Goal: Transaction & Acquisition: Purchase product/service

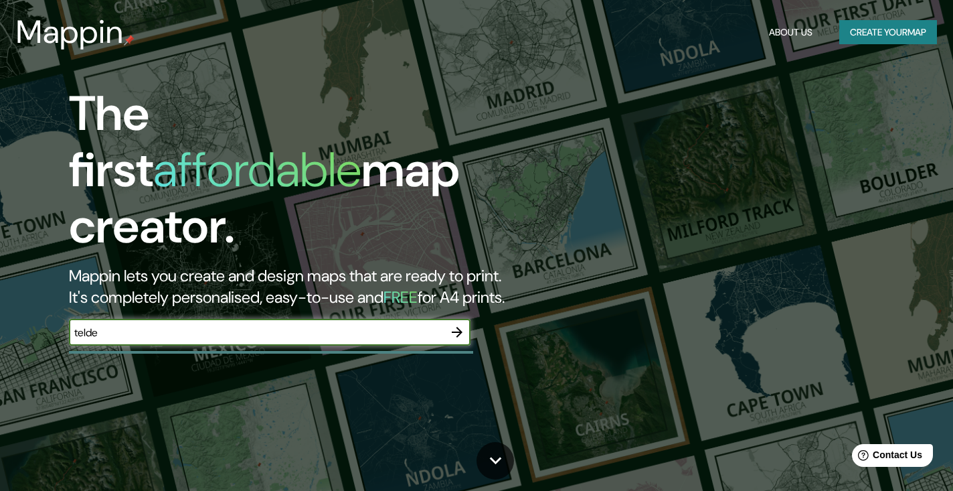
type input "telde"
click at [455, 324] on icon "button" at bounding box center [457, 332] width 16 height 16
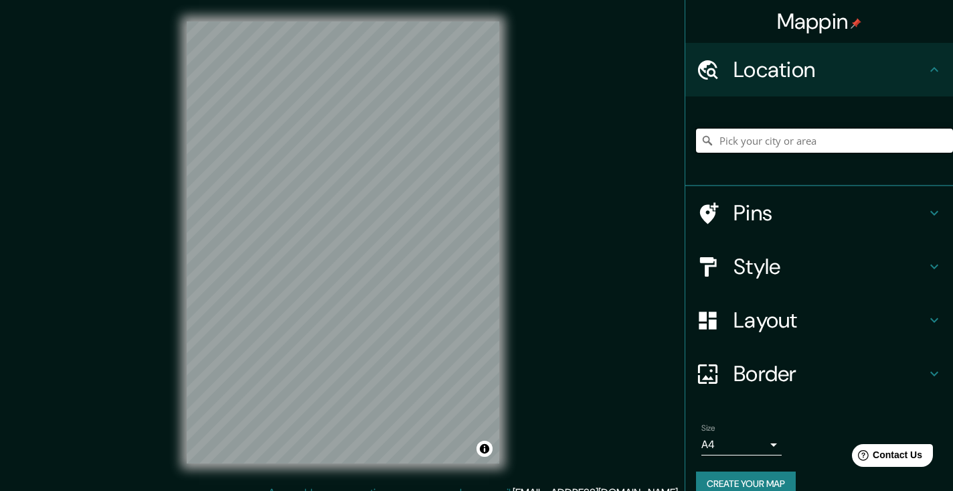
click at [787, 134] on input "Pick your city or area" at bounding box center [824, 141] width 257 height 24
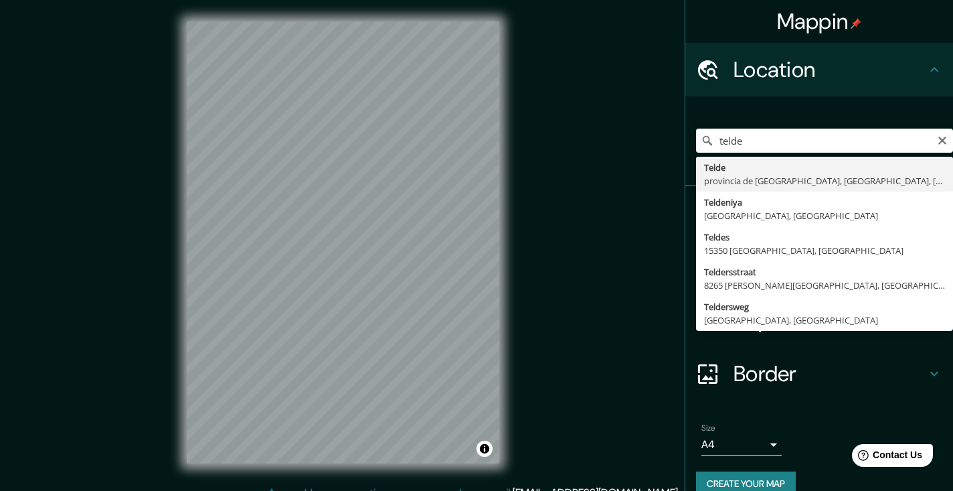
type input "Telde, [GEOGRAPHIC_DATA], [GEOGRAPHIC_DATA], [GEOGRAPHIC_DATA]"
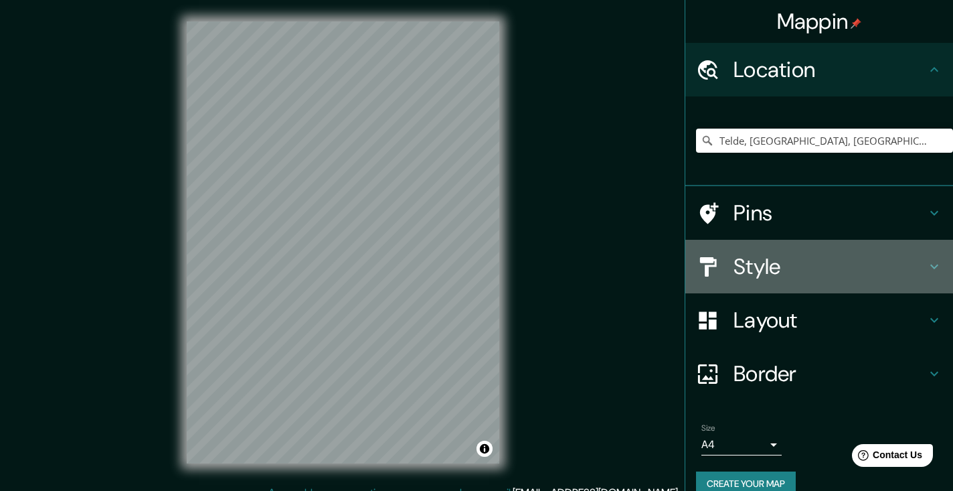
click at [762, 262] on h4 "Style" at bounding box center [830, 266] width 193 height 27
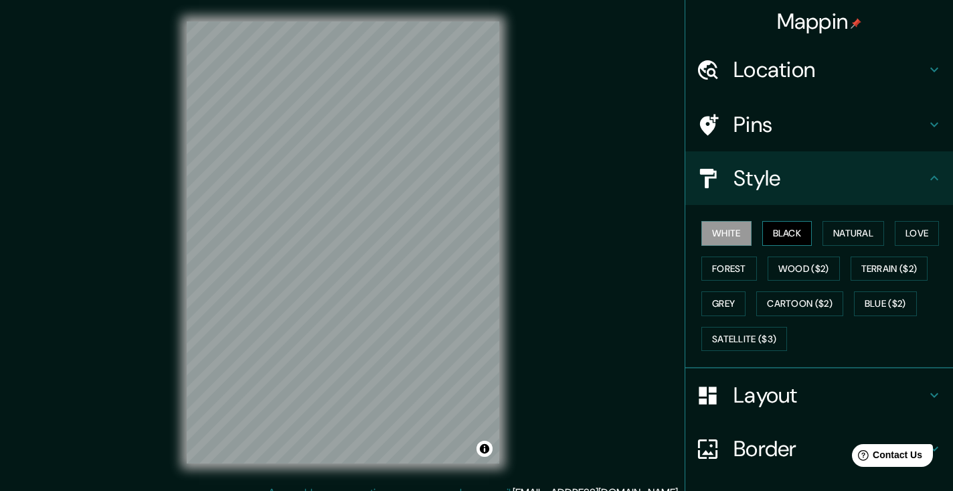
click at [787, 224] on button "Black" at bounding box center [787, 233] width 50 height 25
click at [846, 226] on button "Natural" at bounding box center [854, 233] width 62 height 25
click at [799, 224] on button "Black" at bounding box center [787, 233] width 50 height 25
click at [911, 228] on button "Love" at bounding box center [917, 233] width 44 height 25
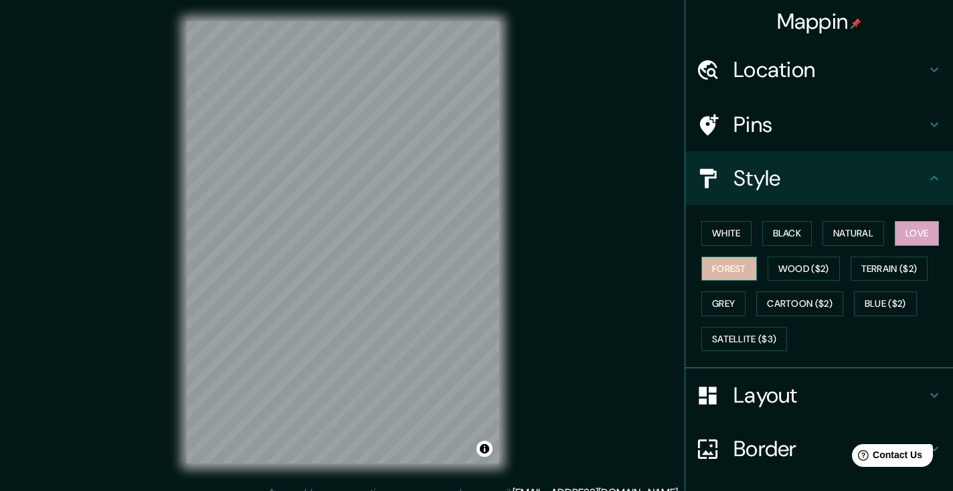
click at [735, 262] on button "Forest" at bounding box center [730, 268] width 56 height 25
click at [716, 291] on button "Grey" at bounding box center [724, 303] width 44 height 25
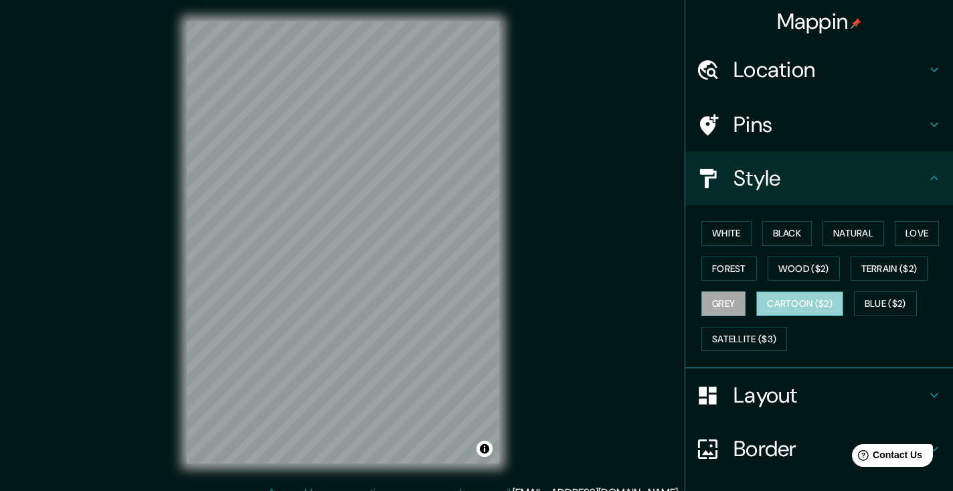
click at [787, 297] on button "Cartoon ($2)" at bounding box center [799, 303] width 87 height 25
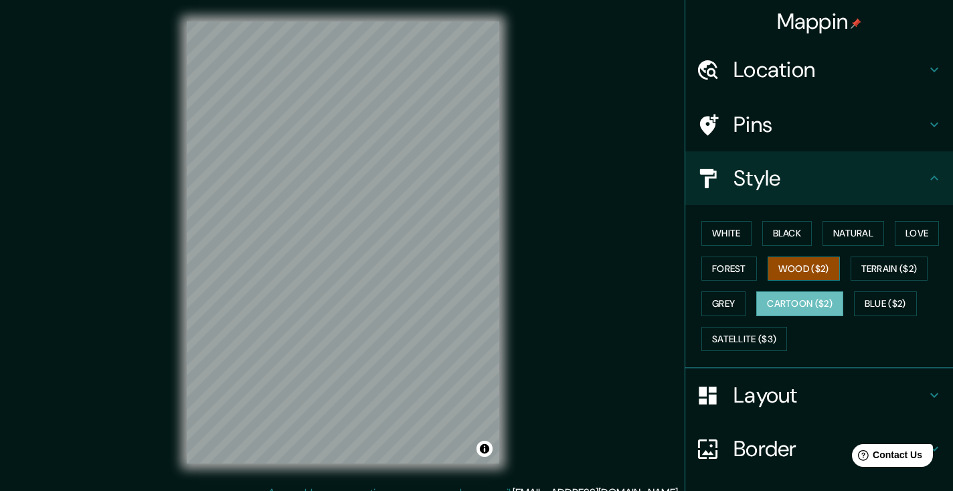
click at [805, 262] on button "Wood ($2)" at bounding box center [804, 268] width 72 height 25
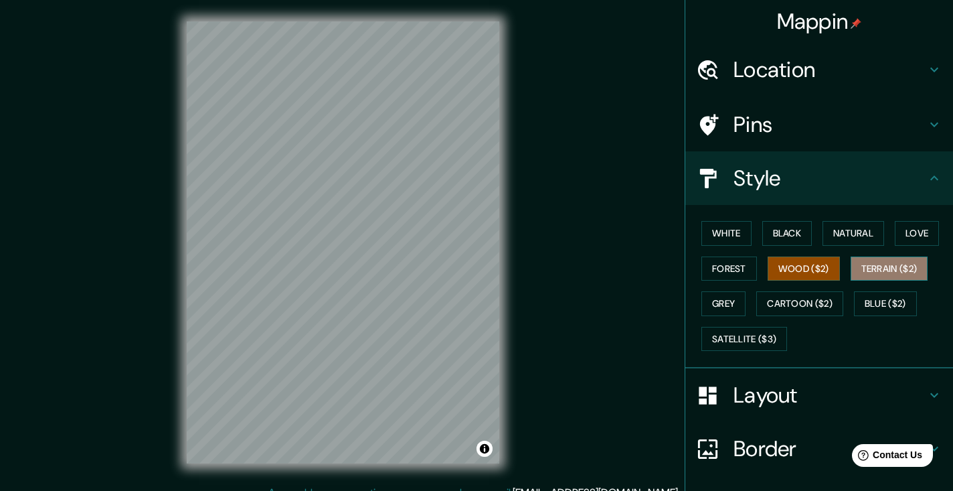
click at [874, 262] on button "Terrain ($2)" at bounding box center [890, 268] width 78 height 25
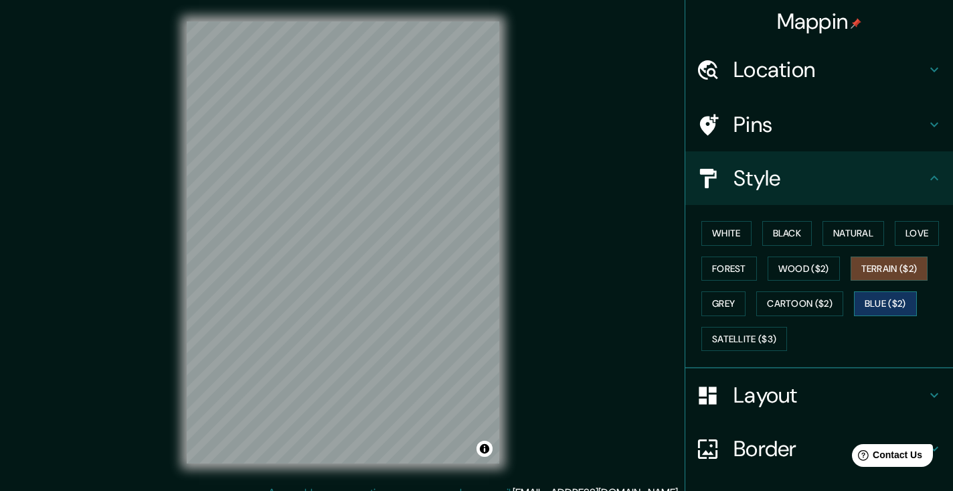
click at [868, 303] on button "Blue ($2)" at bounding box center [885, 303] width 63 height 25
click at [777, 236] on button "Black" at bounding box center [787, 233] width 50 height 25
click at [755, 63] on h4 "Location" at bounding box center [830, 69] width 193 height 27
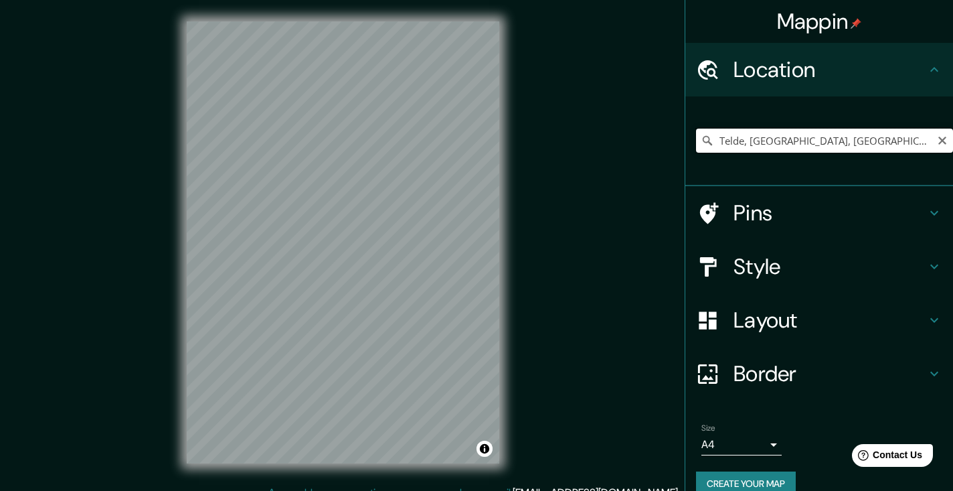
click at [756, 140] on input "Telde, [GEOGRAPHIC_DATA], [GEOGRAPHIC_DATA], [GEOGRAPHIC_DATA]" at bounding box center [824, 141] width 257 height 24
click at [760, 208] on h4 "Pins" at bounding box center [830, 212] width 193 height 27
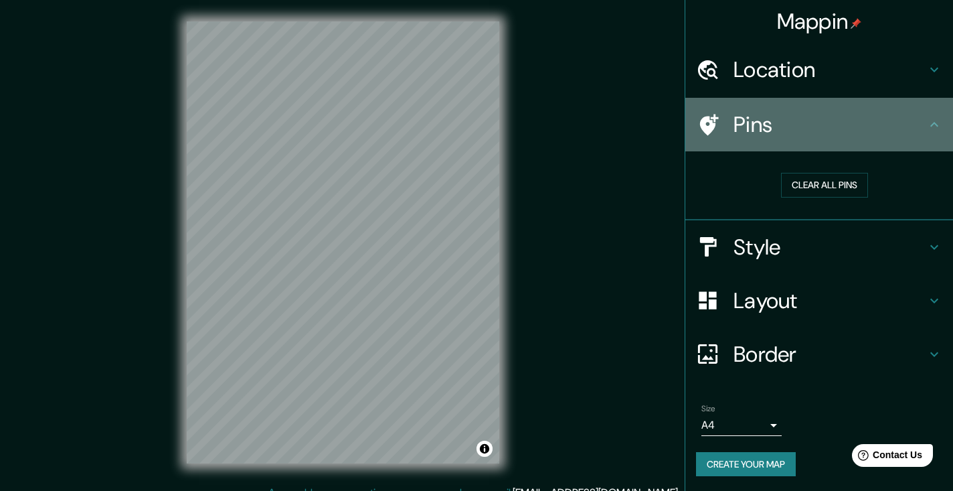
click at [762, 128] on h4 "Pins" at bounding box center [830, 124] width 193 height 27
click at [935, 127] on icon at bounding box center [935, 124] width 16 height 16
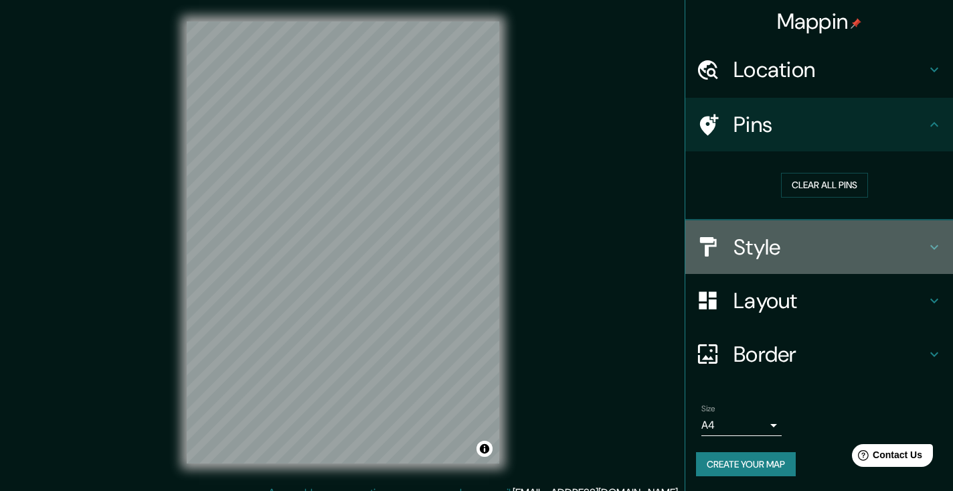
click at [772, 234] on h4 "Style" at bounding box center [830, 247] width 193 height 27
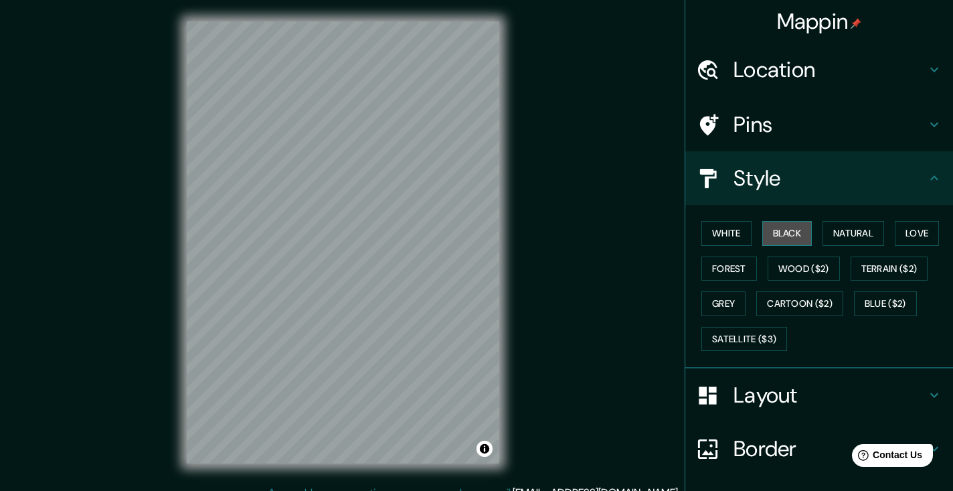
click at [771, 234] on button "Black" at bounding box center [787, 233] width 50 height 25
click at [739, 230] on button "White" at bounding box center [727, 233] width 50 height 25
click at [779, 227] on button "Black" at bounding box center [787, 233] width 50 height 25
click at [744, 383] on h4 "Layout" at bounding box center [830, 395] width 193 height 27
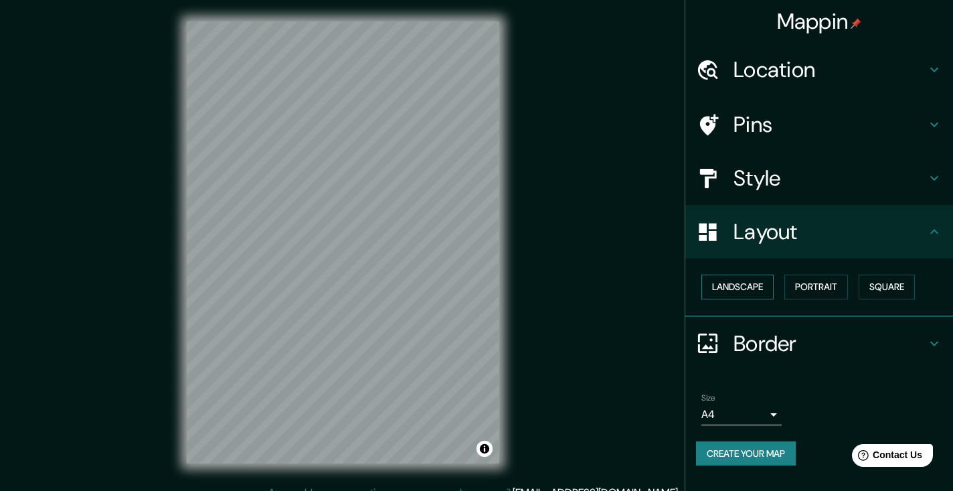
click at [751, 284] on button "Landscape" at bounding box center [738, 286] width 72 height 25
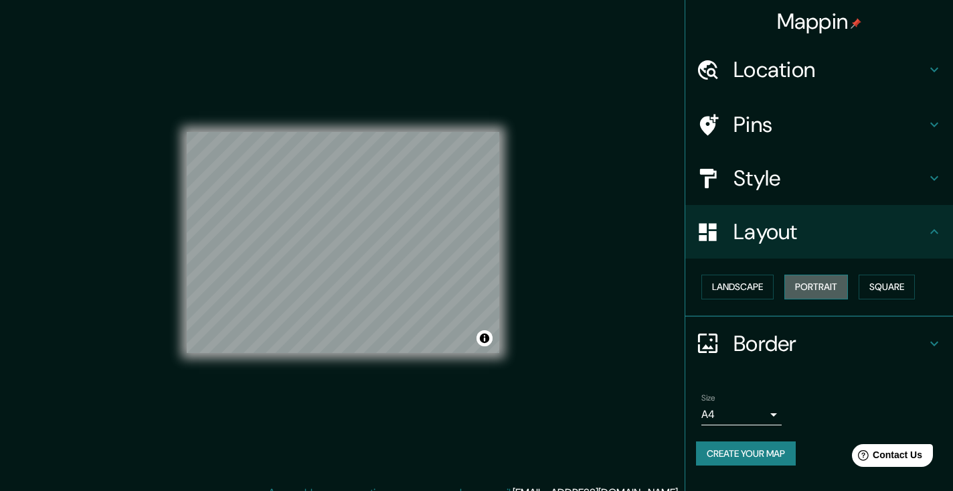
click at [832, 277] on button "Portrait" at bounding box center [817, 286] width 64 height 25
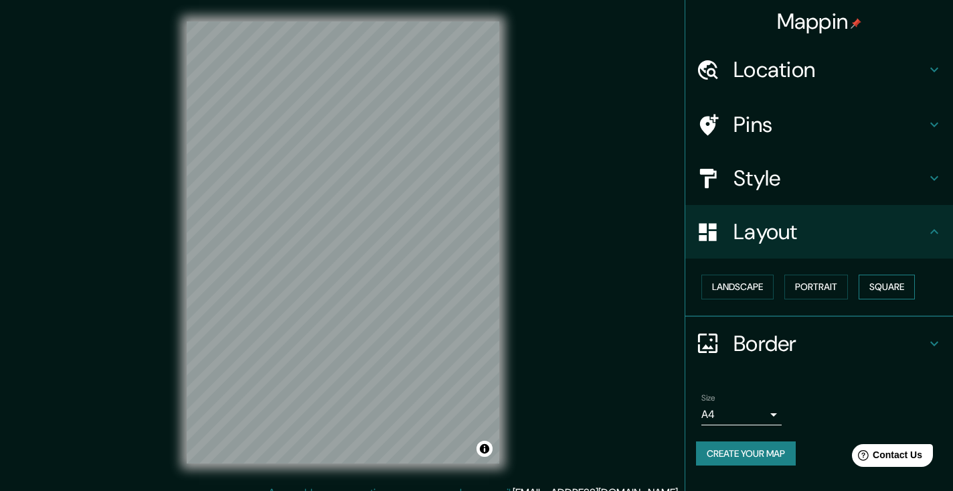
click at [886, 274] on button "Square" at bounding box center [887, 286] width 56 height 25
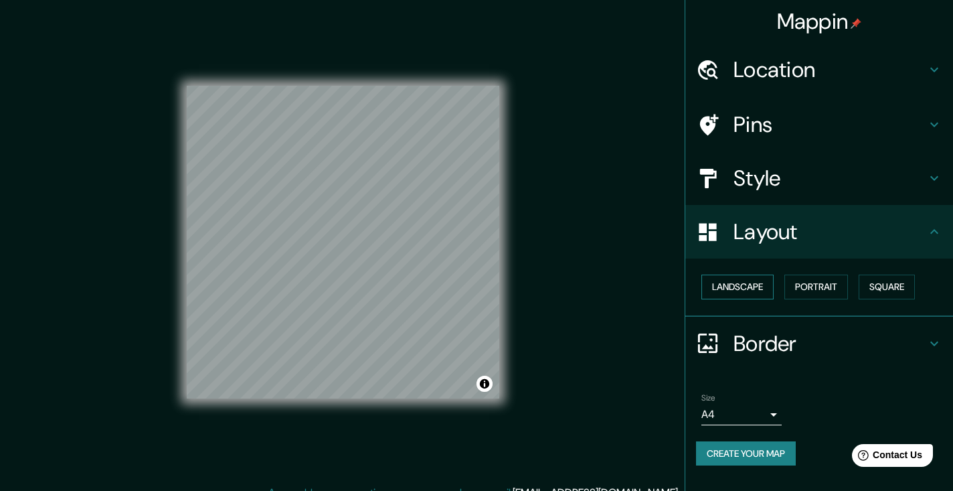
click at [744, 284] on button "Landscape" at bounding box center [738, 286] width 72 height 25
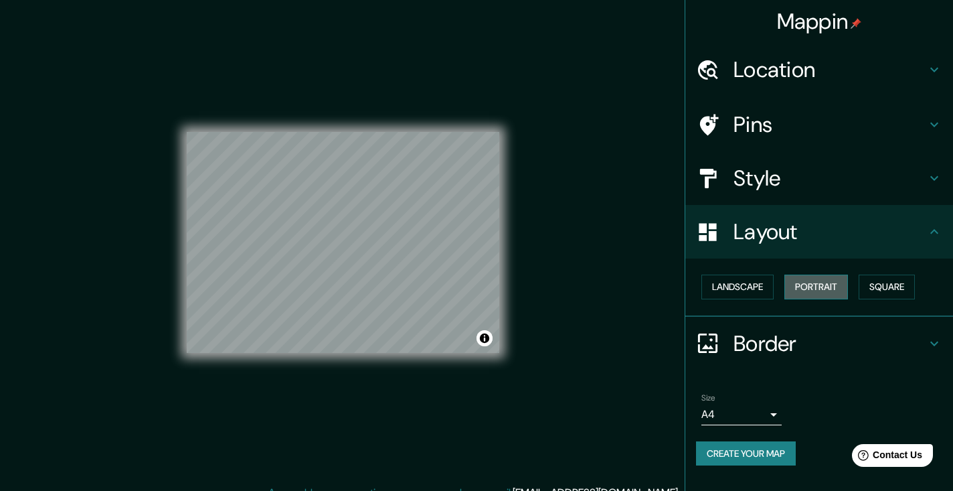
click at [811, 283] on button "Portrait" at bounding box center [817, 286] width 64 height 25
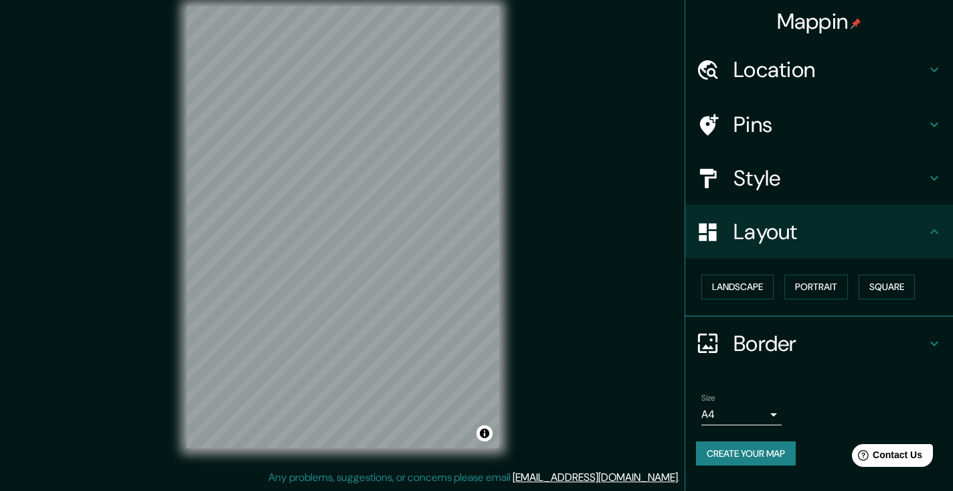
scroll to position [15, 0]
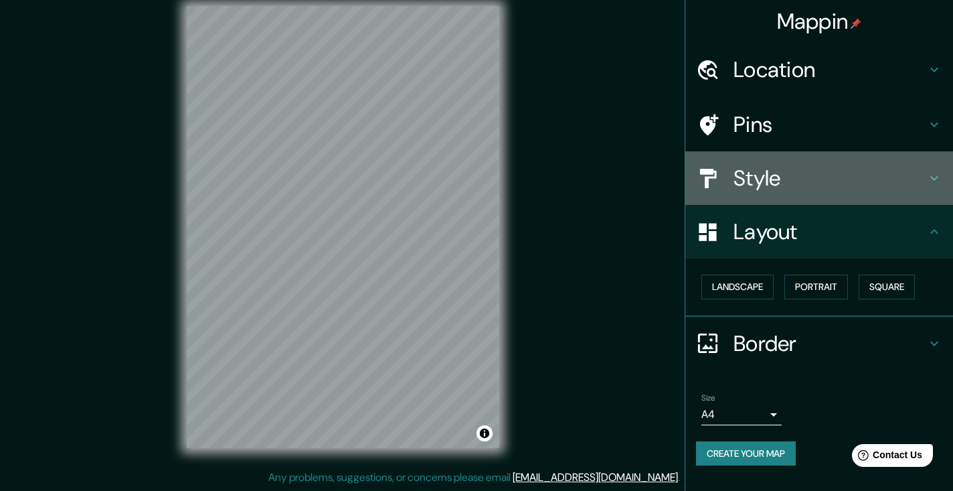
click at [754, 169] on h4 "Style" at bounding box center [830, 178] width 193 height 27
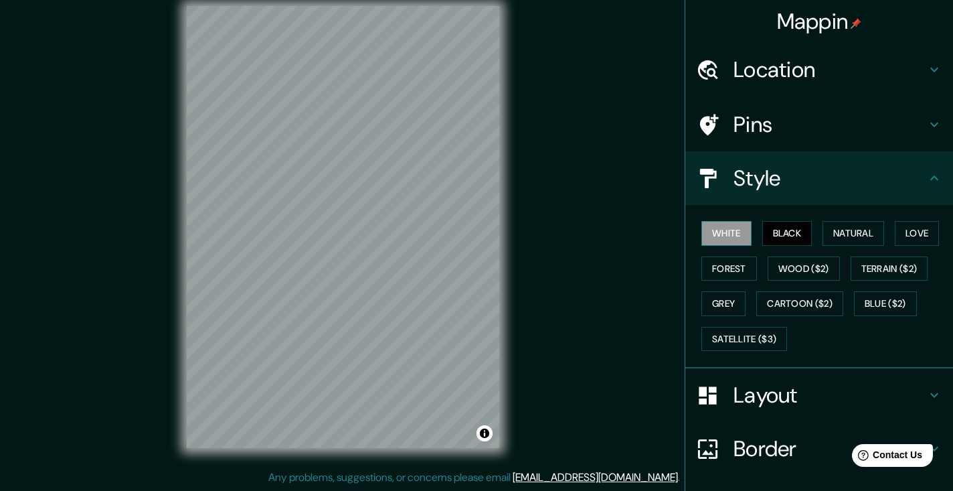
click at [720, 224] on button "White" at bounding box center [727, 233] width 50 height 25
click at [785, 223] on button "Black" at bounding box center [787, 233] width 50 height 25
click at [742, 264] on button "Forest" at bounding box center [730, 268] width 56 height 25
click at [800, 239] on button "Black" at bounding box center [787, 233] width 50 height 25
click at [804, 265] on button "Wood ($2)" at bounding box center [804, 268] width 72 height 25
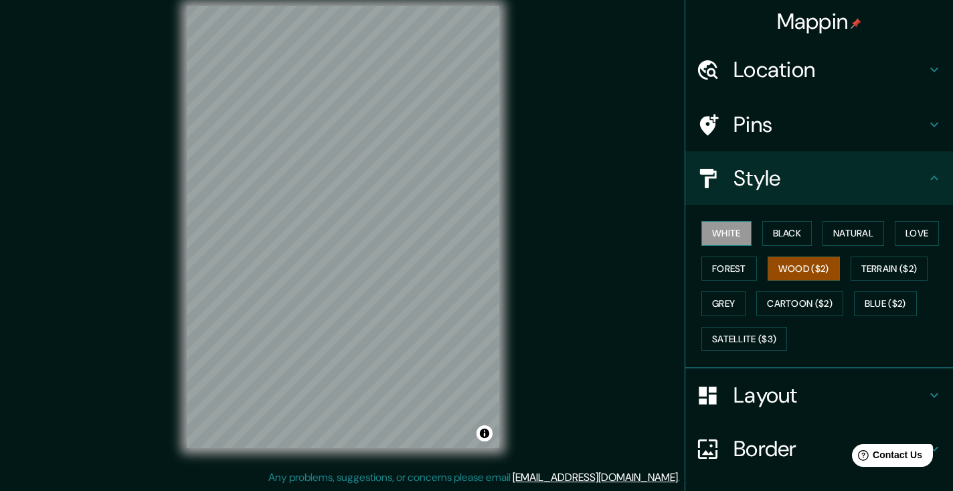
click at [728, 232] on button "White" at bounding box center [727, 233] width 50 height 25
click at [803, 224] on button "Black" at bounding box center [787, 233] width 50 height 25
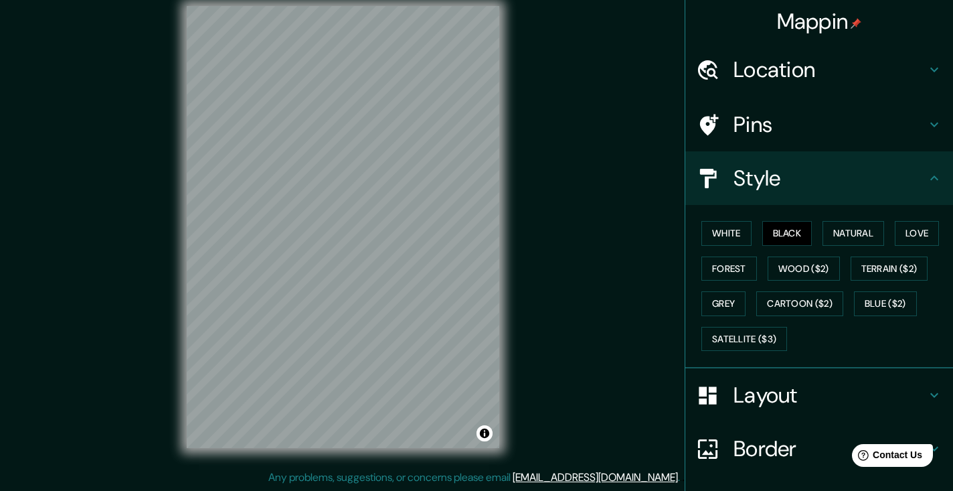
click at [752, 391] on h4 "Layout" at bounding box center [830, 395] width 193 height 27
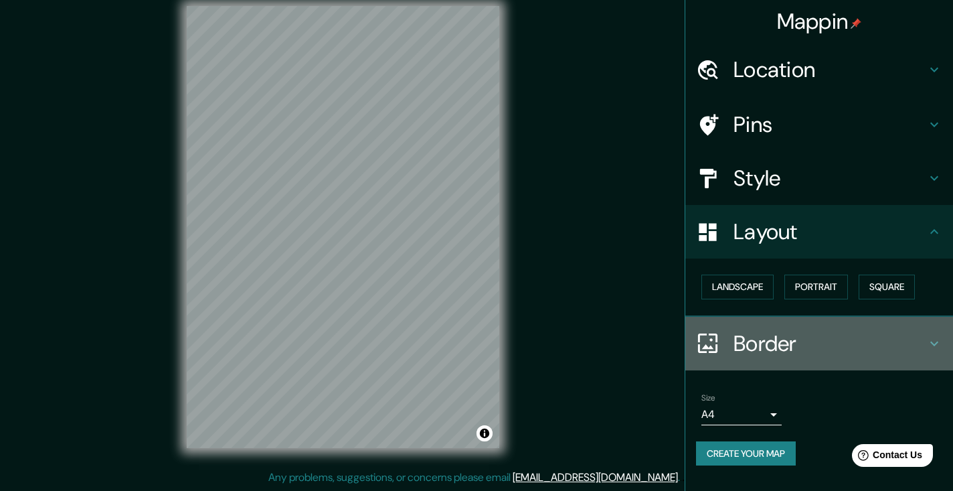
click at [744, 345] on h4 "Border" at bounding box center [830, 343] width 193 height 27
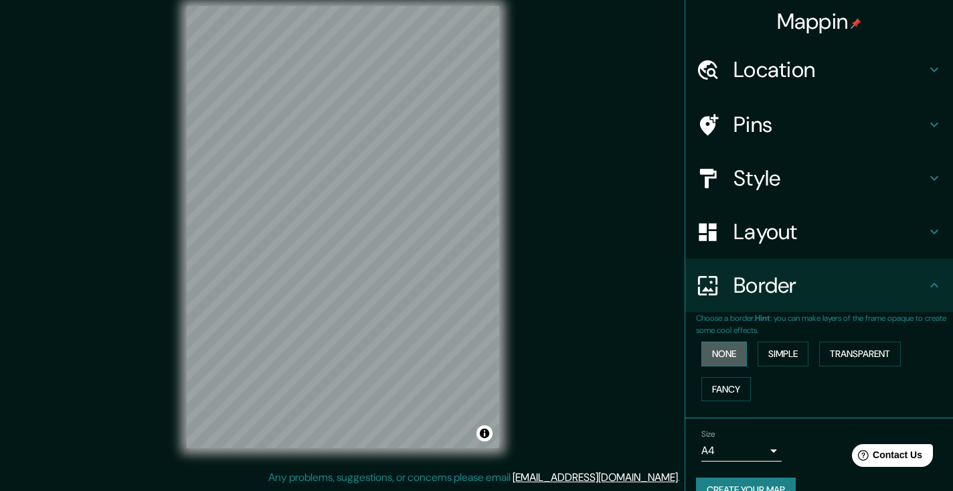
click at [742, 349] on button "None" at bounding box center [725, 353] width 46 height 25
click at [777, 348] on button "Simple" at bounding box center [783, 353] width 51 height 25
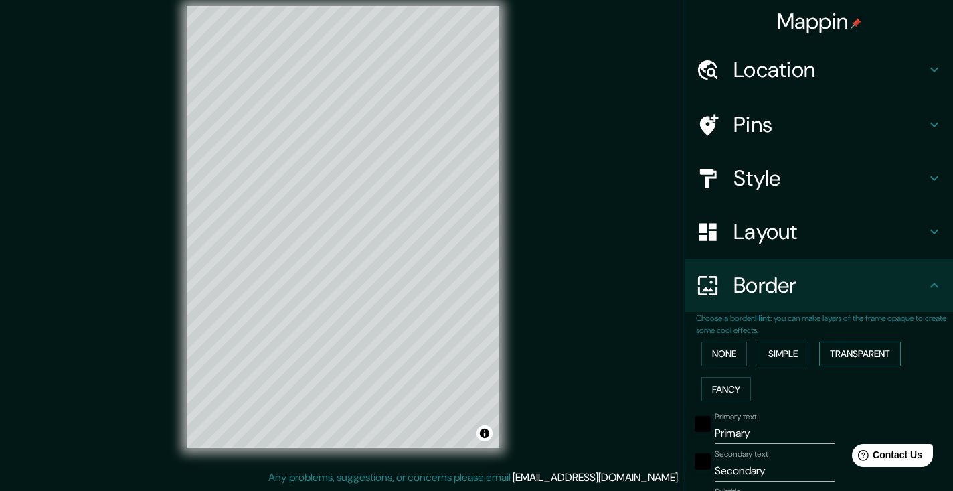
click at [841, 345] on button "Transparent" at bounding box center [860, 353] width 82 height 25
click at [724, 384] on button "Fancy" at bounding box center [727, 389] width 50 height 25
click at [731, 432] on input "Primary" at bounding box center [775, 432] width 120 height 21
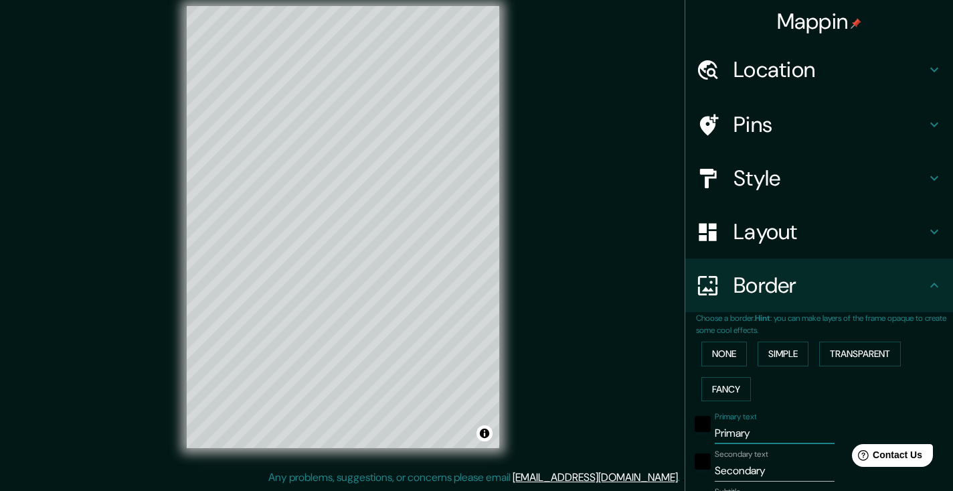
type input "t"
type input "187"
type input "37"
type input "19"
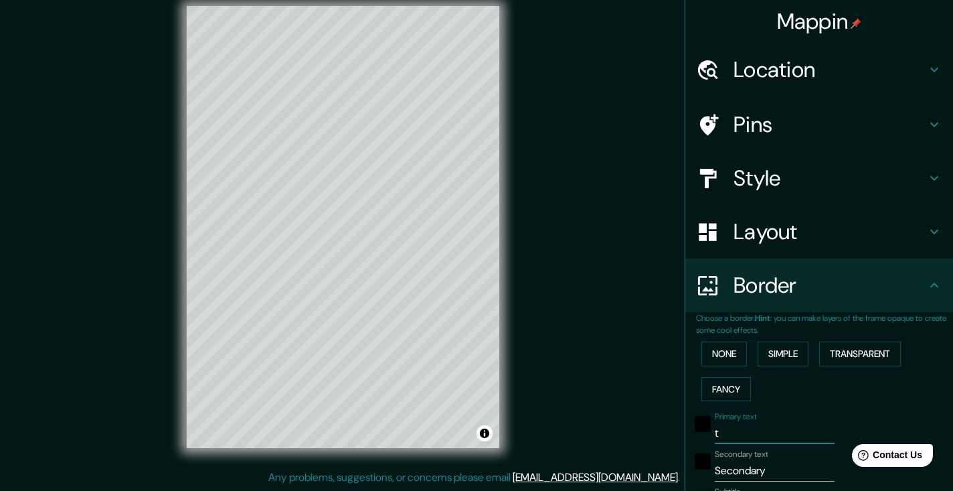
type input "te"
type input "187"
type input "37"
type input "19"
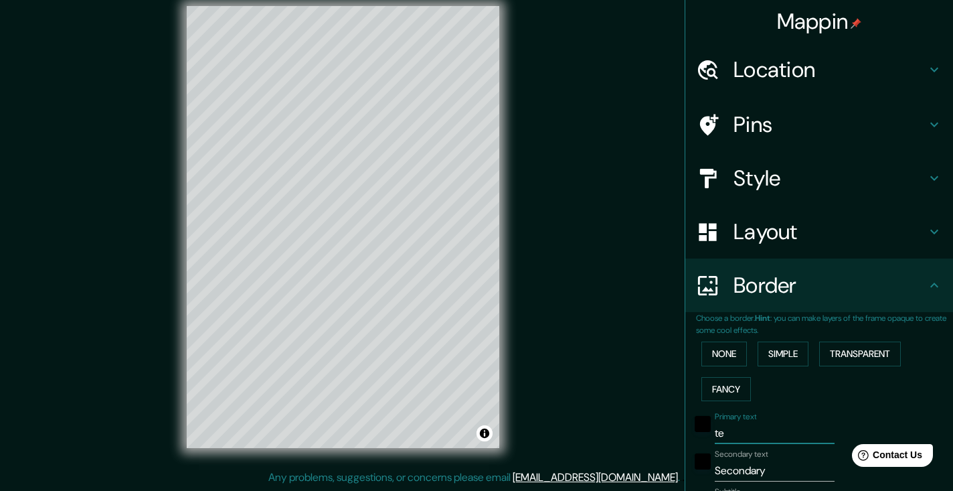
type input "t"
type input "187"
type input "37"
type input "19"
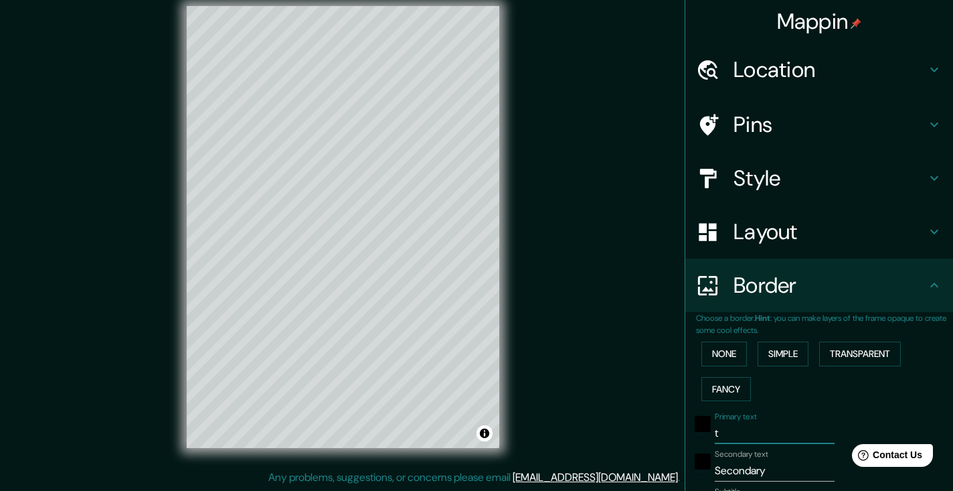
type input "187"
type input "37"
type input "19"
type input "T"
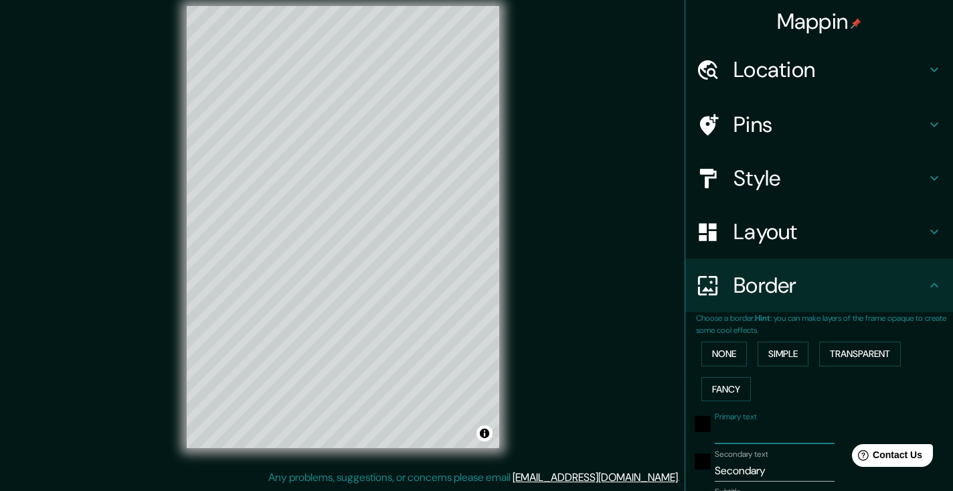
type input "187"
type input "37"
type input "19"
type input "TE"
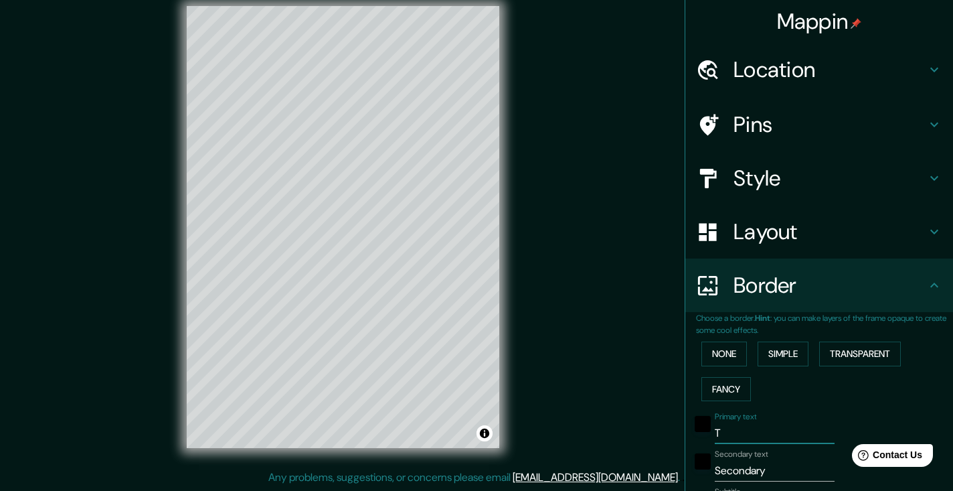
type input "187"
type input "37"
type input "19"
type input "TEL"
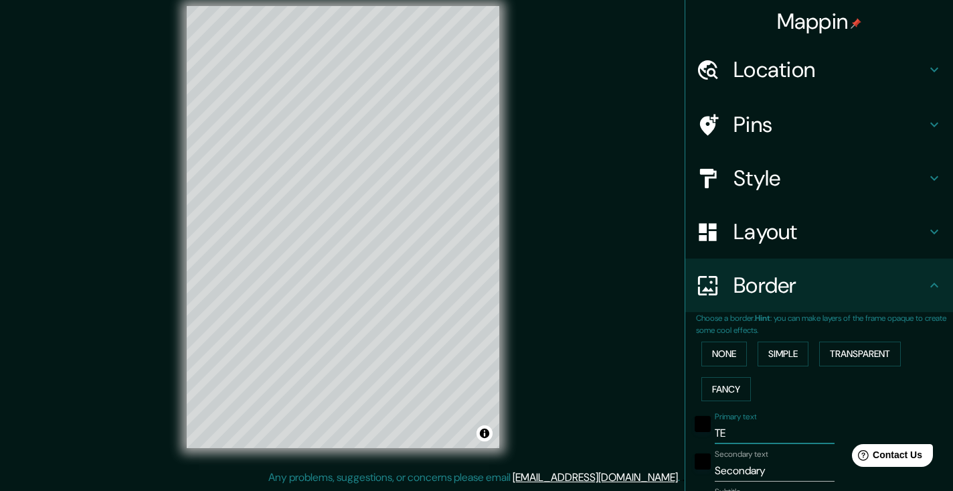
type input "187"
type input "37"
type input "19"
type input "TELD"
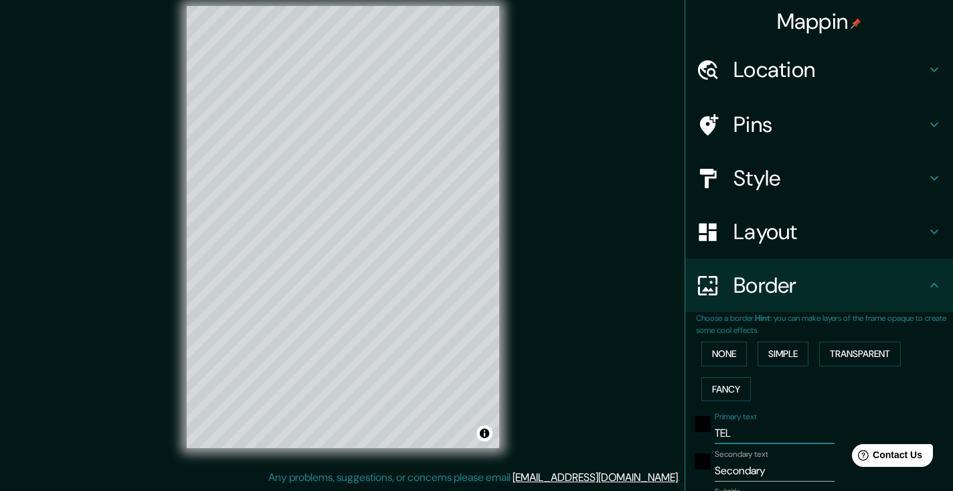
type input "187"
type input "37"
type input "19"
type input "TELDE"
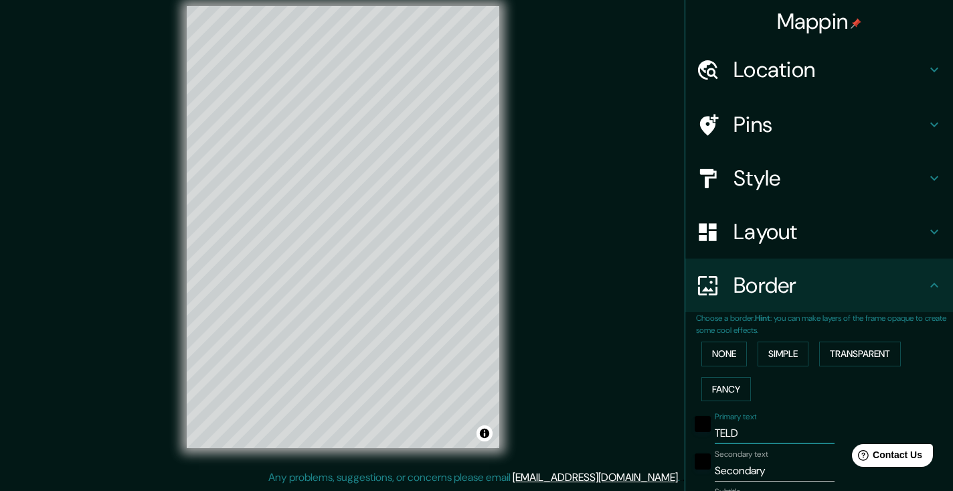
type input "187"
type input "37"
type input "19"
type input "TELDE"
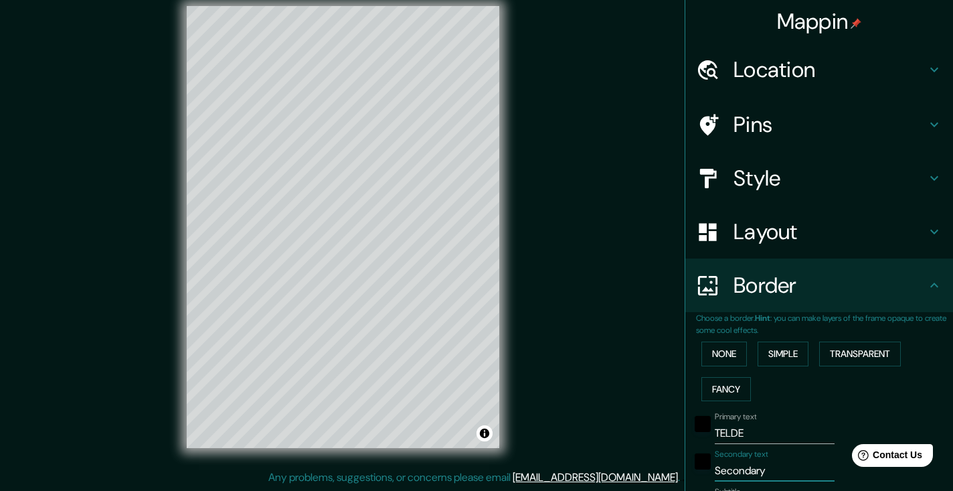
click at [732, 471] on input "Secondary" at bounding box center [775, 470] width 120 height 21
type input "G"
type input "187"
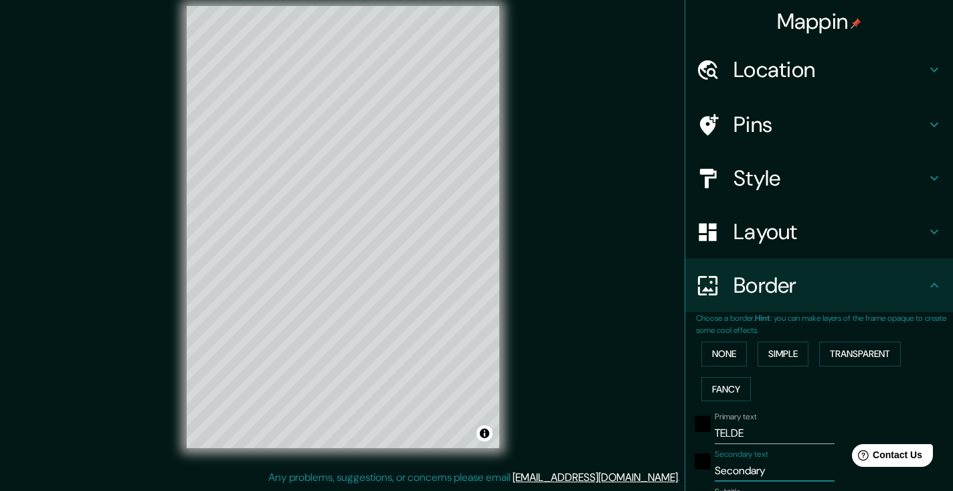
type input "37"
type input "19"
type input "GR"
type input "187"
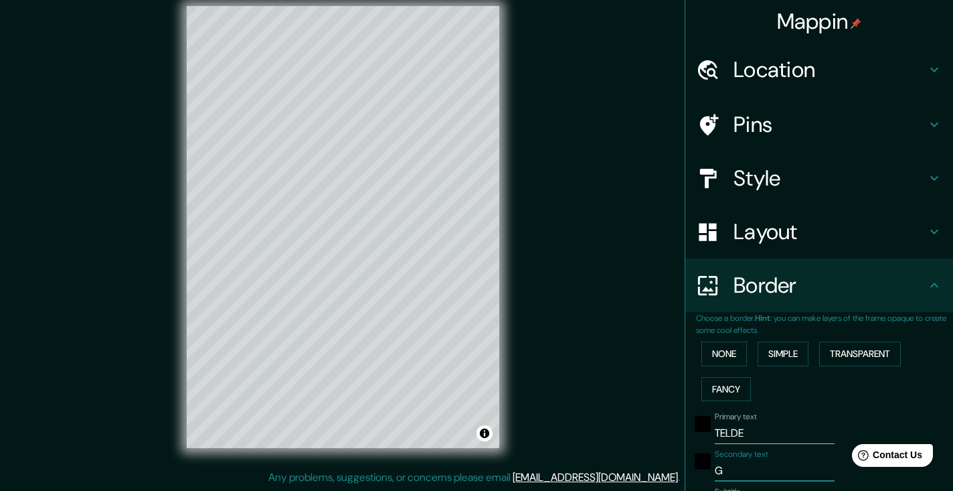
type input "37"
type input "19"
type input "GRA"
type input "187"
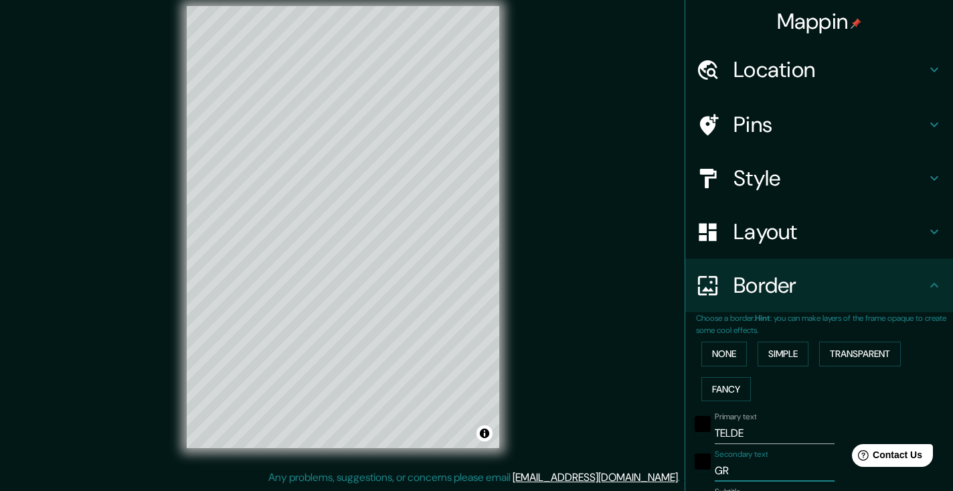
type input "37"
type input "19"
type input "GRAN"
type input "187"
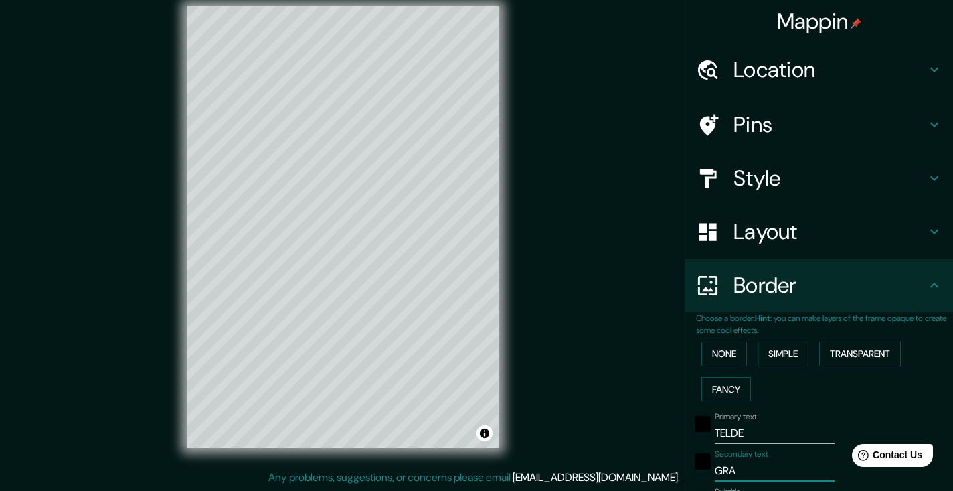
type input "37"
type input "19"
type input "GRAN"
type input "187"
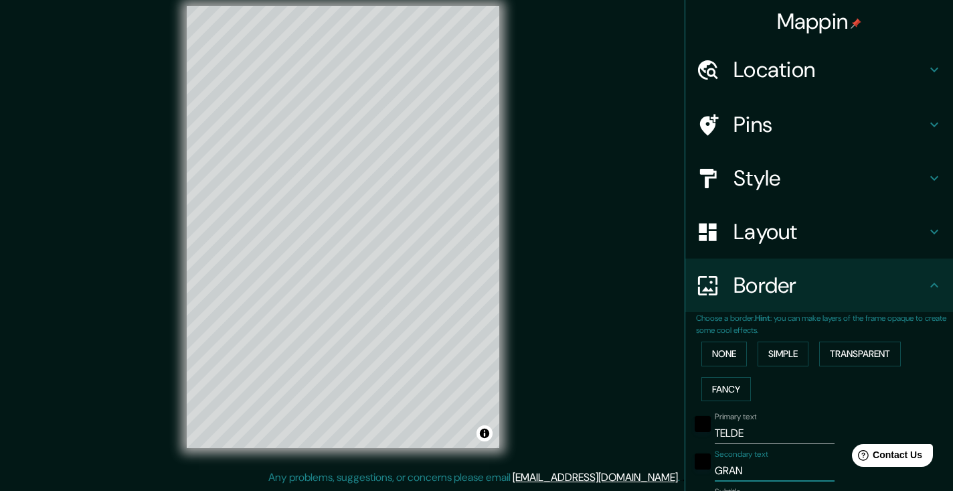
type input "37"
type input "19"
type input "GRAN C"
type input "187"
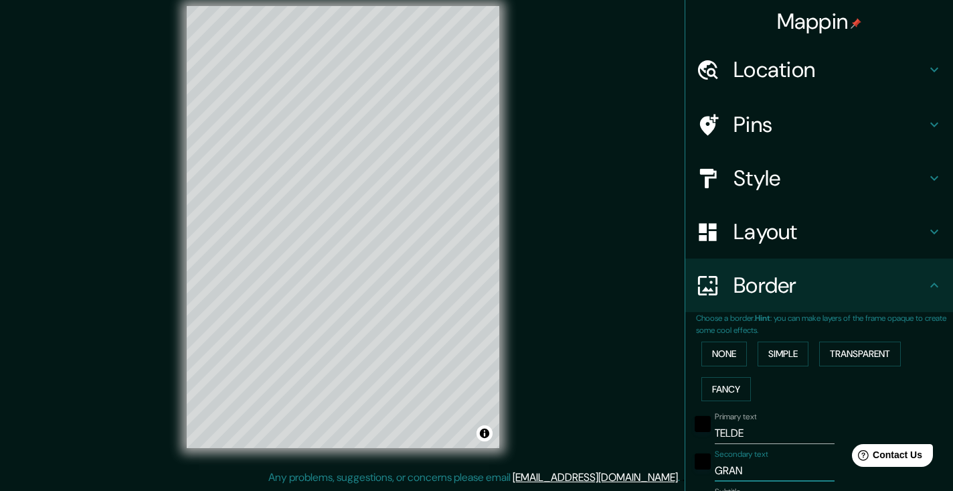
type input "37"
type input "19"
type input "GRAN CA"
type input "187"
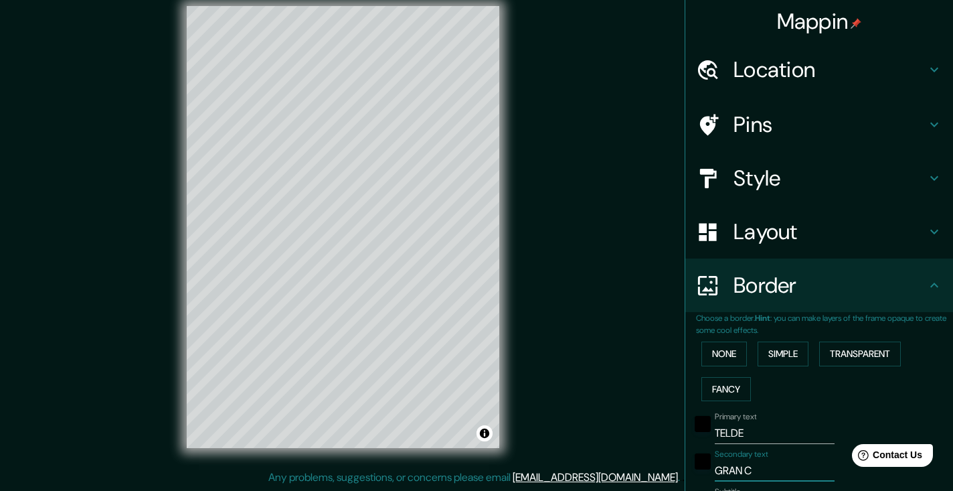
type input "37"
type input "19"
type input "GRAN CAN"
type input "187"
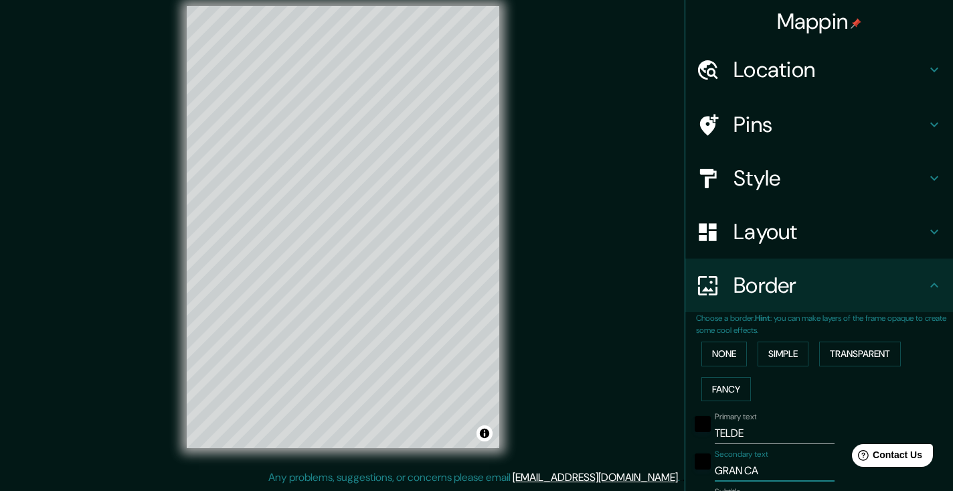
type input "37"
type input "19"
type input "GRAN CANA"
type input "187"
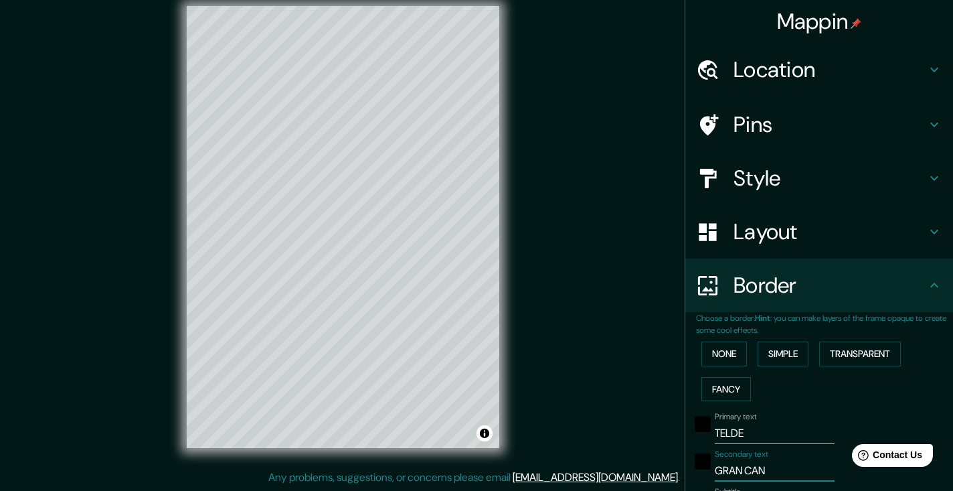
type input "37"
type input "19"
type input "GRAN CANAR"
type input "187"
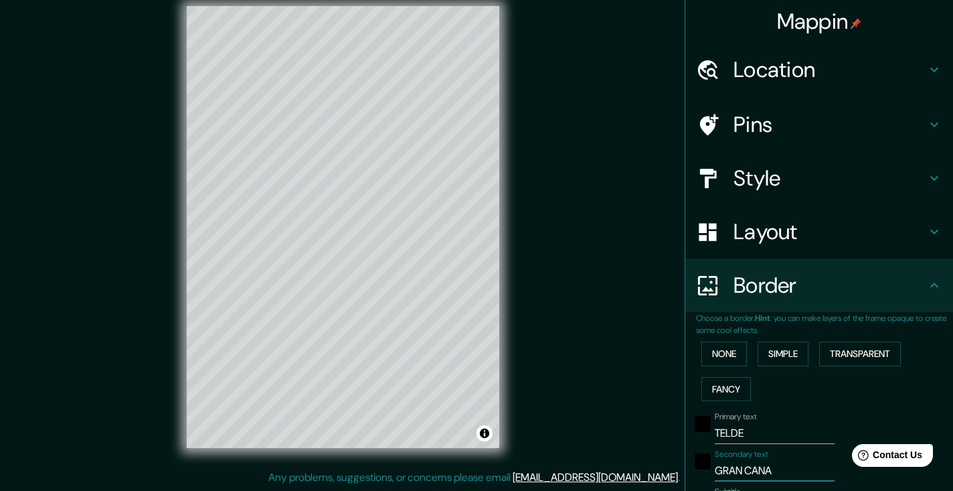
type input "37"
type input "19"
type input "GRAN CANARI"
type input "187"
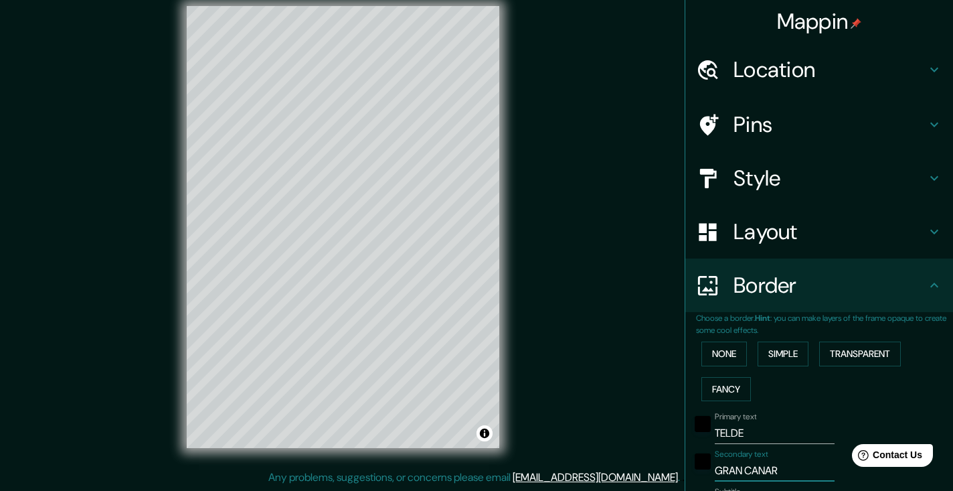
type input "37"
type input "19"
type input "[GEOGRAPHIC_DATA]"
type input "187"
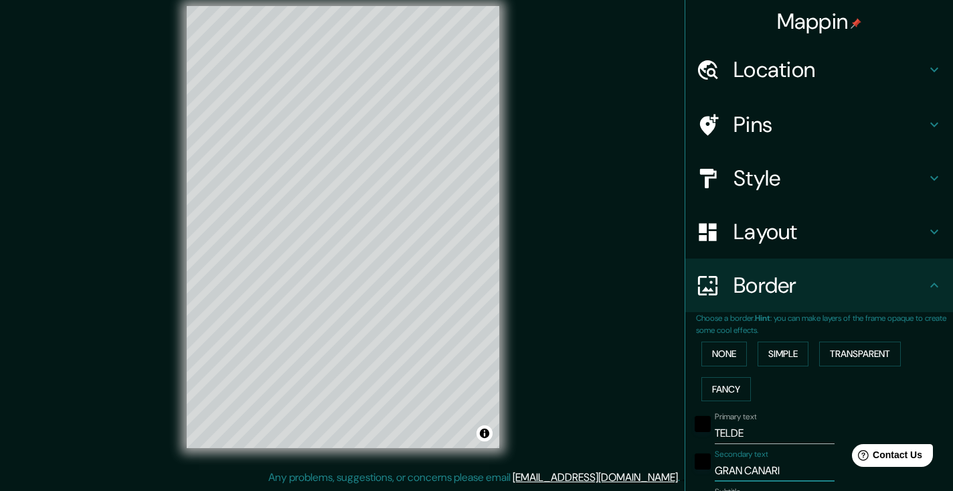
type input "37"
type input "19"
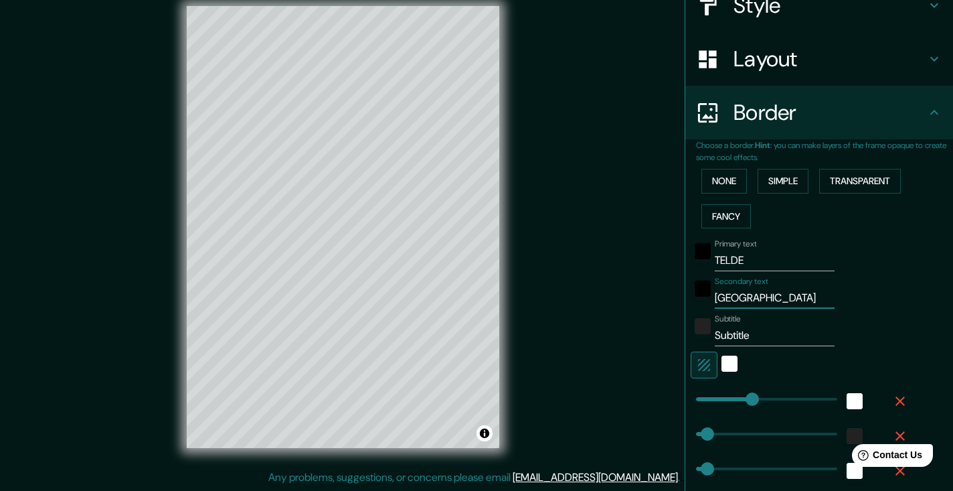
type input "187"
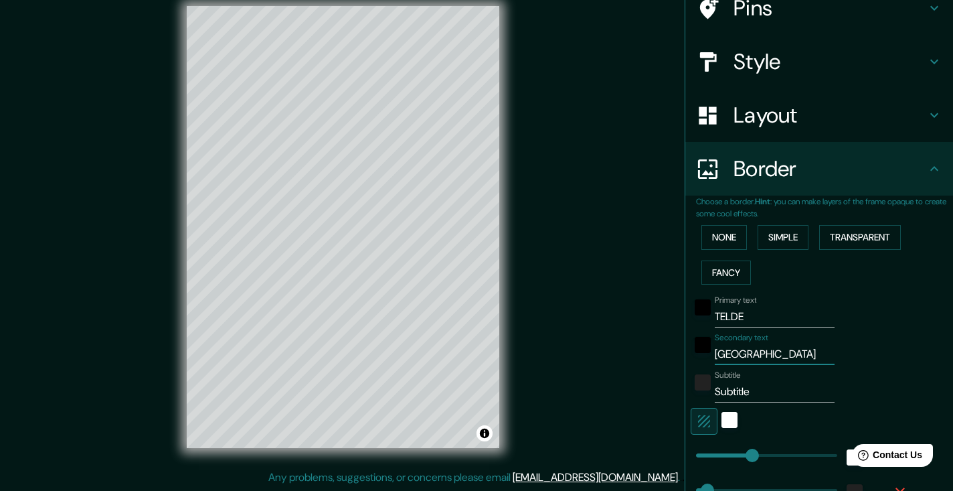
scroll to position [120, 0]
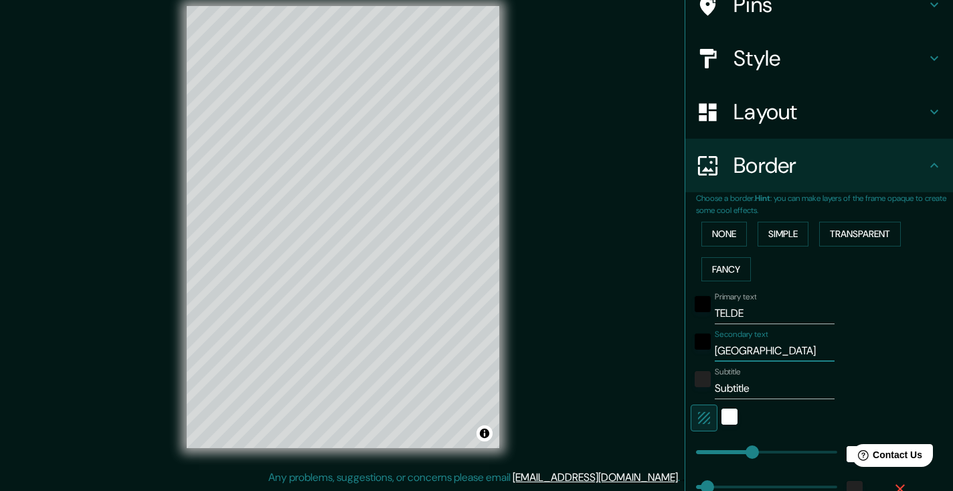
type input "[GEOGRAPHIC_DATA]"
click at [752, 386] on input "Subtitle" at bounding box center [775, 388] width 120 height 21
type input "187"
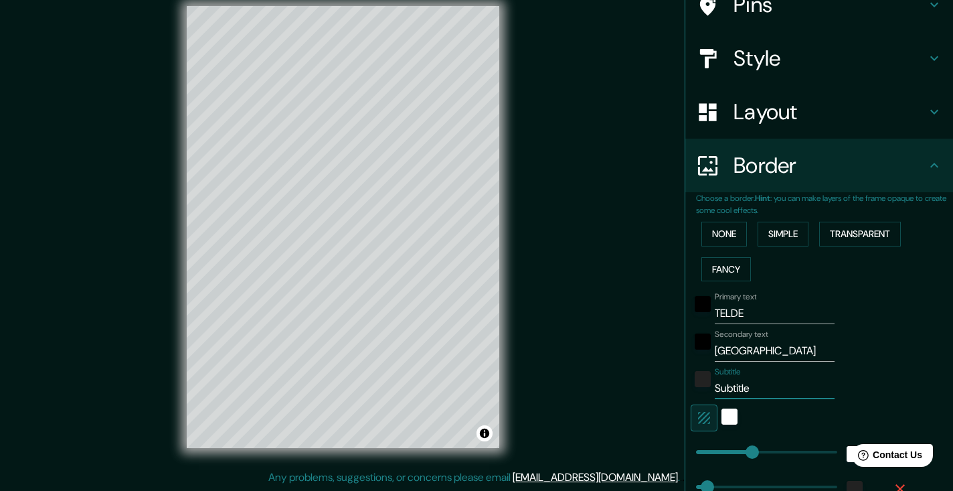
type input "37"
type input "19"
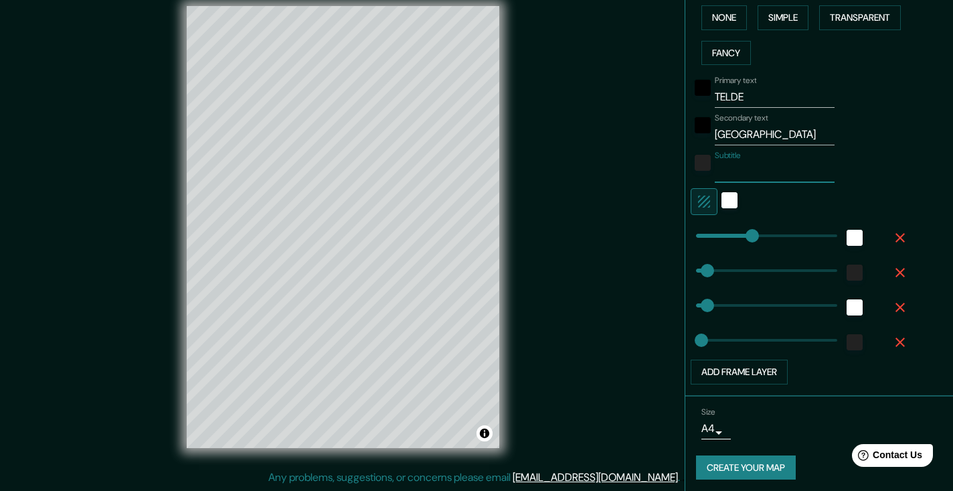
scroll to position [15, 0]
click at [737, 455] on button "Create your map" at bounding box center [746, 467] width 100 height 25
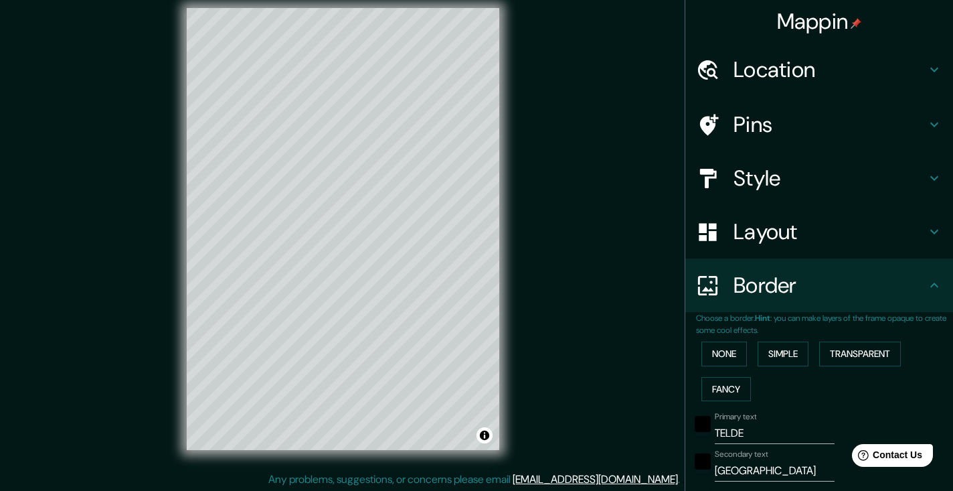
scroll to position [0, 0]
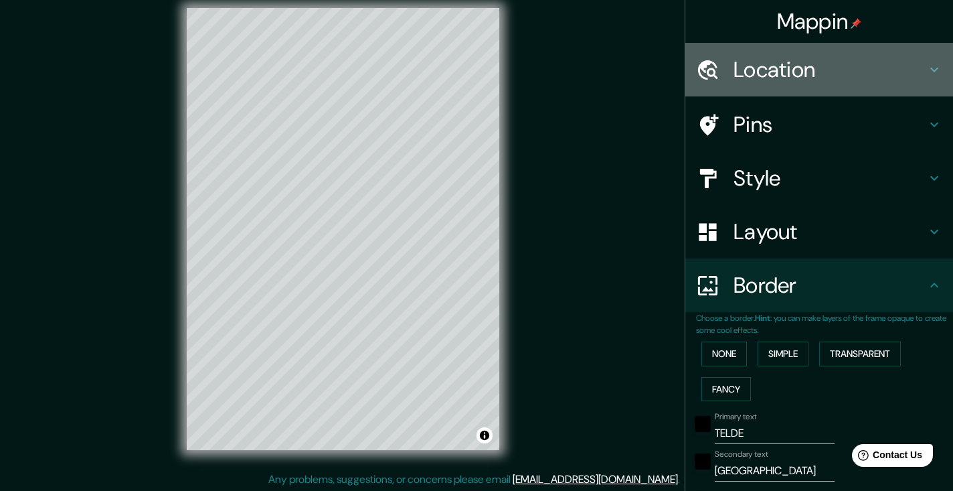
click at [754, 74] on h4 "Location" at bounding box center [830, 69] width 193 height 27
type input "187"
type input "37"
type input "19"
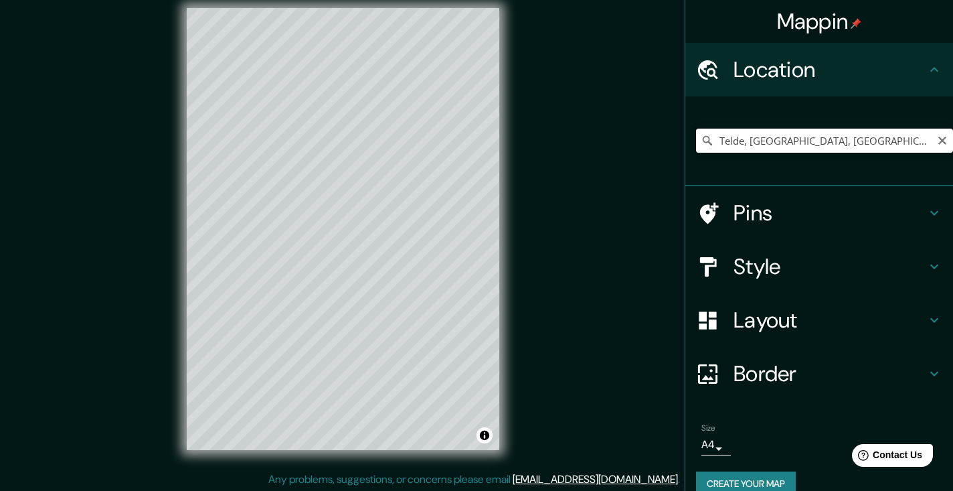
click at [735, 137] on input "Telde, [GEOGRAPHIC_DATA], [GEOGRAPHIC_DATA], [GEOGRAPHIC_DATA]" at bounding box center [824, 141] width 257 height 24
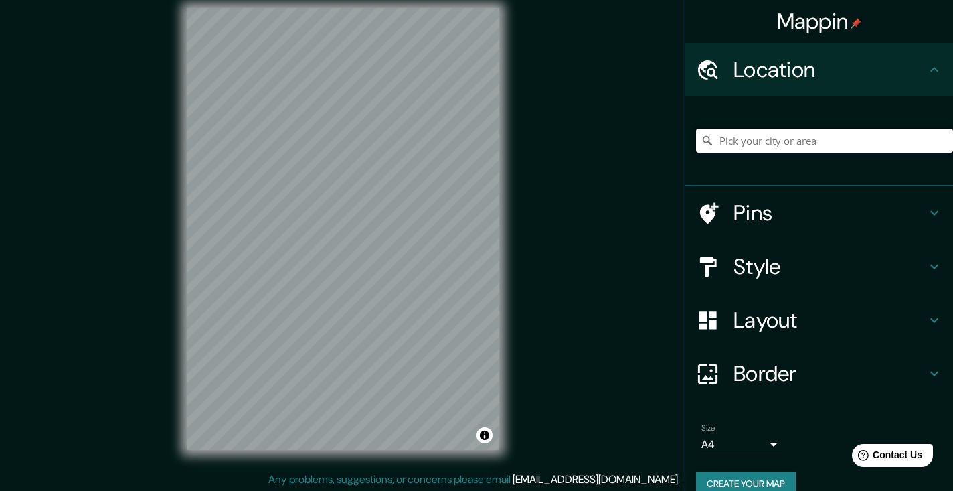
click at [754, 146] on input "Pick your city or area" at bounding box center [824, 141] width 257 height 24
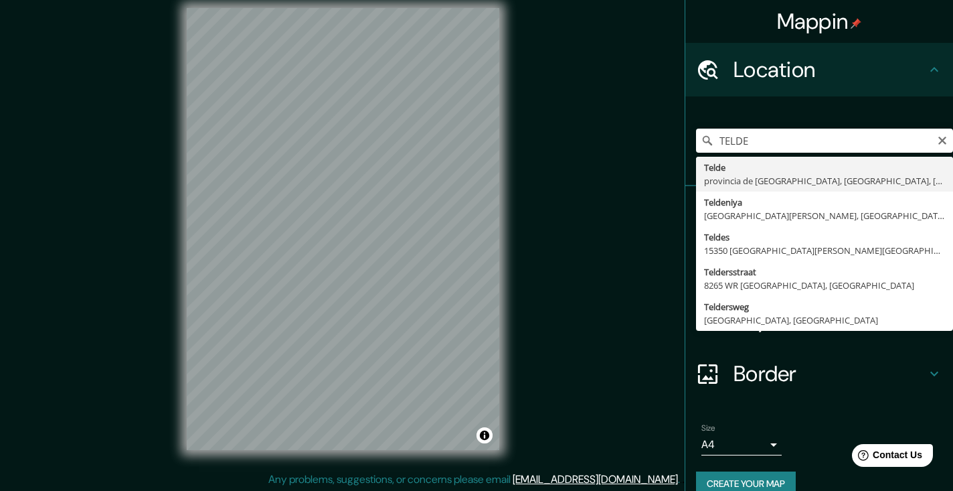
type input "Telde, [GEOGRAPHIC_DATA], [GEOGRAPHIC_DATA], [GEOGRAPHIC_DATA]"
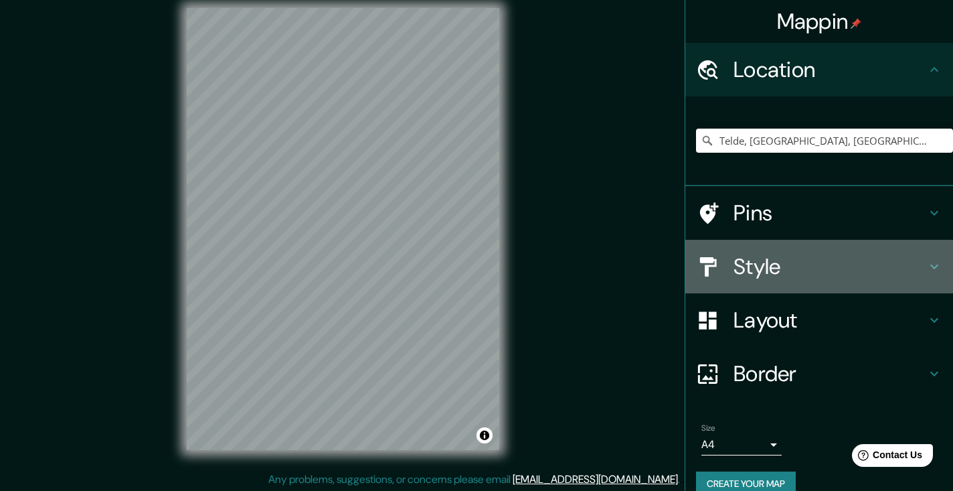
click at [759, 262] on h4 "Style" at bounding box center [830, 266] width 193 height 27
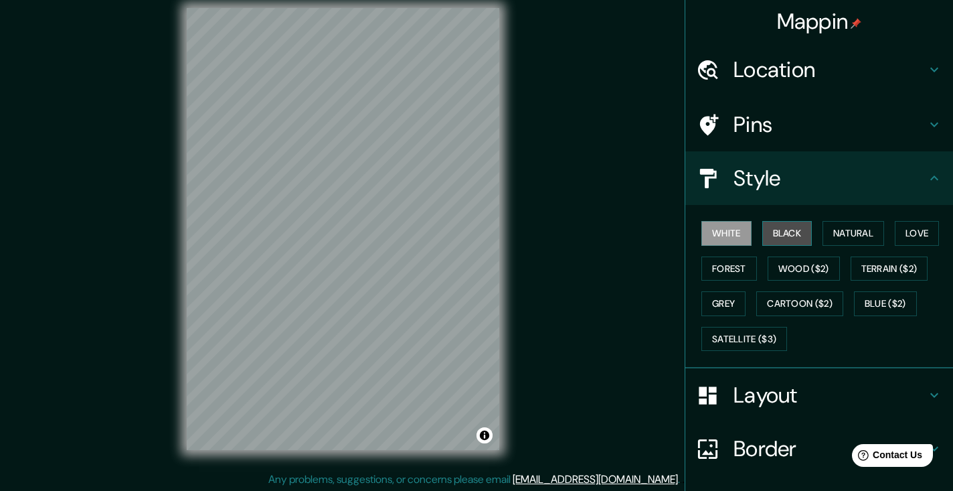
click at [777, 234] on button "Black" at bounding box center [787, 233] width 50 height 25
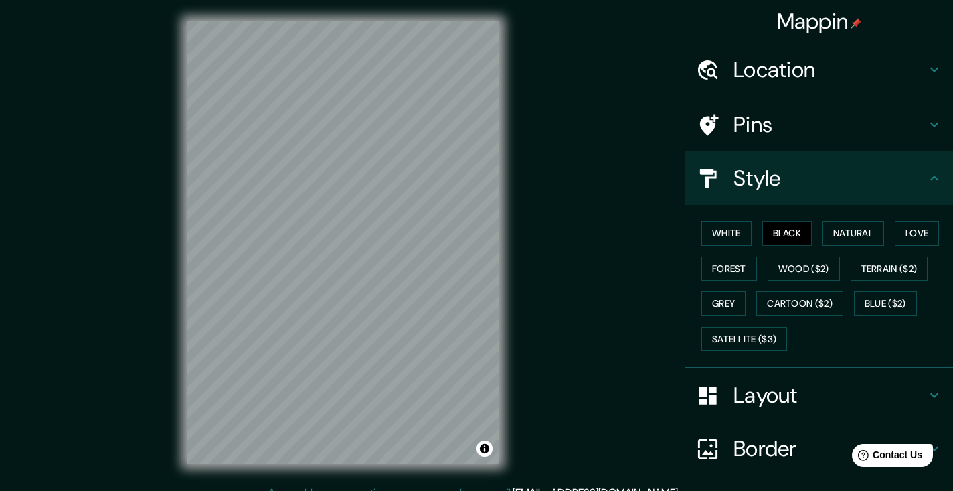
scroll to position [5, 0]
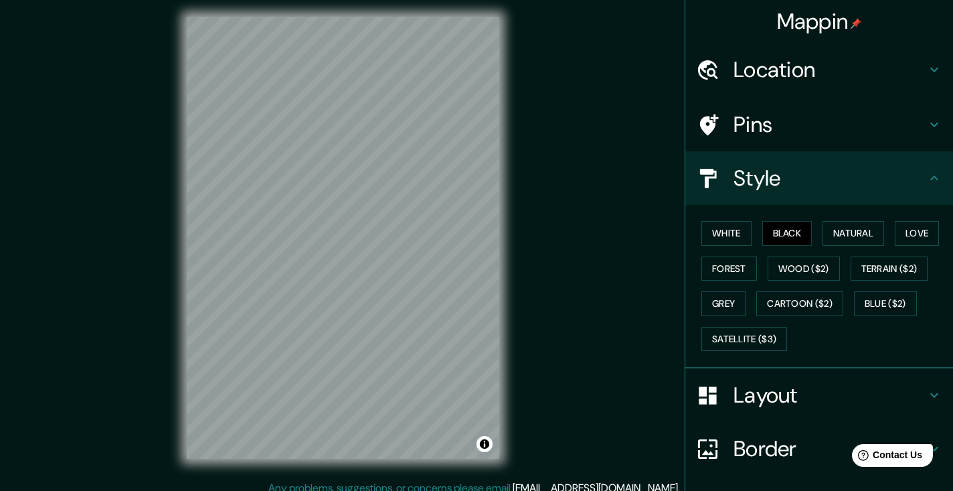
click at [509, 295] on div "© Mapbox © OpenStreetMap Improve this map" at bounding box center [342, 237] width 355 height 485
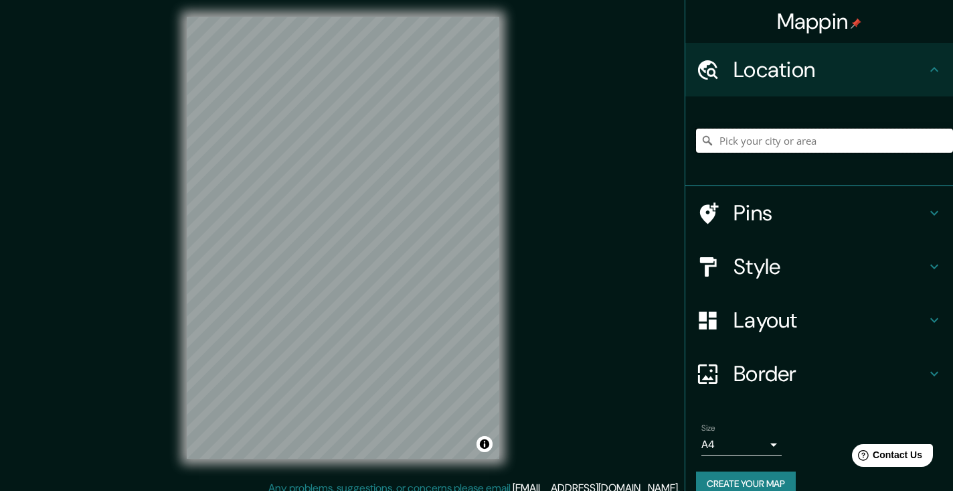
click at [738, 145] on input "Pick your city or area" at bounding box center [824, 141] width 257 height 24
type input "Telde, [GEOGRAPHIC_DATA], [GEOGRAPHIC_DATA], [GEOGRAPHIC_DATA]"
click at [752, 260] on h4 "Style" at bounding box center [830, 266] width 193 height 27
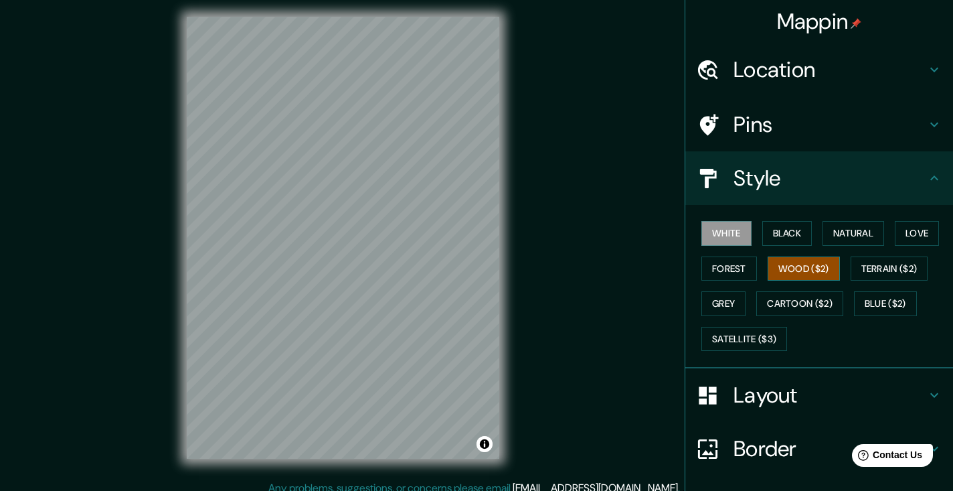
click at [823, 264] on button "Wood ($2)" at bounding box center [804, 268] width 72 height 25
click at [779, 222] on button "Black" at bounding box center [787, 233] width 50 height 25
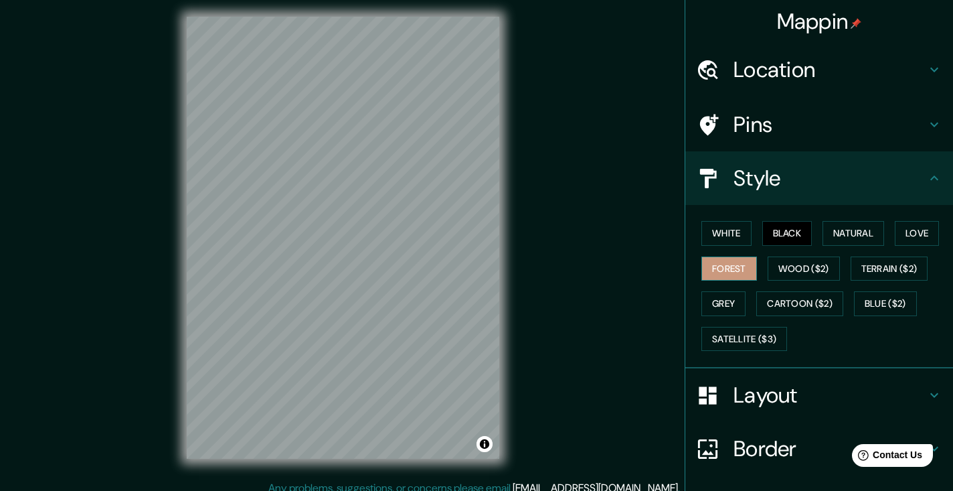
click at [736, 268] on button "Forest" at bounding box center [730, 268] width 56 height 25
click at [797, 232] on button "Black" at bounding box center [787, 233] width 50 height 25
click at [726, 234] on button "White" at bounding box center [727, 233] width 50 height 25
click at [779, 232] on button "Black" at bounding box center [787, 233] width 50 height 25
click at [764, 399] on h4 "Layout" at bounding box center [830, 395] width 193 height 27
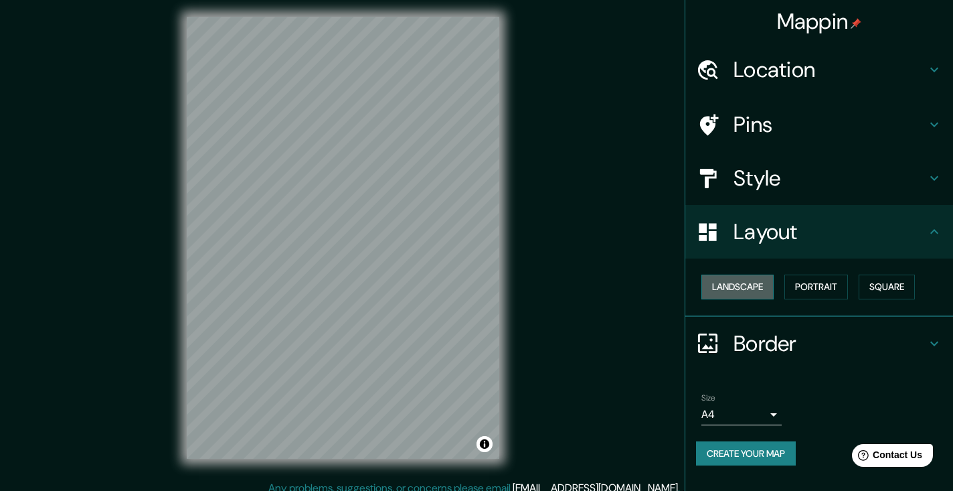
click at [744, 283] on button "Landscape" at bounding box center [738, 286] width 72 height 25
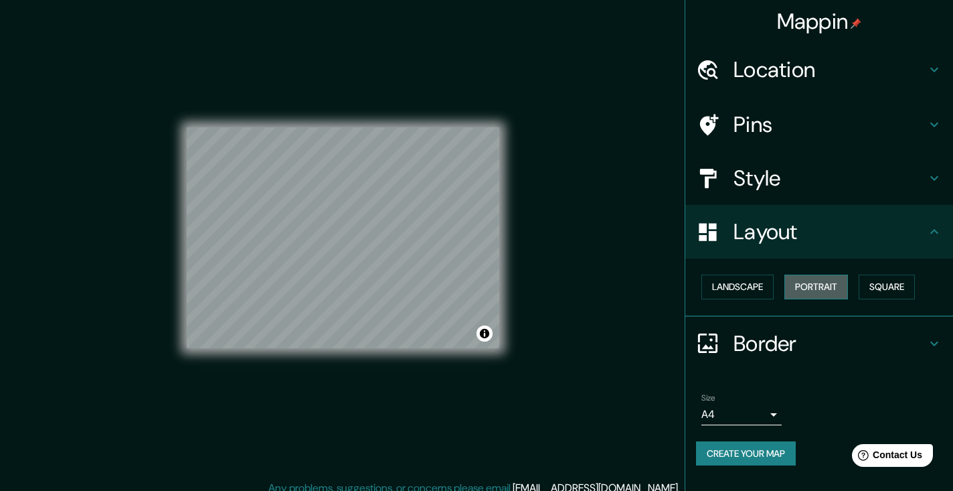
click at [805, 288] on button "Portrait" at bounding box center [817, 286] width 64 height 25
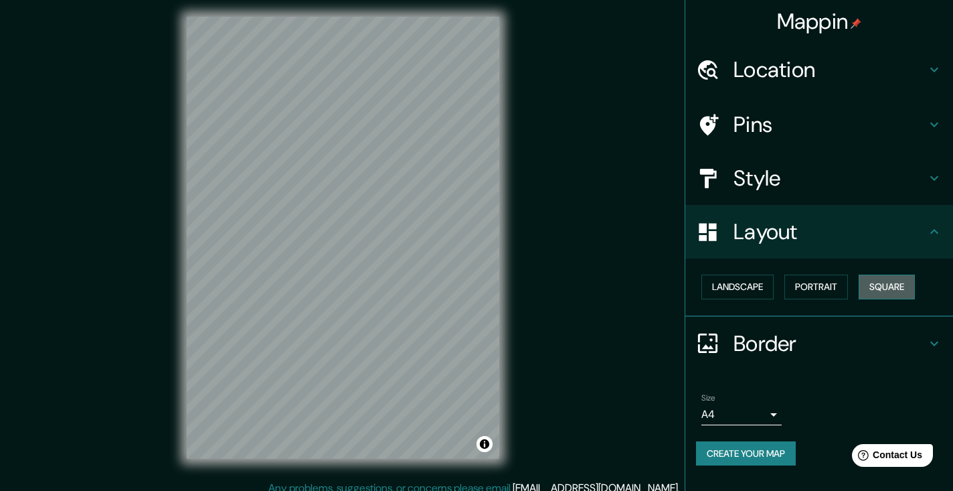
click at [884, 277] on button "Square" at bounding box center [887, 286] width 56 height 25
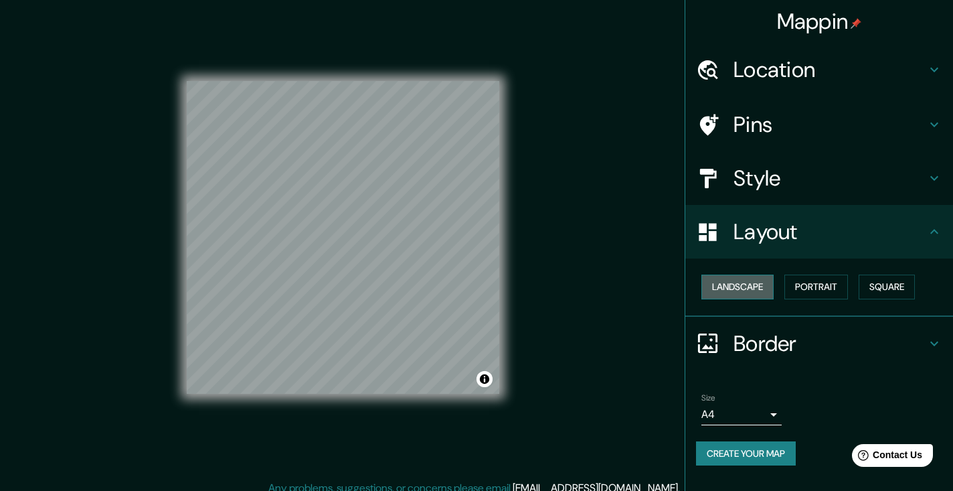
click at [760, 289] on button "Landscape" at bounding box center [738, 286] width 72 height 25
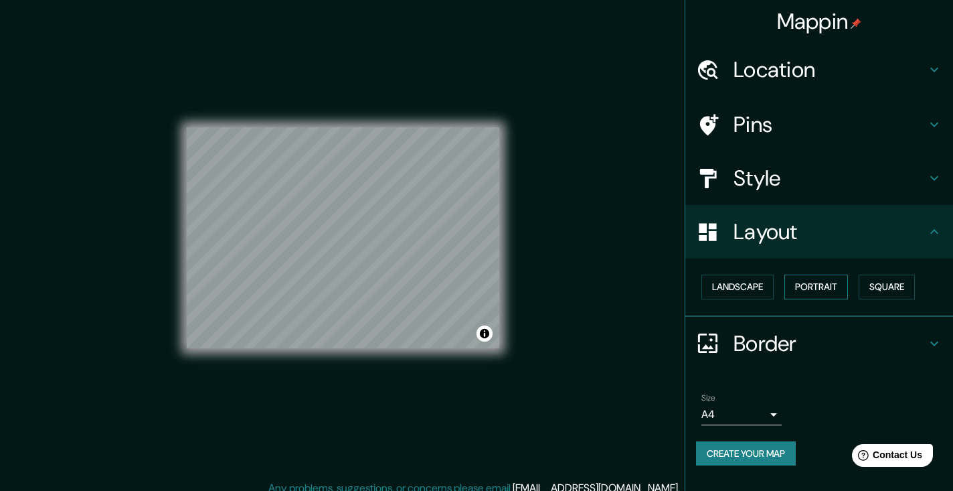
click at [811, 285] on button "Portrait" at bounding box center [817, 286] width 64 height 25
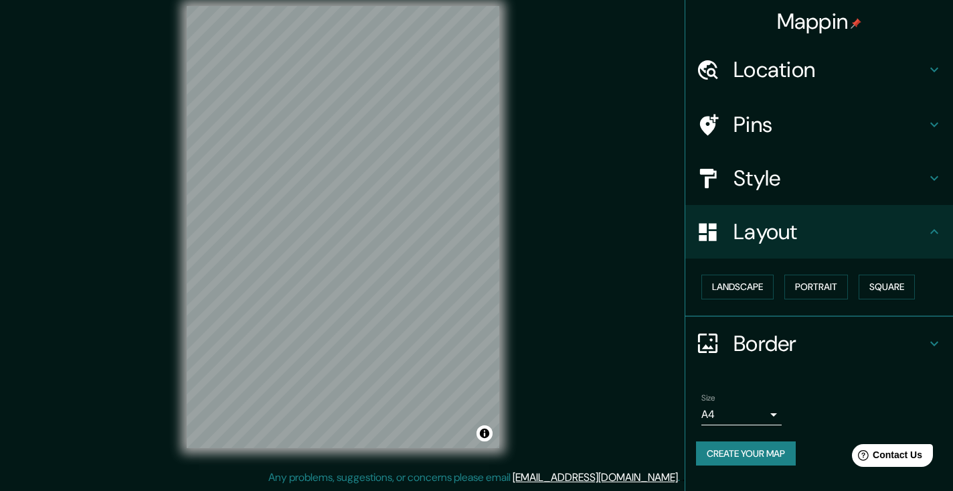
scroll to position [15, 0]
click at [764, 340] on h4 "Border" at bounding box center [830, 343] width 193 height 27
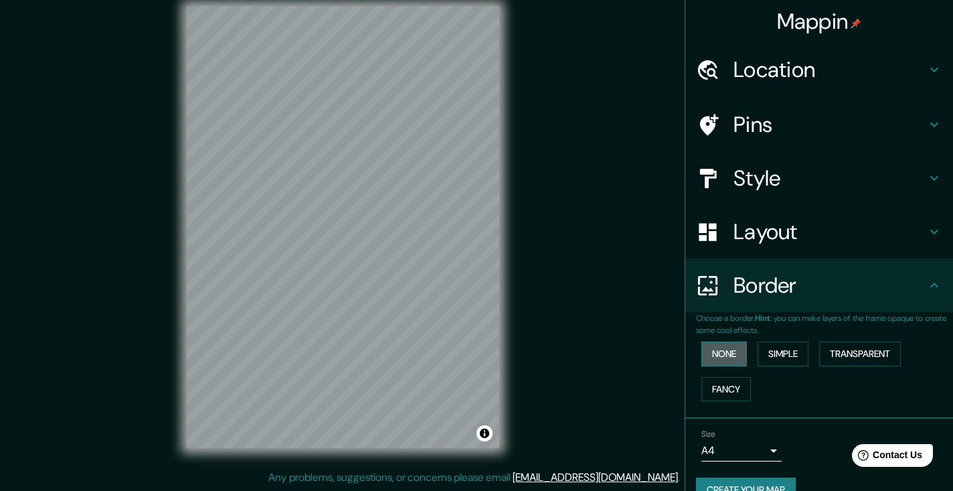
click at [726, 351] on button "None" at bounding box center [725, 353] width 46 height 25
click at [785, 345] on button "Simple" at bounding box center [783, 353] width 51 height 25
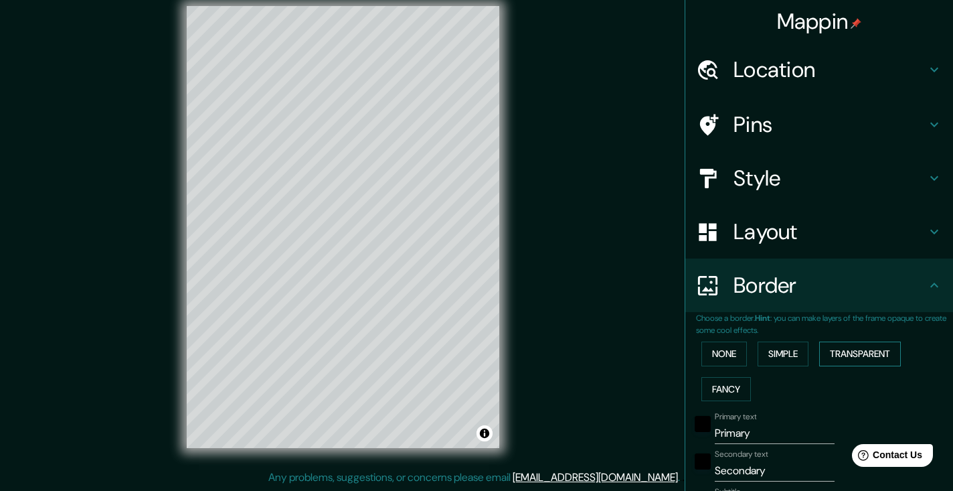
click at [843, 352] on button "Transparent" at bounding box center [860, 353] width 82 height 25
click at [797, 345] on button "Simple" at bounding box center [783, 353] width 51 height 25
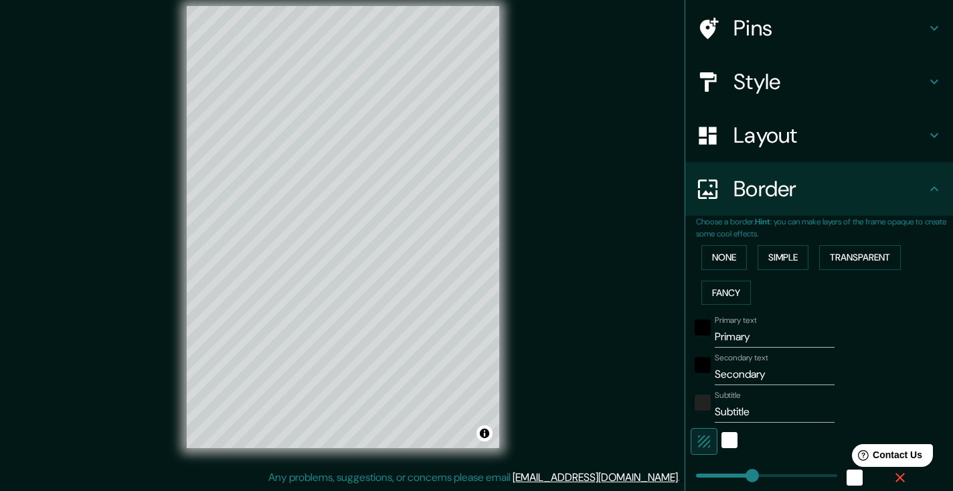
scroll to position [92, 0]
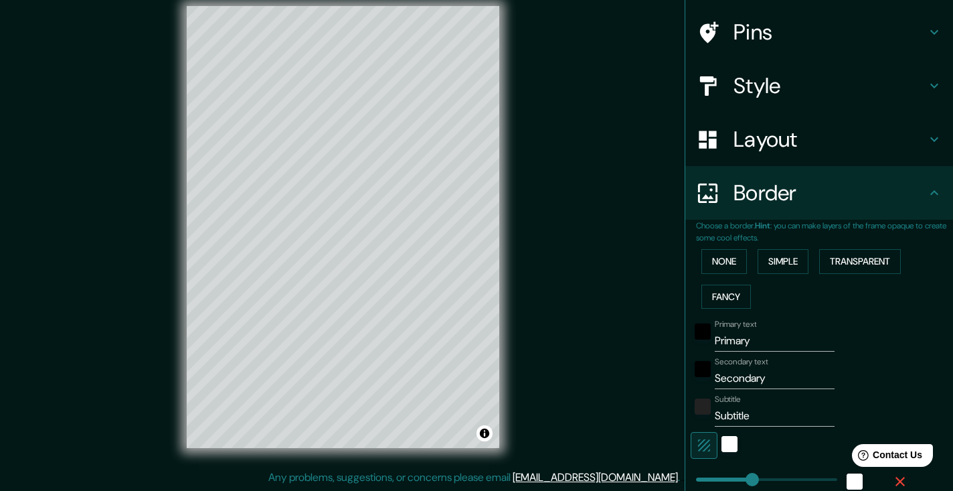
click at [732, 338] on input "Primary" at bounding box center [775, 340] width 120 height 21
type input "T"
type input "187"
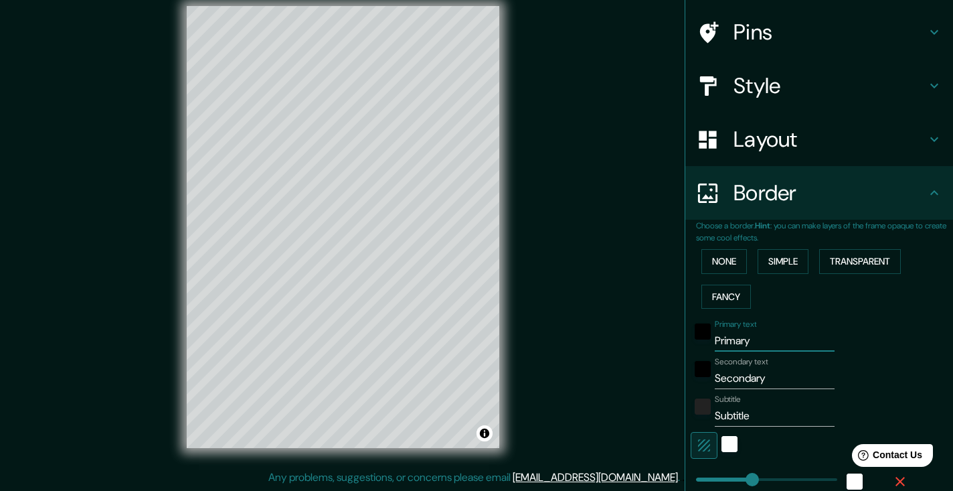
type input "37"
type input "TE"
type input "187"
type input "37"
type input "TEL"
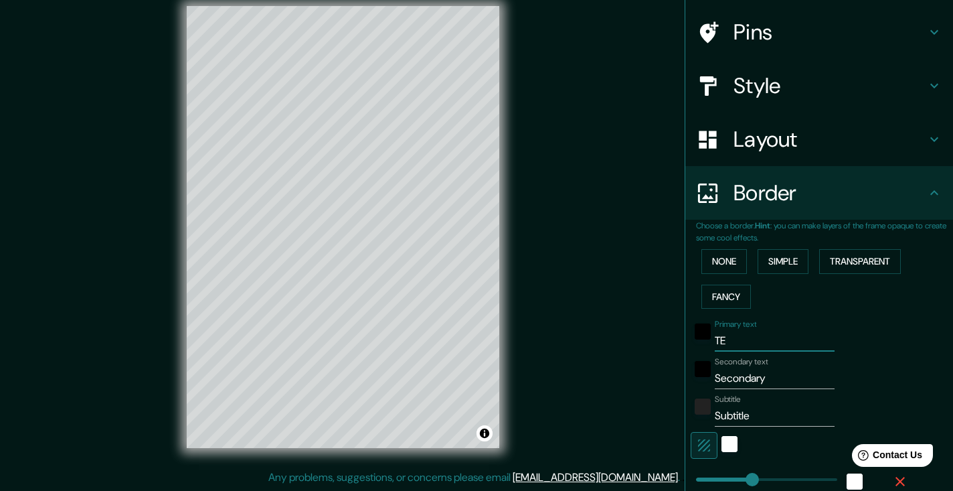
type input "187"
type input "37"
type input "TELD"
type input "187"
type input "37"
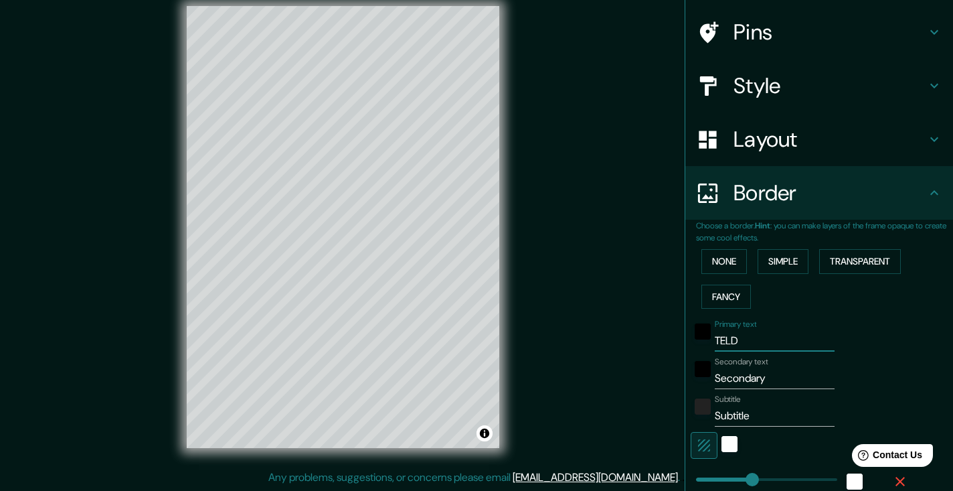
type input "TELDE"
type input "187"
type input "37"
type input "TELDE"
click at [738, 375] on input "Secondary" at bounding box center [775, 378] width 120 height 21
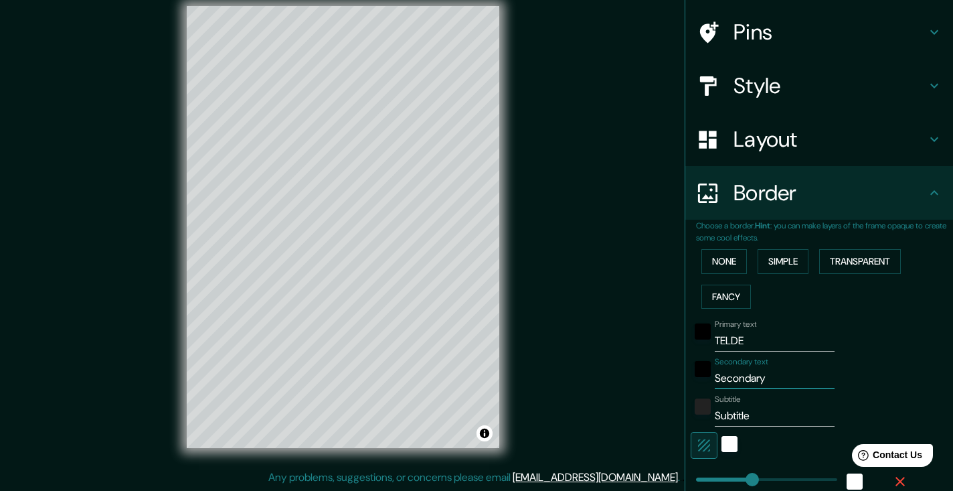
click at [738, 375] on input "Secondary" at bounding box center [775, 378] width 120 height 21
type input "G"
type input "187"
type input "37"
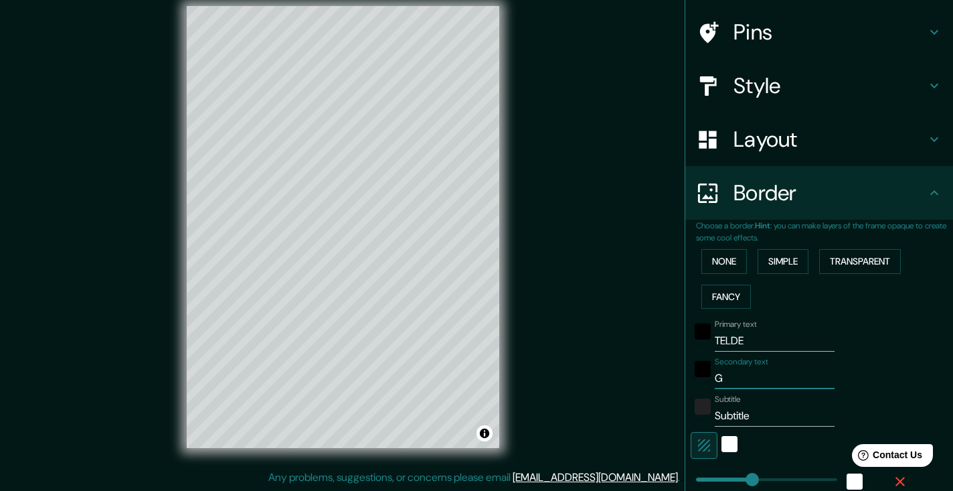
type input "GR"
type input "187"
type input "37"
type input "GRA"
type input "187"
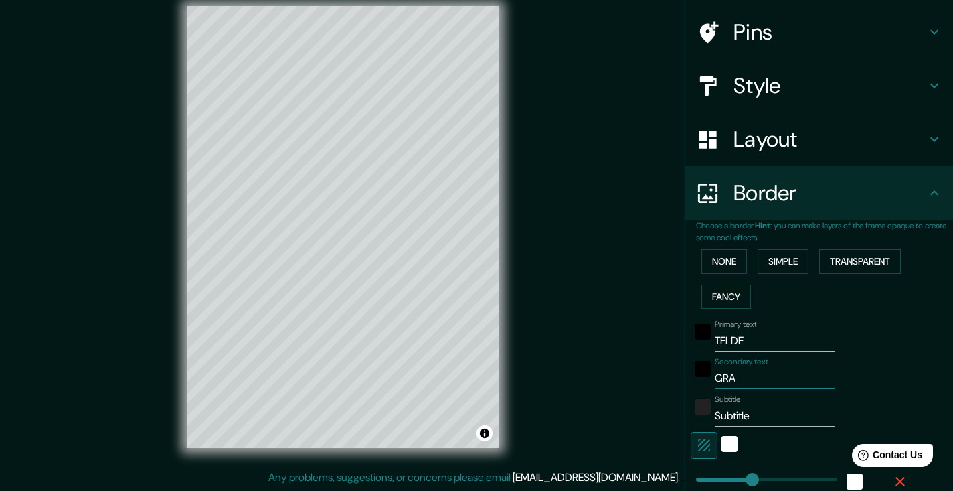
type input "37"
type input "GRAN"
type input "187"
type input "37"
type input "GRAN"
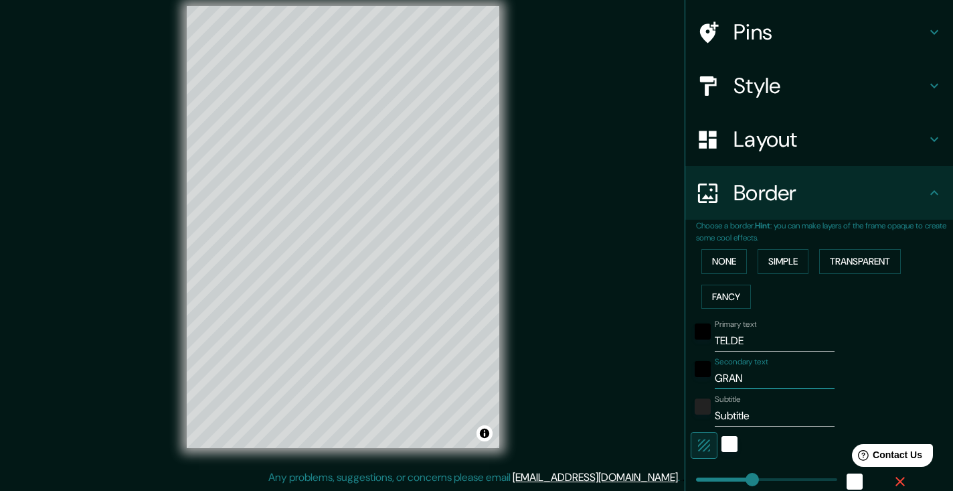
type input "187"
type input "37"
type input "GRAN C"
type input "187"
type input "37"
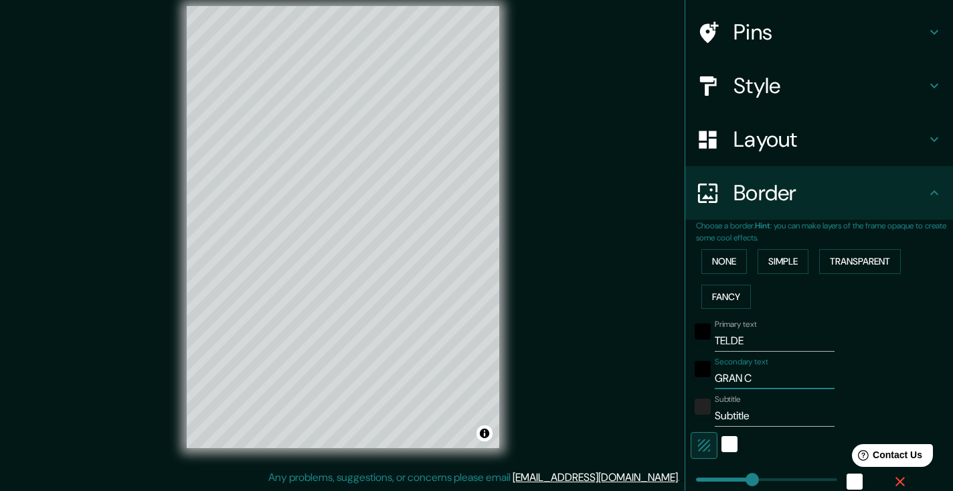
type input "GRAN CA"
type input "187"
type input "37"
type input "GRAN CAN"
type input "187"
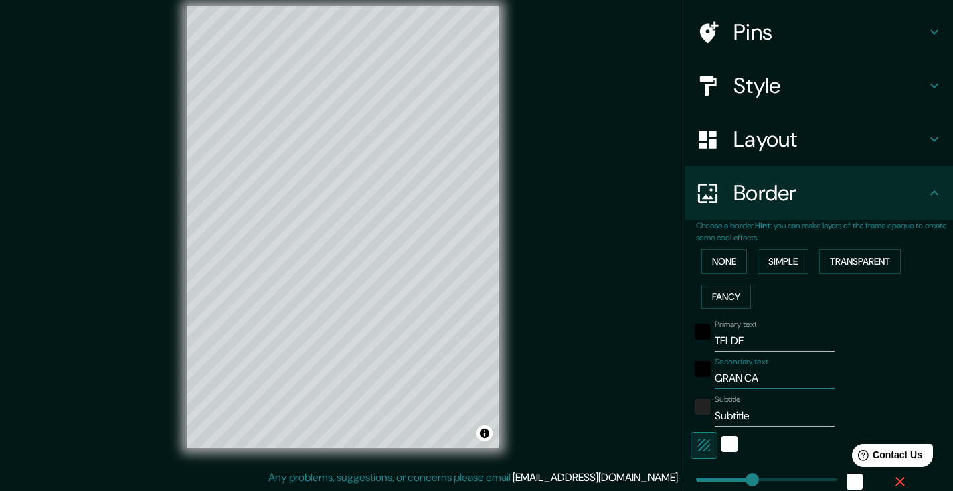
type input "37"
type input "GRAN CANA"
type input "187"
type input "37"
type input "GRAN CANAR"
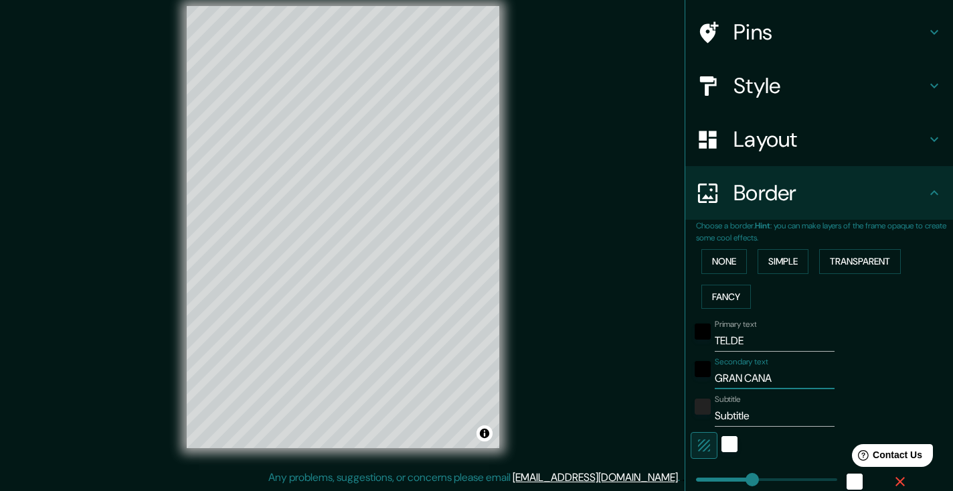
type input "187"
type input "37"
type input "GRAN CANARI"
type input "187"
type input "37"
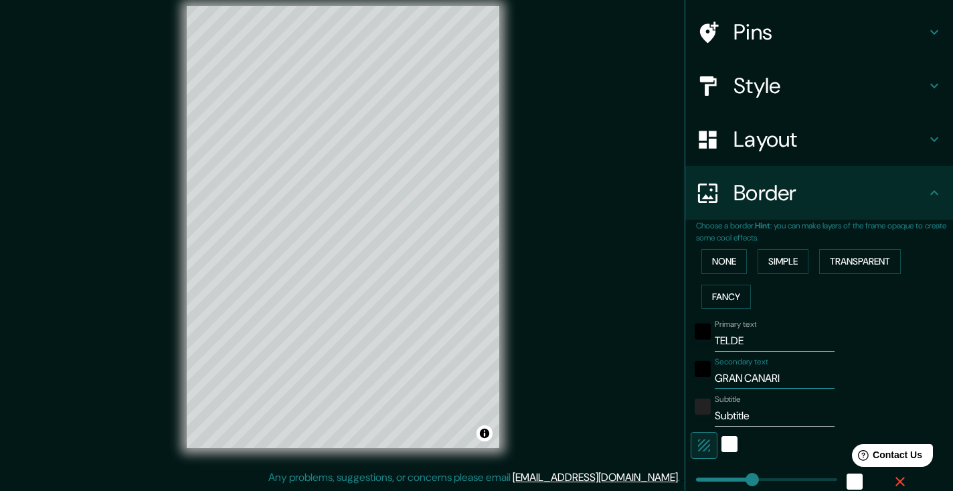
type input "[GEOGRAPHIC_DATA]"
type input "187"
type input "37"
type input "[GEOGRAPHIC_DATA]"
click at [747, 408] on input "Subtitle" at bounding box center [775, 415] width 120 height 21
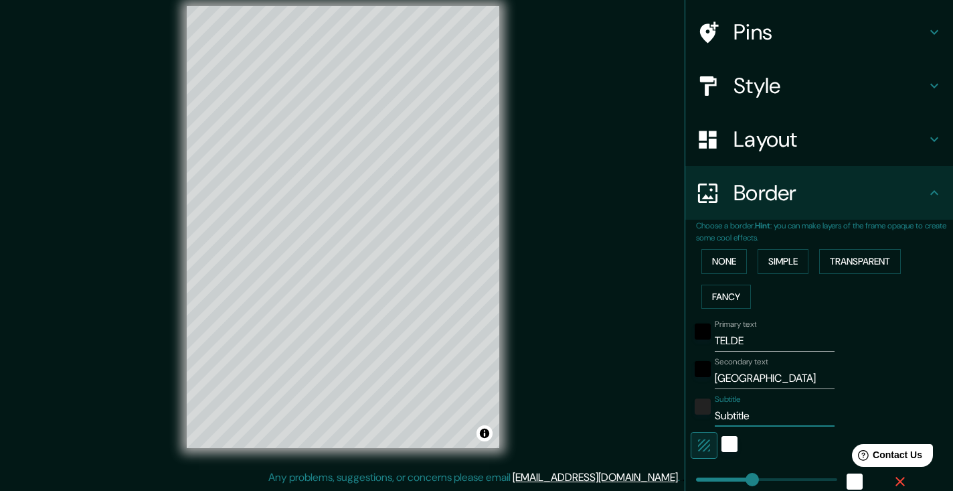
click at [747, 408] on input "Subtitle" at bounding box center [775, 415] width 120 height 21
type input "187"
type input "37"
click at [790, 263] on button "Simple" at bounding box center [783, 261] width 51 height 25
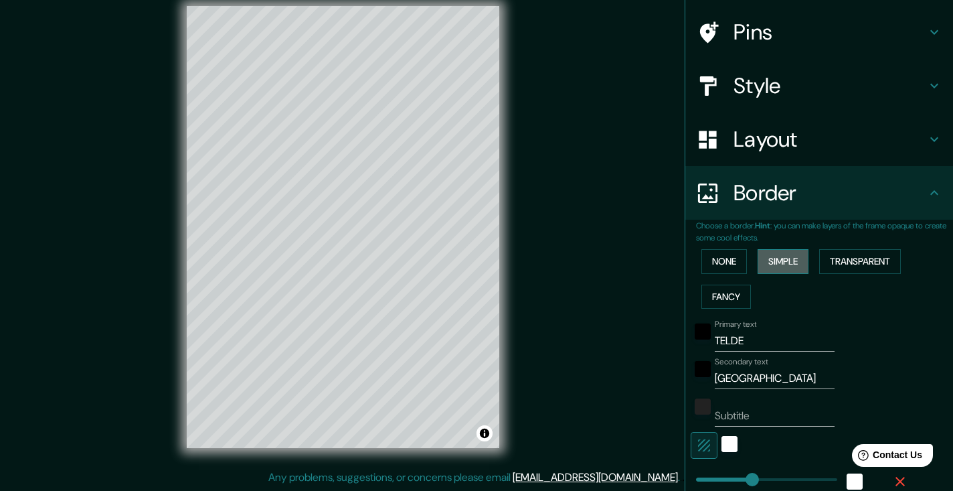
type input "187"
type input "37"
click at [851, 252] on button "Transparent" at bounding box center [860, 261] width 82 height 25
click at [746, 340] on input "Primary" at bounding box center [775, 340] width 120 height 21
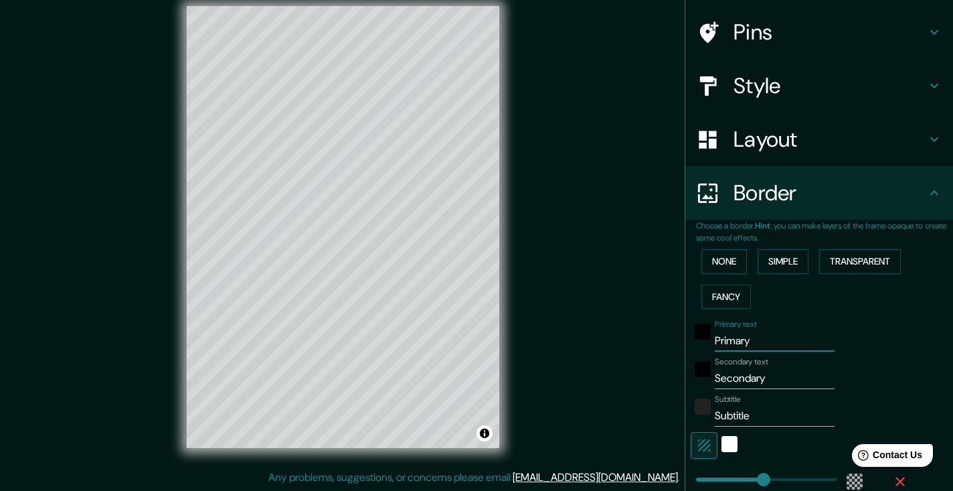
type input "T"
type input "224"
type input "37"
type input "TE"
type input "224"
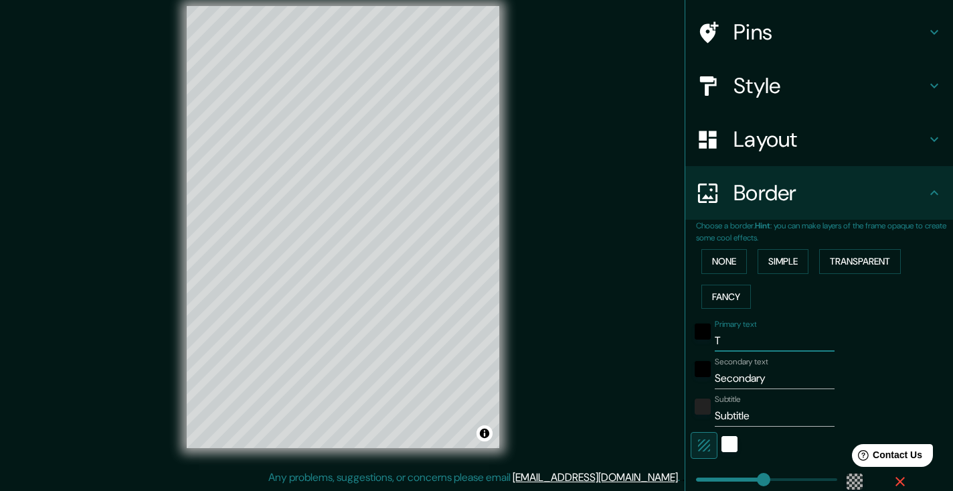
type input "37"
type input "TEL"
type input "224"
type input "37"
type input "TELD"
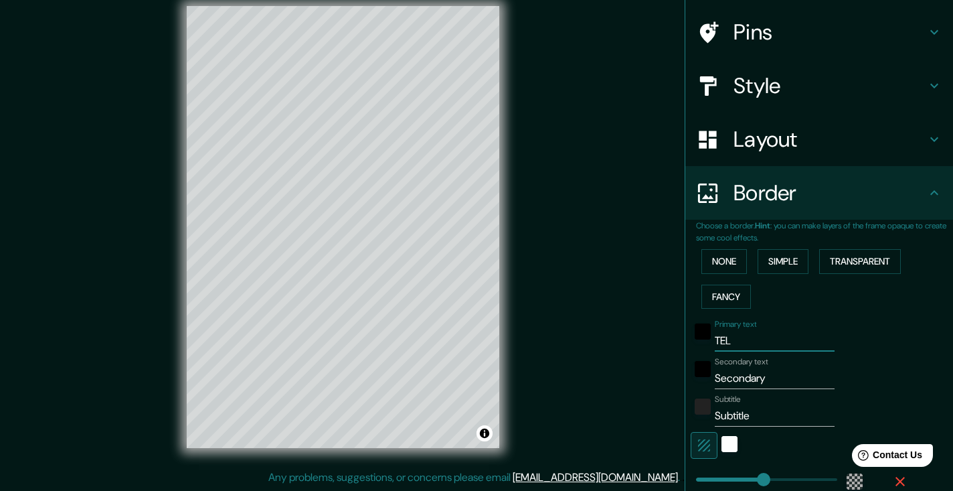
type input "224"
type input "37"
type input "TELDE"
type input "224"
type input "37"
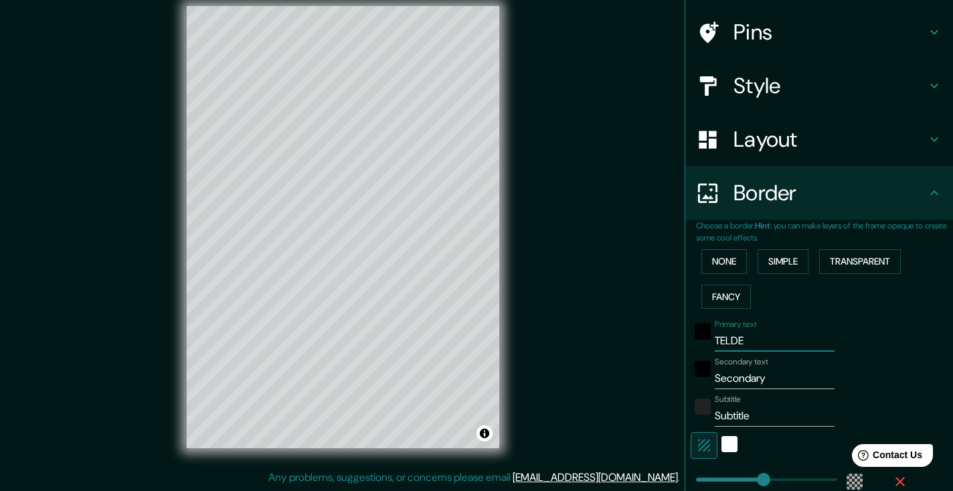
type input "TELDE"
click at [740, 372] on input "Secondary" at bounding box center [775, 378] width 120 height 21
type input "G"
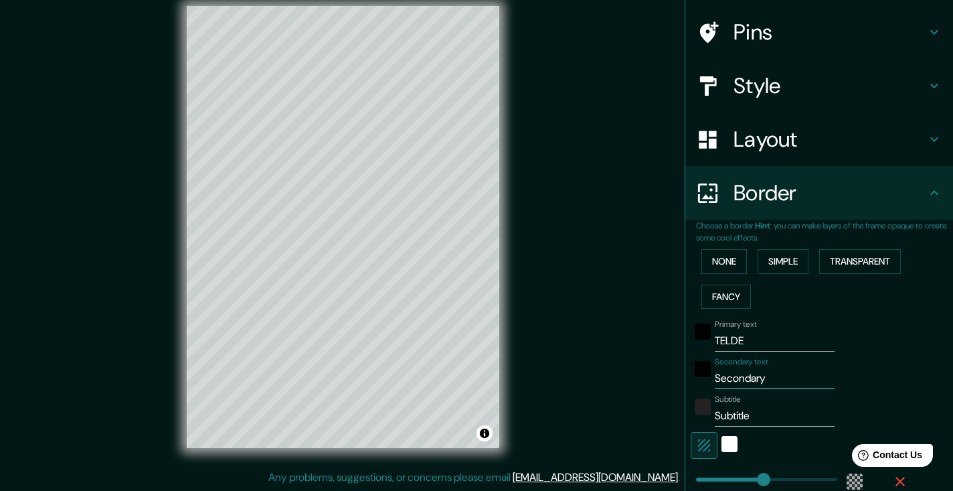
type input "224"
type input "37"
type input "GR"
type input "224"
type input "37"
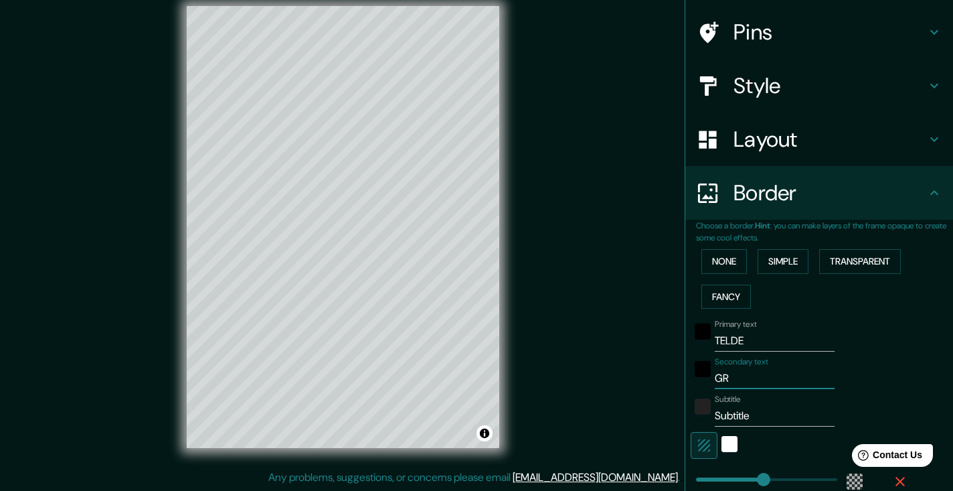
type input "GRA"
type input "224"
type input "37"
type input "GRAN"
type input "224"
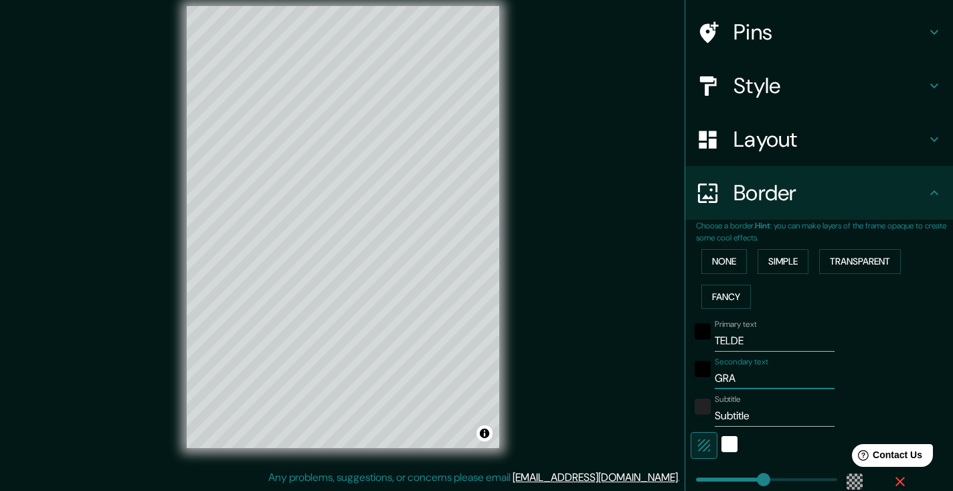
type input "37"
type input "GRAN"
type input "224"
type input "37"
type input "GRAN C"
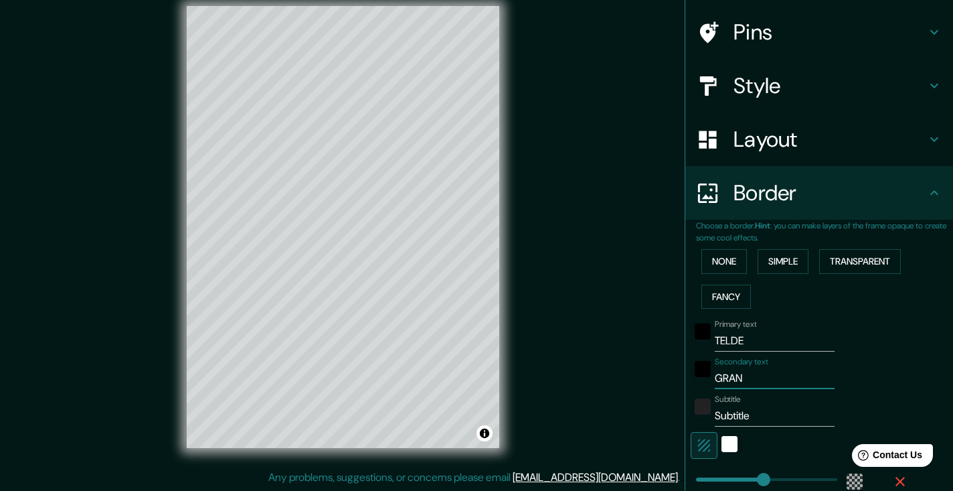
type input "224"
type input "37"
type input "GRAN CA"
type input "224"
type input "37"
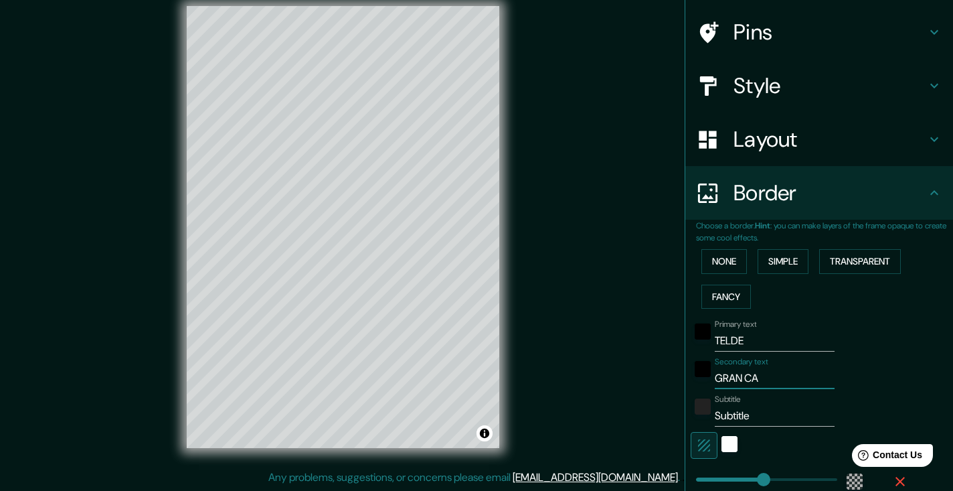
type input "GRAN CAN"
type input "224"
type input "37"
type input "GRAN CANA"
type input "224"
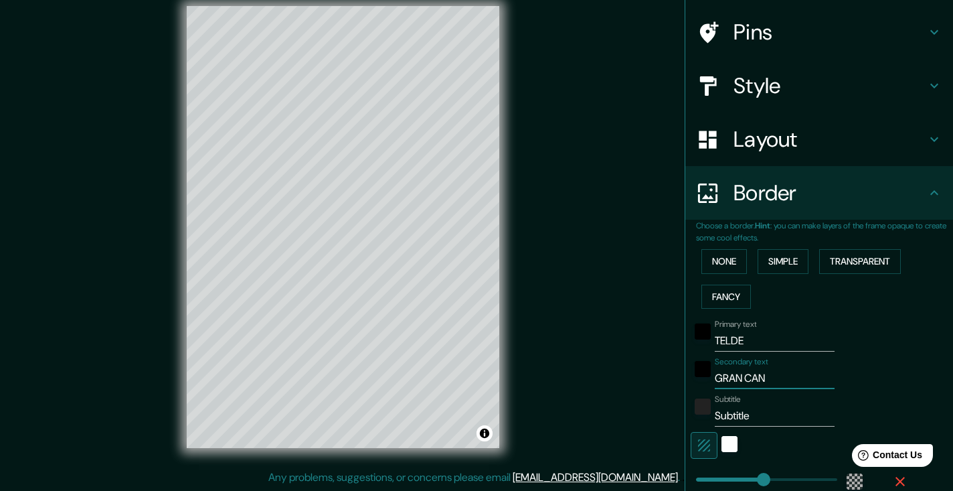
type input "37"
type input "GRAN CANAR"
type input "224"
type input "37"
type input "GRAN CANARI"
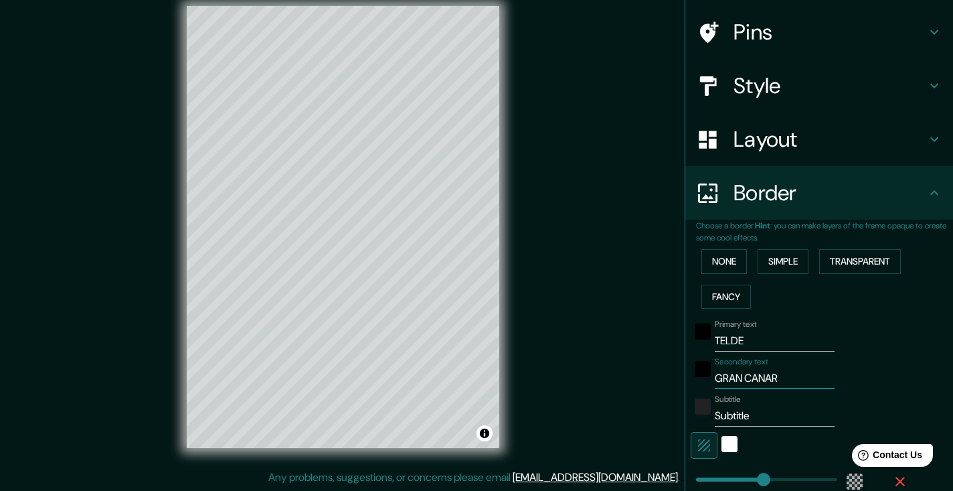
type input "224"
type input "37"
type input "[GEOGRAPHIC_DATA]"
type input "224"
type input "37"
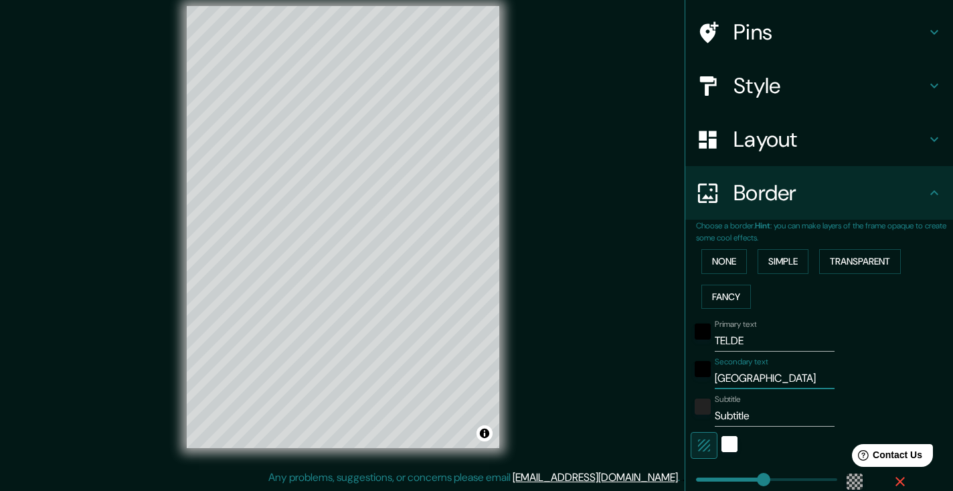
type input "[GEOGRAPHIC_DATA]"
click at [728, 412] on input "Subtitle" at bounding box center [775, 415] width 120 height 21
type input "224"
type input "37"
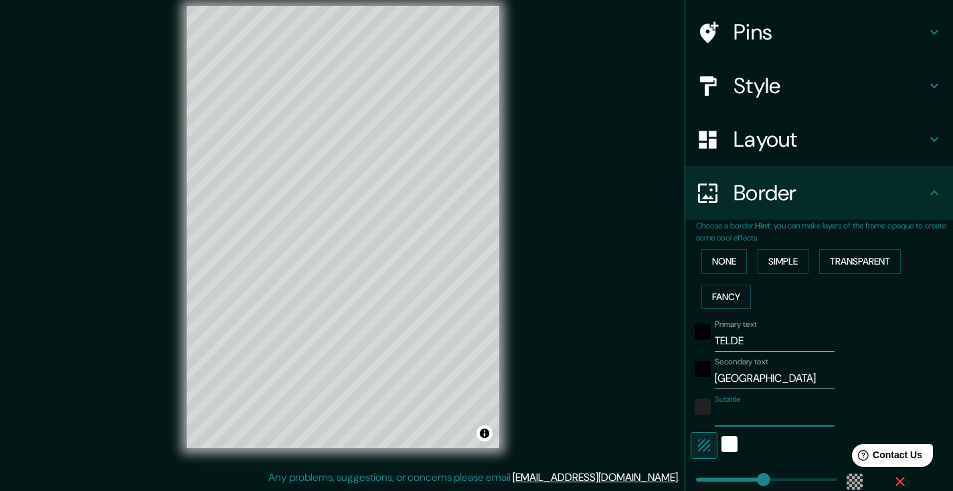
scroll to position [15, 0]
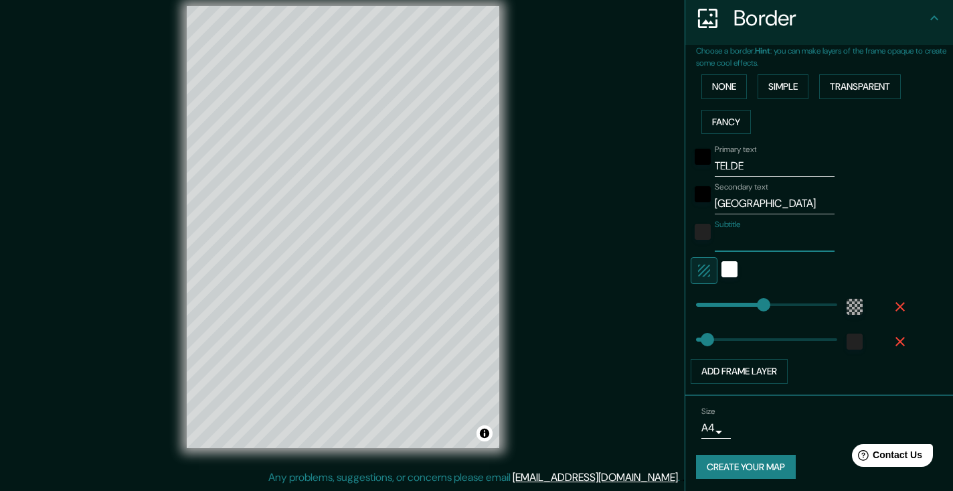
type input "224"
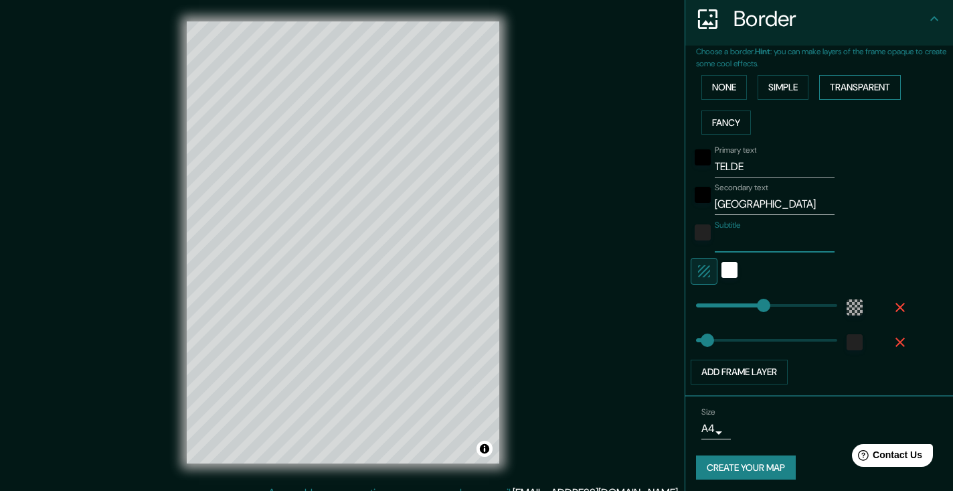
scroll to position [0, 0]
click at [934, 11] on icon at bounding box center [935, 19] width 16 height 16
click at [936, 16] on icon at bounding box center [935, 18] width 8 height 5
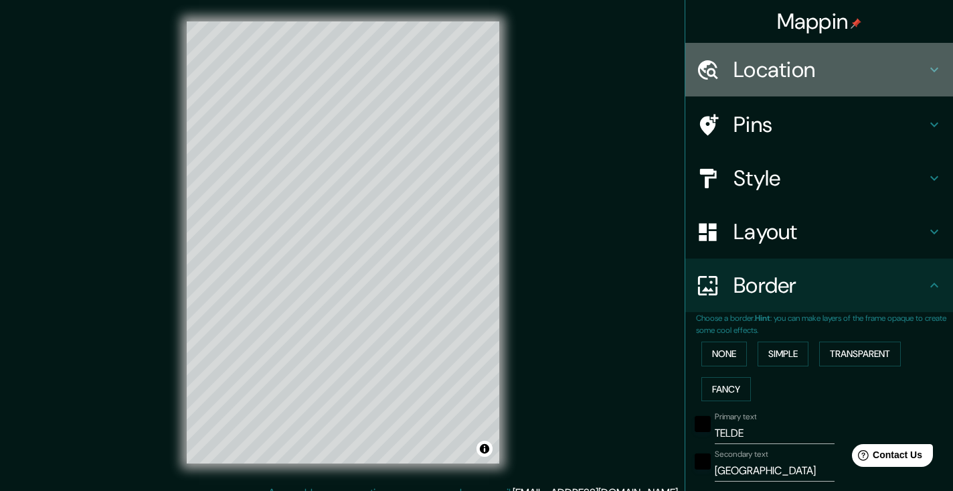
click at [755, 57] on h4 "Location" at bounding box center [830, 69] width 193 height 27
type input "224"
type input "37"
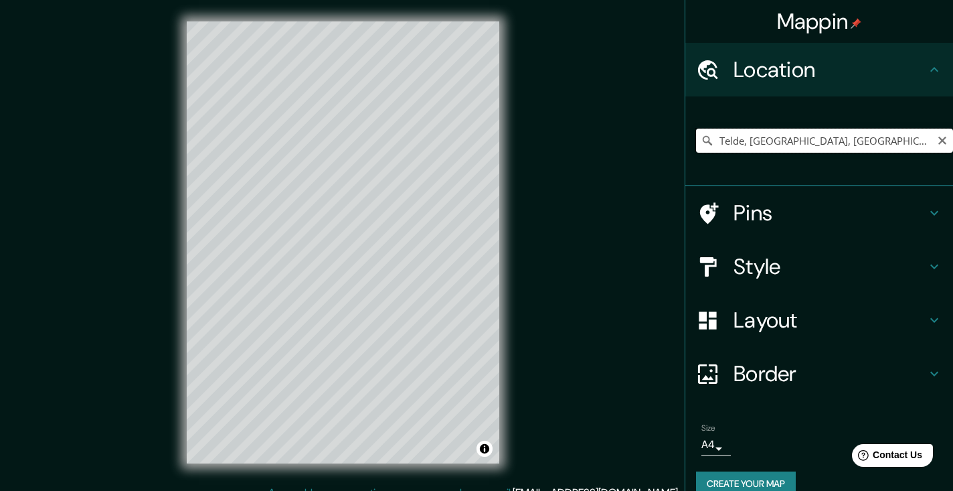
click at [752, 139] on input "Telde, [GEOGRAPHIC_DATA], [GEOGRAPHIC_DATA], [GEOGRAPHIC_DATA]" at bounding box center [824, 141] width 257 height 24
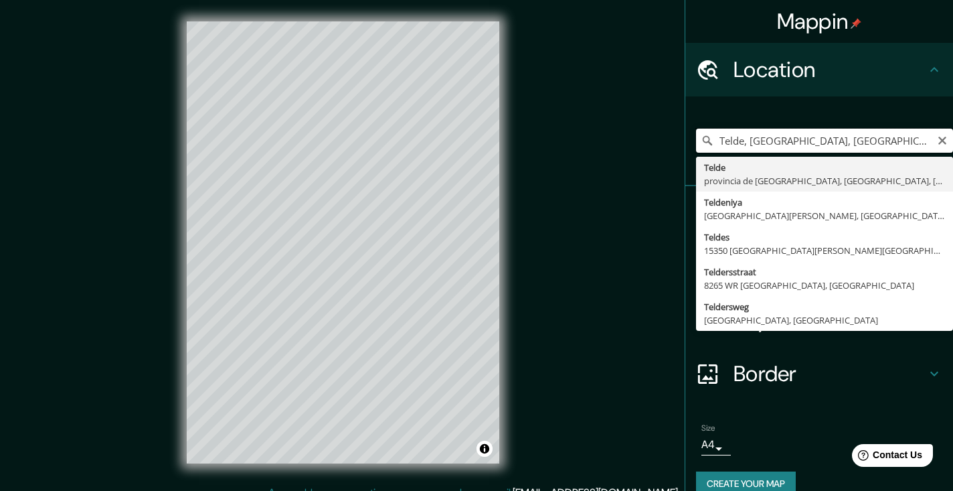
click at [752, 139] on input "Telde, [GEOGRAPHIC_DATA], [GEOGRAPHIC_DATA], [GEOGRAPHIC_DATA]" at bounding box center [824, 141] width 257 height 24
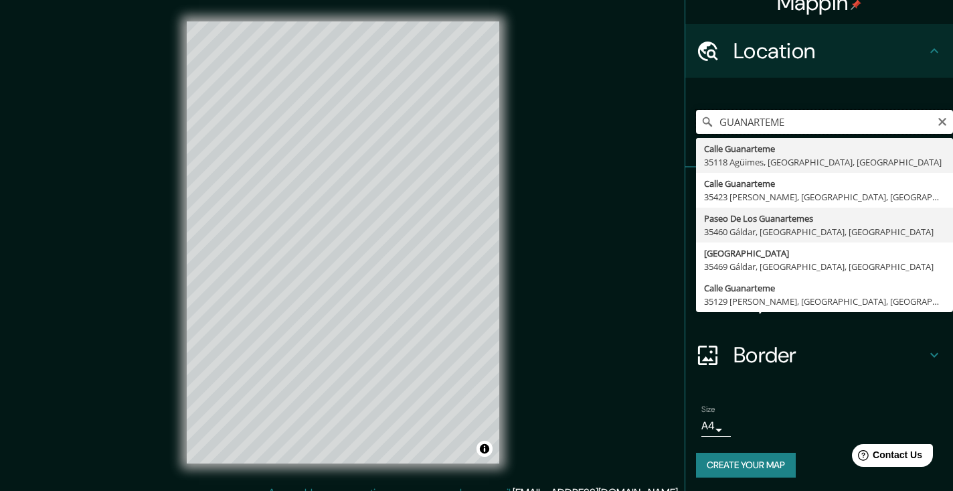
scroll to position [17, 0]
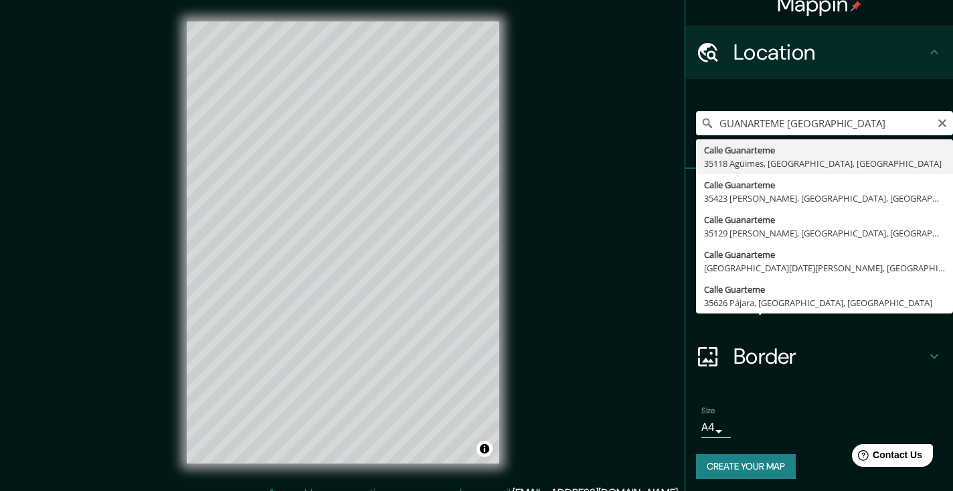
click at [750, 119] on input "GUANARTEME [GEOGRAPHIC_DATA]" at bounding box center [824, 123] width 257 height 24
type input "[GEOGRAPHIC_DATA], [GEOGRAPHIC_DATA], [GEOGRAPHIC_DATA], [GEOGRAPHIC_DATA]"
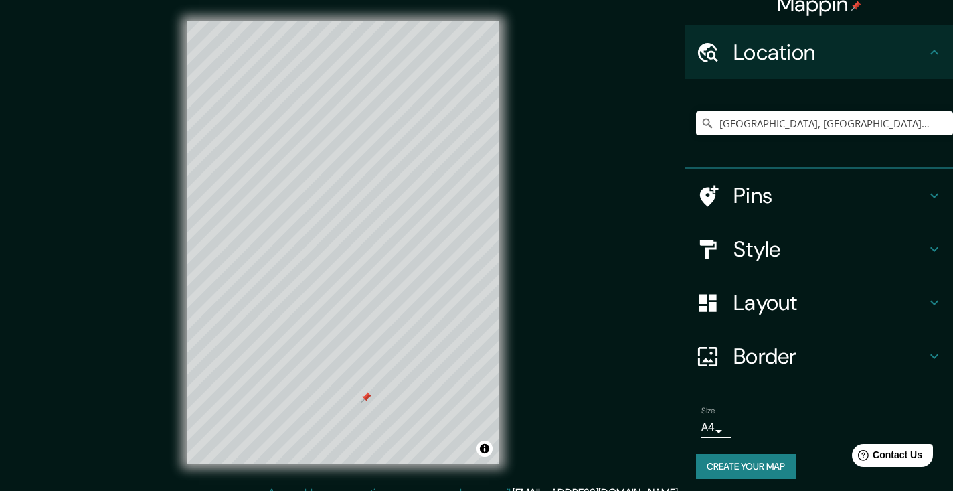
scroll to position [4, 0]
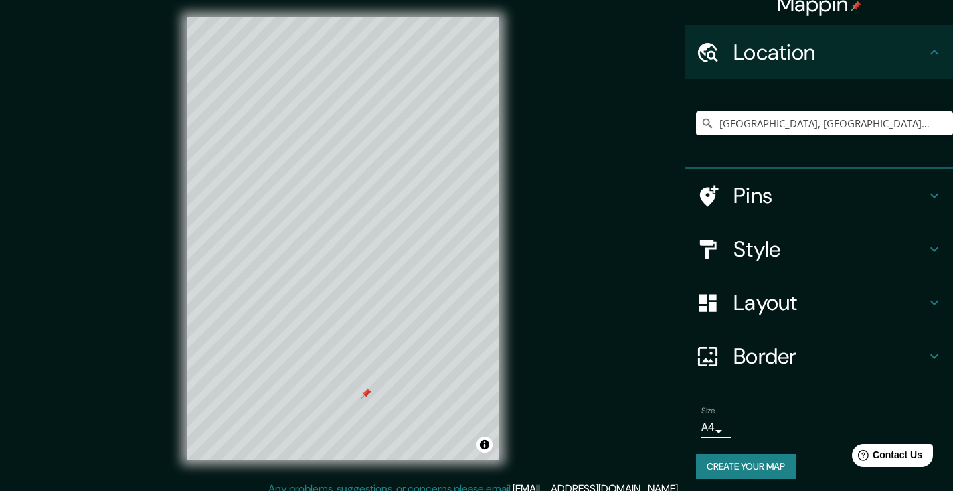
click at [750, 238] on h4 "Style" at bounding box center [830, 249] width 193 height 27
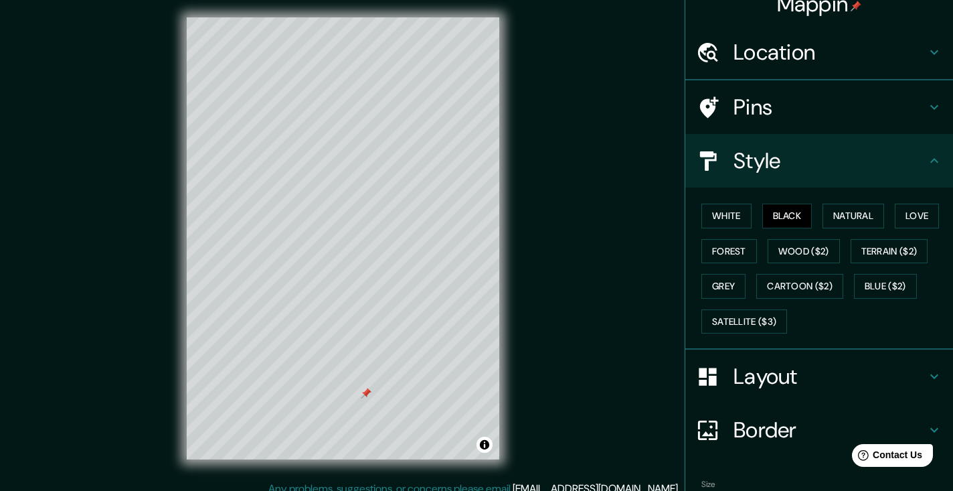
type input "224"
type input "37"
click at [784, 213] on button "Black" at bounding box center [787, 216] width 50 height 25
click at [754, 213] on div "White Black Natural Love Forest Wood ($2) Terrain ($2) Grey Cartoon ($2) Blue (…" at bounding box center [824, 268] width 257 height 141
click at [739, 214] on button "White" at bounding box center [727, 216] width 50 height 25
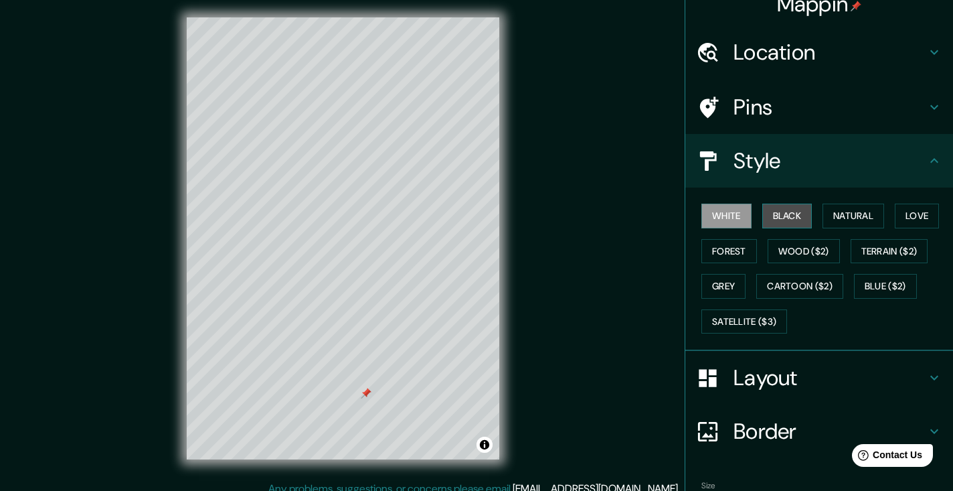
click at [794, 212] on button "Black" at bounding box center [787, 216] width 50 height 25
click at [763, 370] on h4 "Layout" at bounding box center [830, 377] width 193 height 27
type input "224"
type input "37"
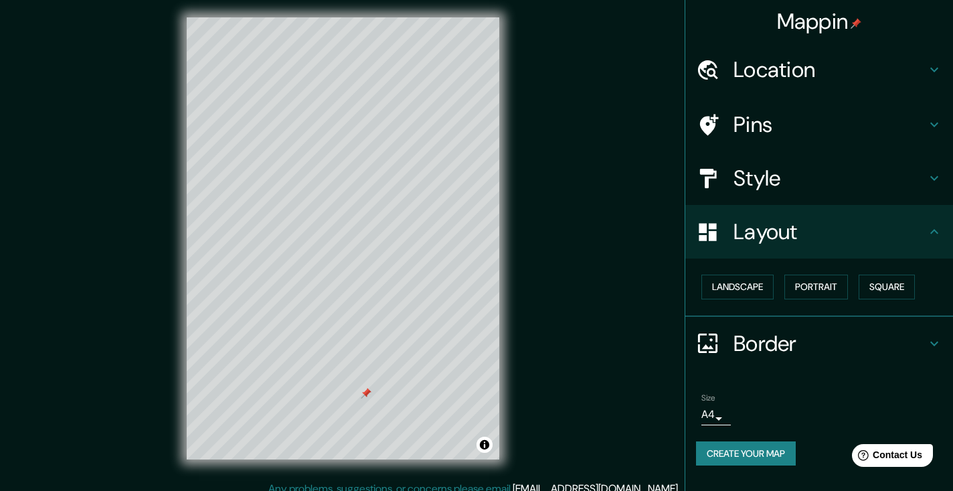
scroll to position [0, 0]
click at [744, 295] on button "Landscape" at bounding box center [738, 286] width 72 height 25
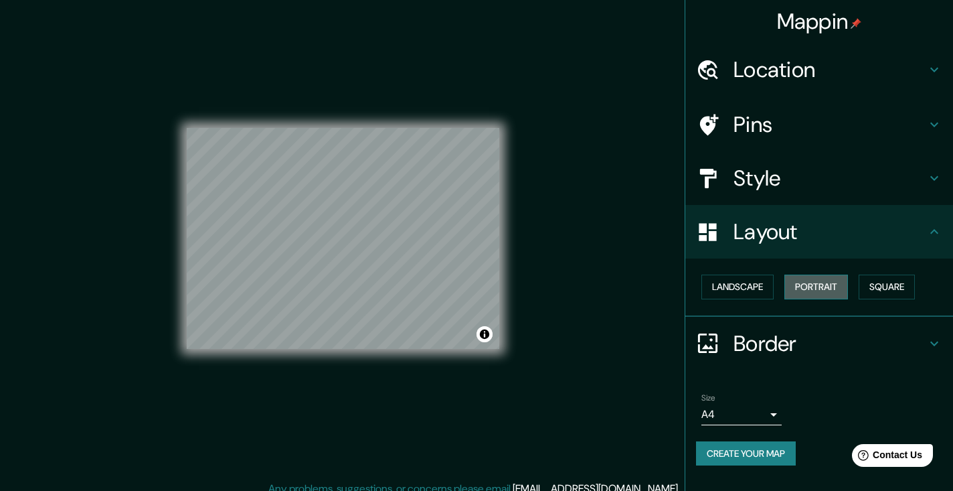
click at [810, 285] on button "Portrait" at bounding box center [817, 286] width 64 height 25
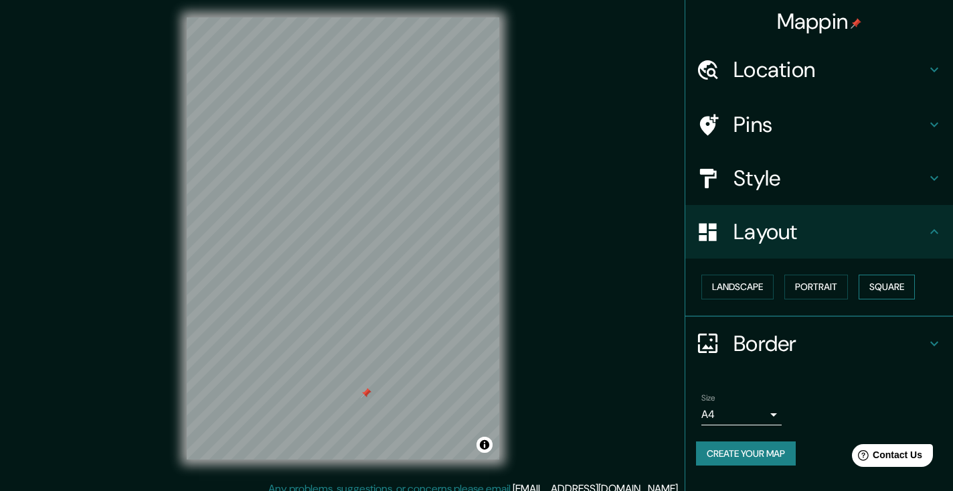
click at [869, 274] on button "Square" at bounding box center [887, 286] width 56 height 25
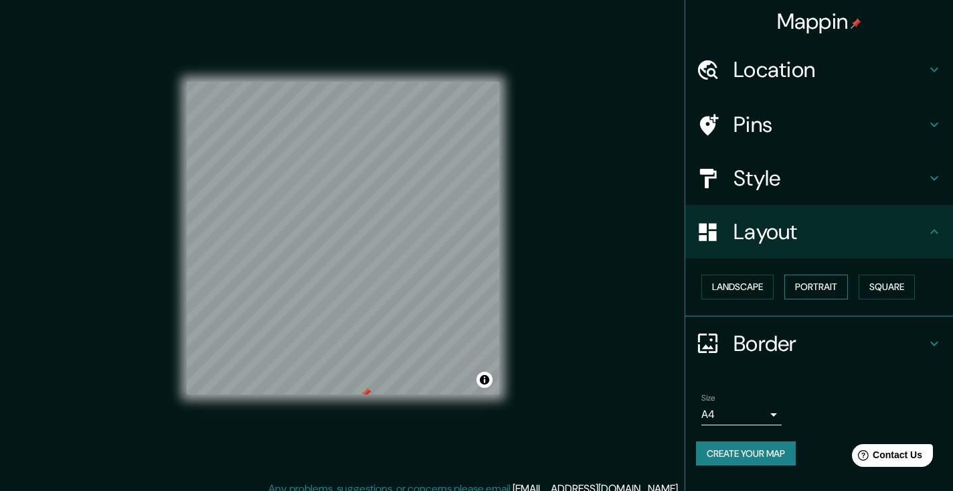
click at [833, 295] on button "Portrait" at bounding box center [817, 286] width 64 height 25
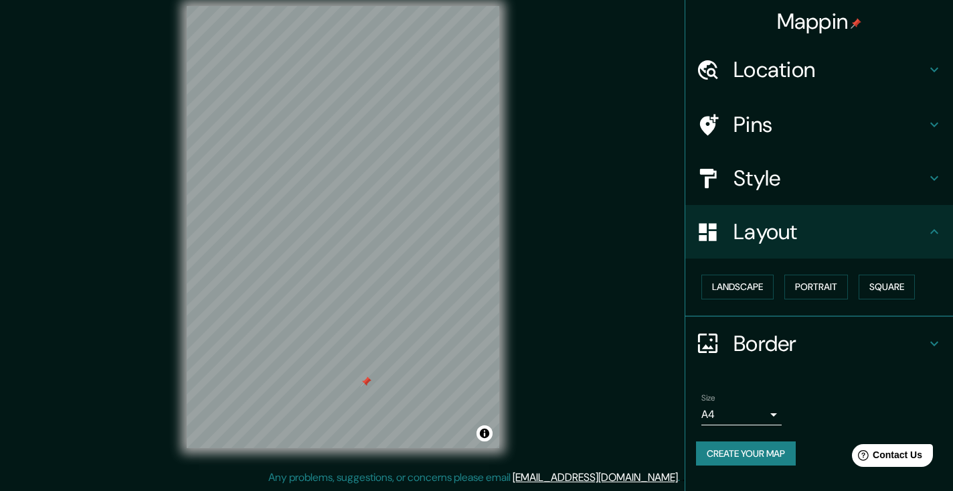
scroll to position [15, 0]
click at [760, 173] on h4 "Style" at bounding box center [830, 178] width 193 height 27
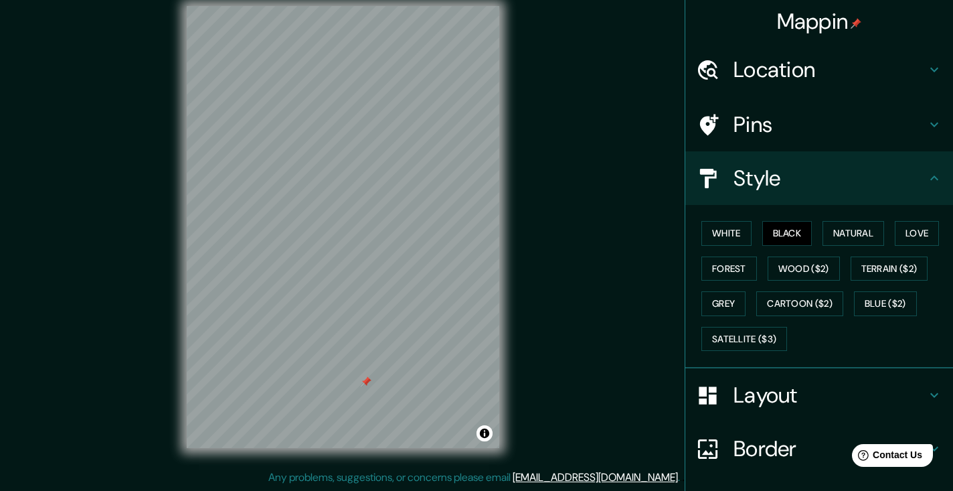
click at [769, 181] on h4 "Style" at bounding box center [830, 178] width 193 height 27
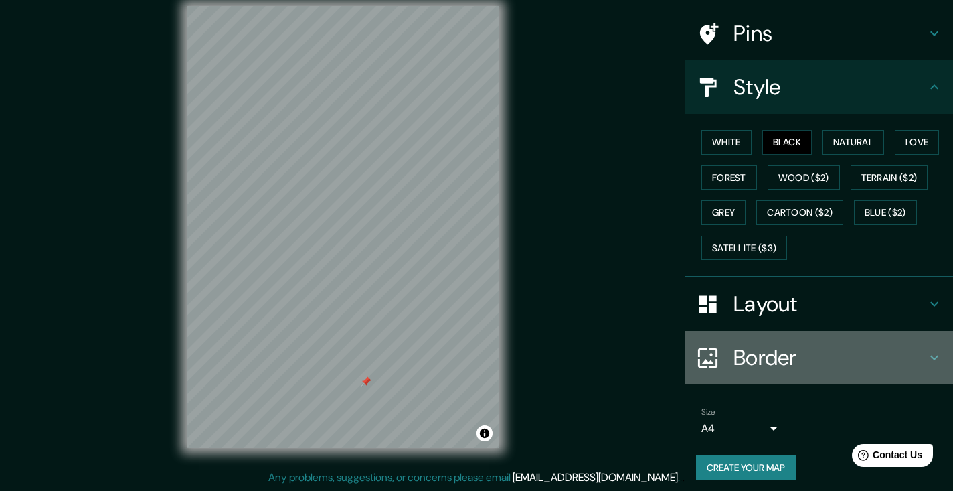
click at [762, 345] on h4 "Border" at bounding box center [830, 357] width 193 height 27
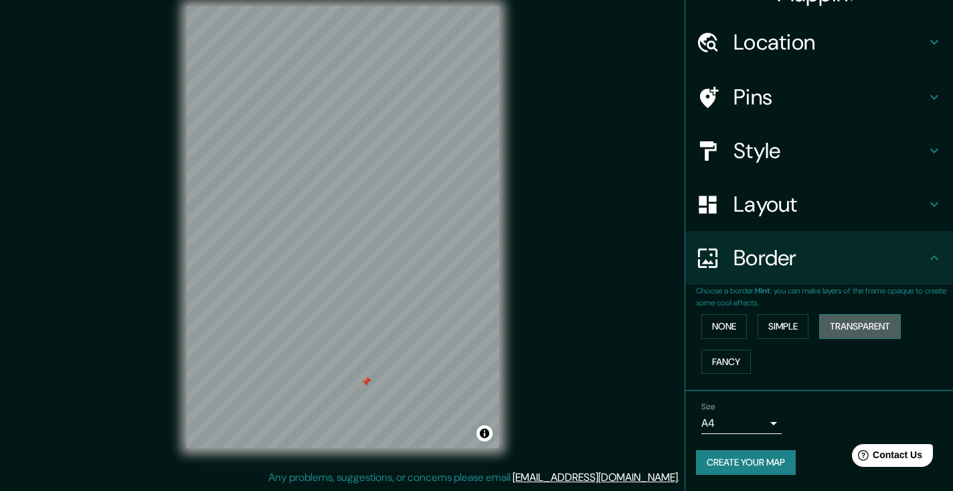
click at [850, 314] on button "Transparent" at bounding box center [860, 326] width 82 height 25
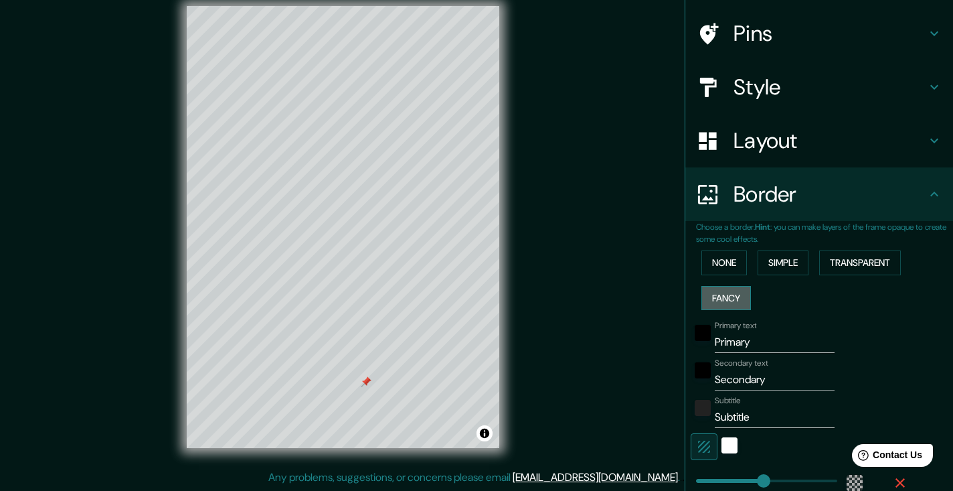
click at [736, 295] on button "Fancy" at bounding box center [727, 298] width 50 height 25
click at [745, 332] on input "Primary" at bounding box center [775, 341] width 120 height 21
type input "L"
type input "187"
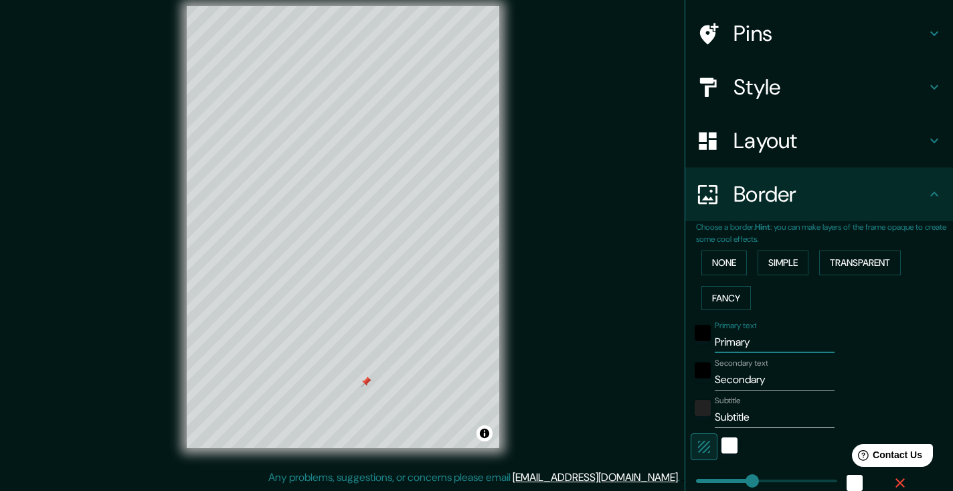
type input "37"
type input "19"
type input "187"
type input "37"
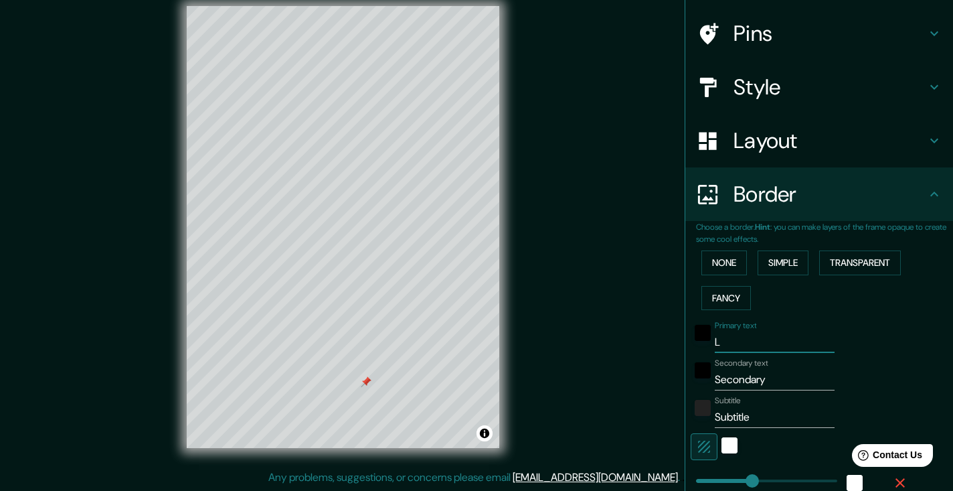
type input "37"
type input "19"
type input "L"
type input "187"
type input "37"
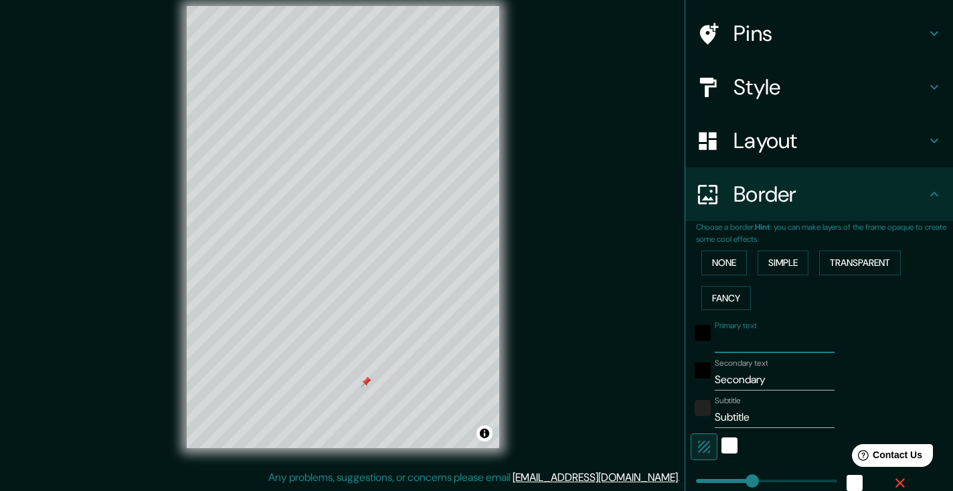
type input "37"
type input "19"
type input "LA"
type input "187"
type input "37"
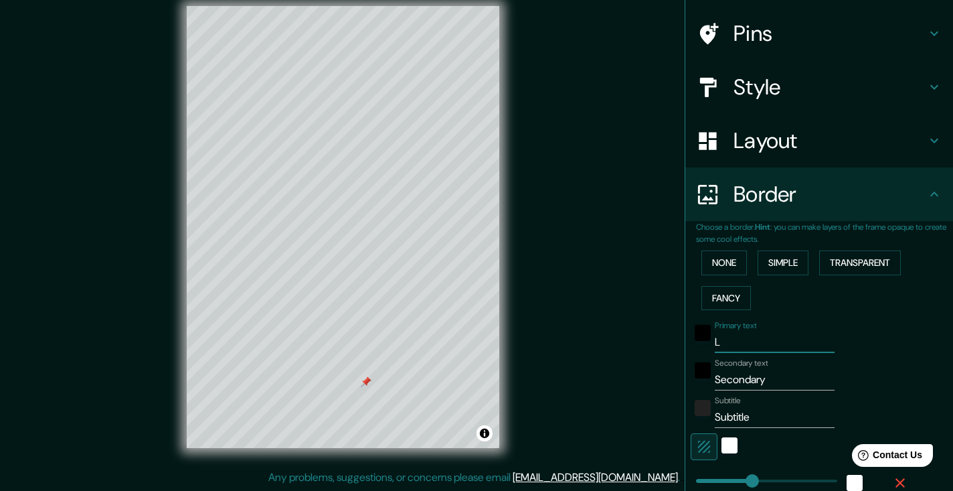
type input "37"
type input "19"
type input "LAS"
type input "187"
type input "37"
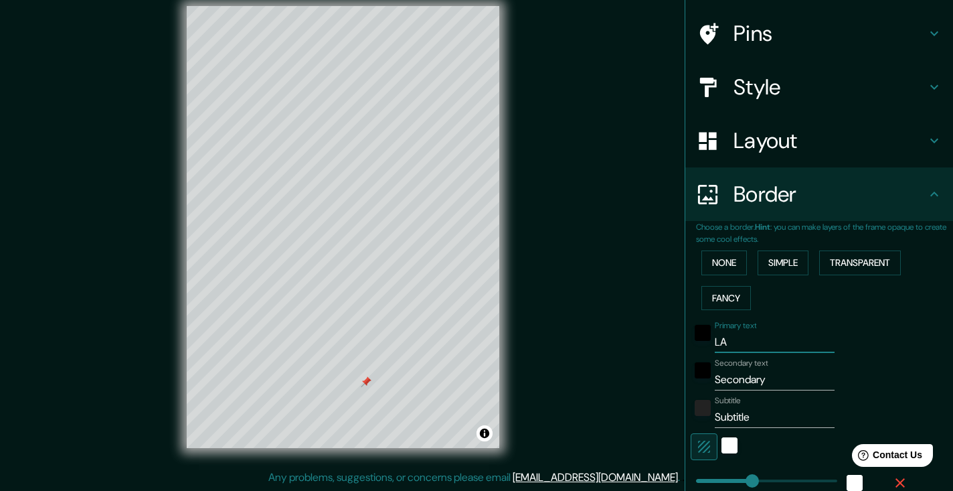
type input "37"
type input "19"
type input "LAS"
type input "187"
type input "37"
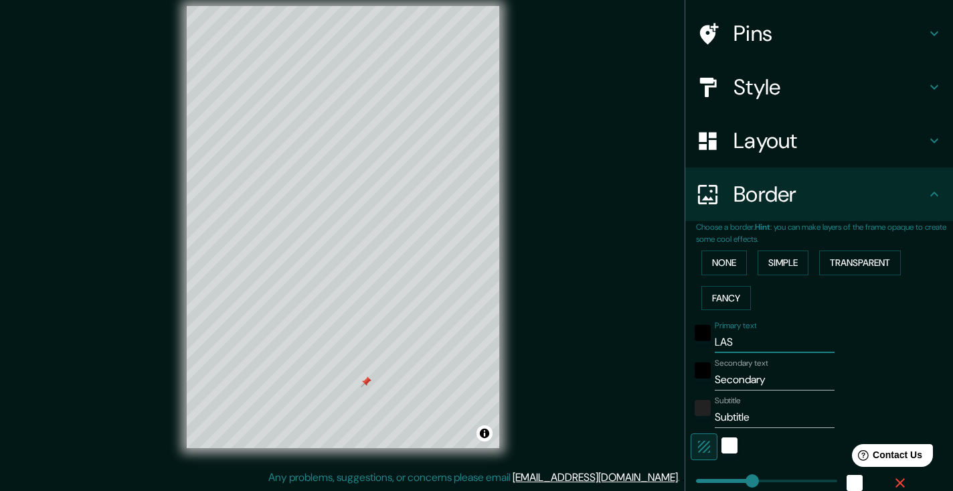
type input "37"
type input "19"
type input "LAS P"
type input "187"
type input "37"
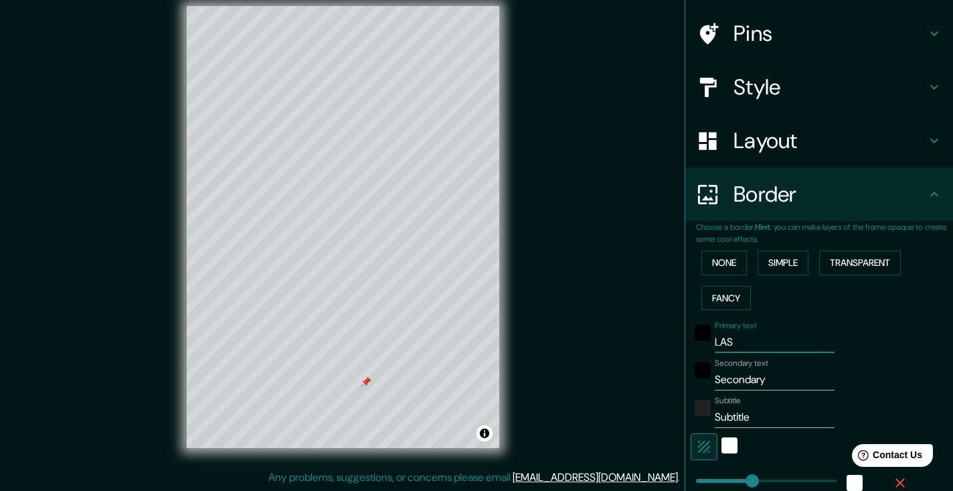
type input "37"
type input "19"
type input "[GEOGRAPHIC_DATA]"
type input "187"
type input "37"
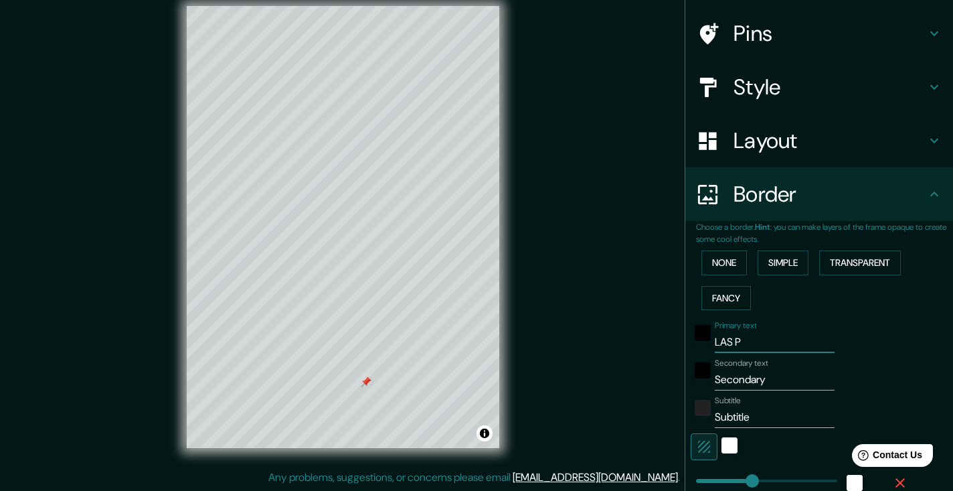
type input "37"
type input "19"
type input "LAS PAL"
type input "187"
type input "37"
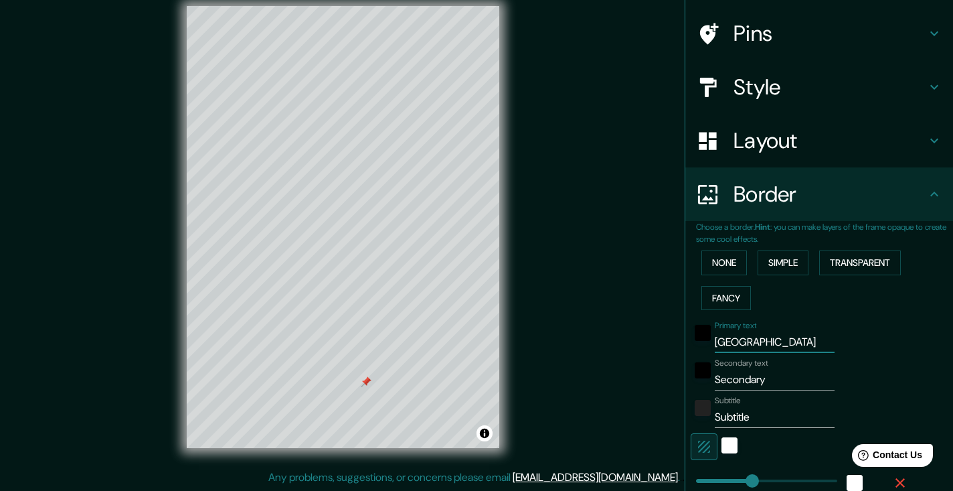
type input "37"
type input "19"
type input "LAS PALM"
type input "187"
type input "37"
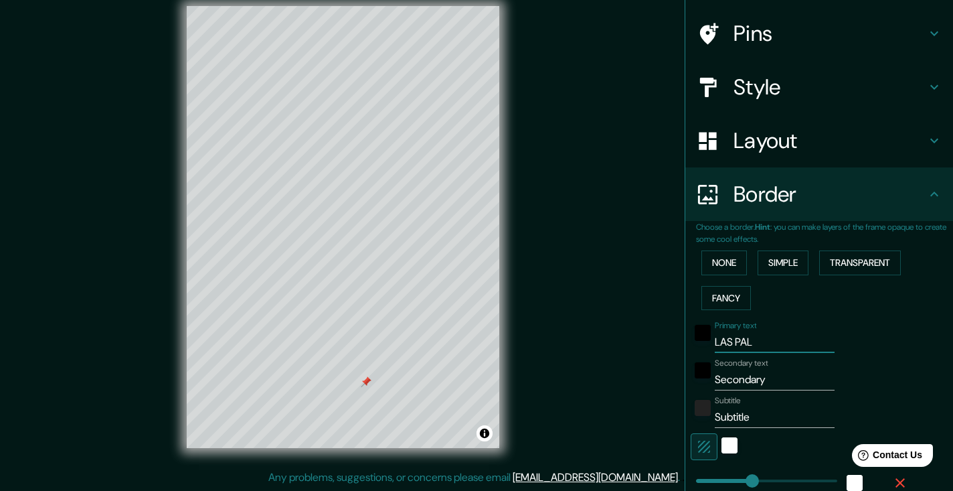
type input "37"
type input "19"
type input "LAS PALMA"
type input "187"
type input "37"
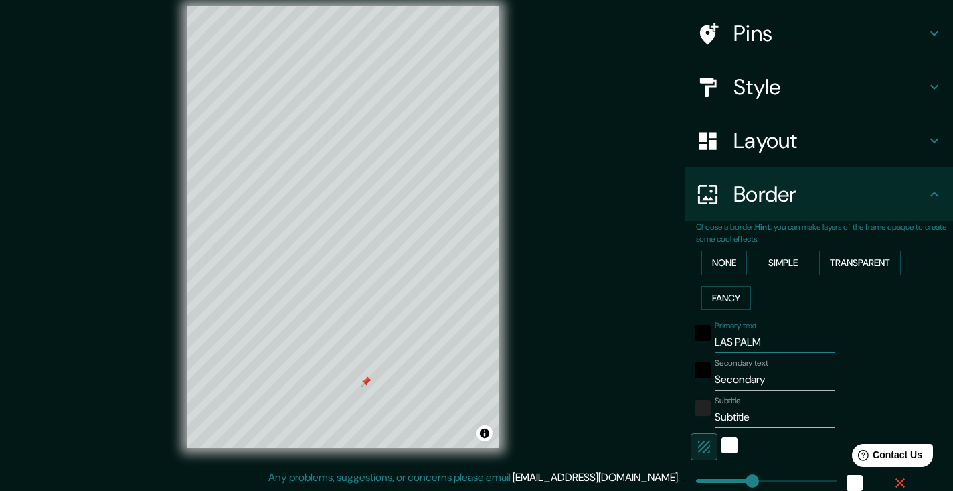
type input "37"
type input "19"
type input "[GEOGRAPHIC_DATA]"
type input "187"
type input "37"
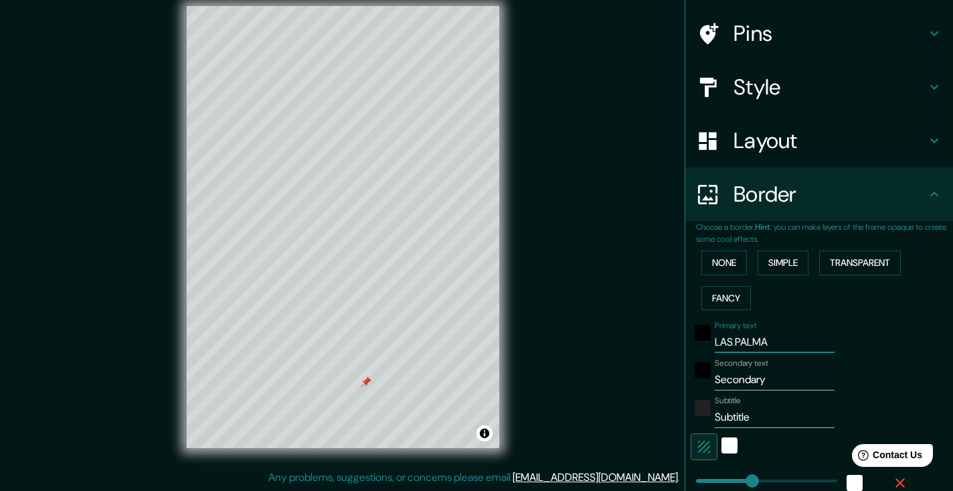
type input "37"
type input "19"
type input "[GEOGRAPHIC_DATA]"
type input "187"
type input "37"
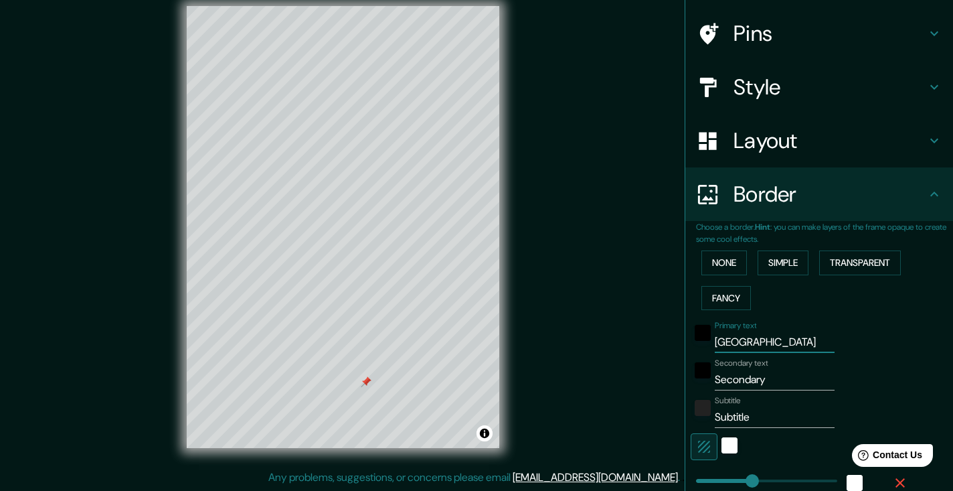
type input "37"
type input "19"
type input "[GEOGRAPHIC_DATA]"
type input "187"
type input "37"
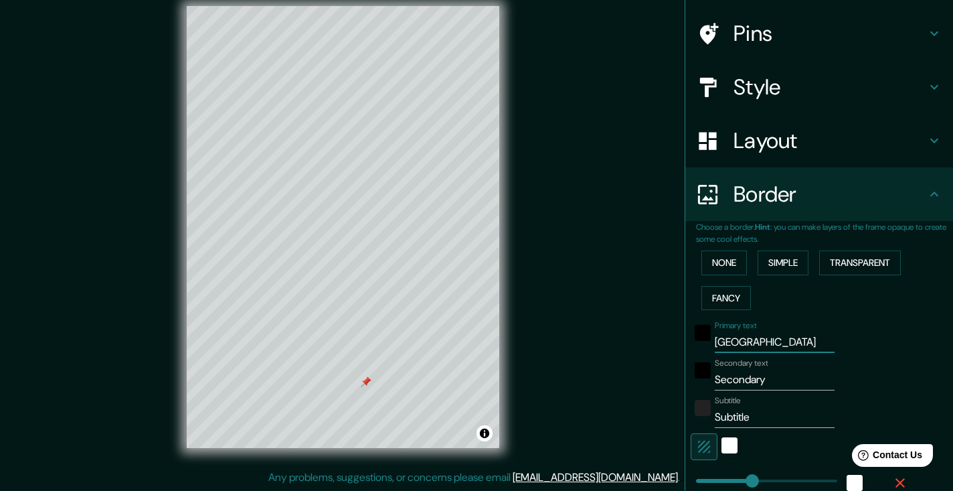
type input "37"
type input "19"
type input "LAS PALMA"
type input "187"
type input "37"
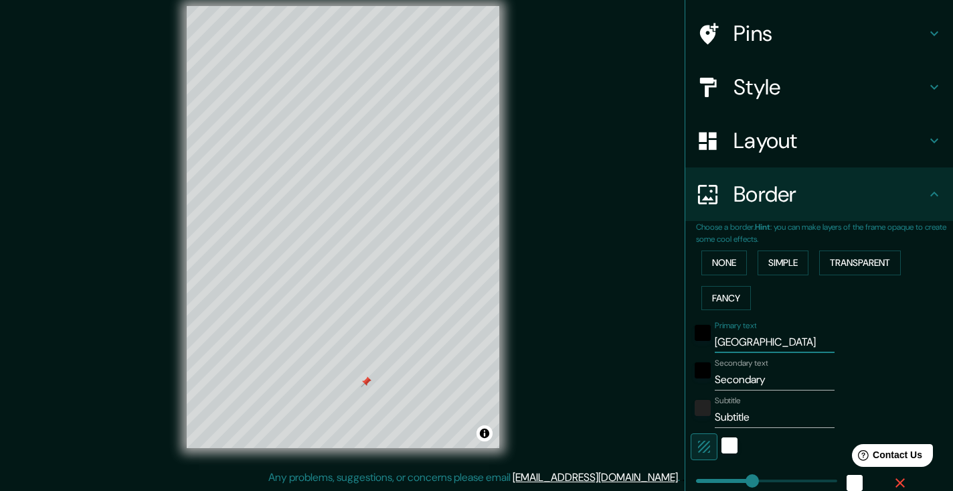
type input "37"
type input "19"
